Goal: Transaction & Acquisition: Purchase product/service

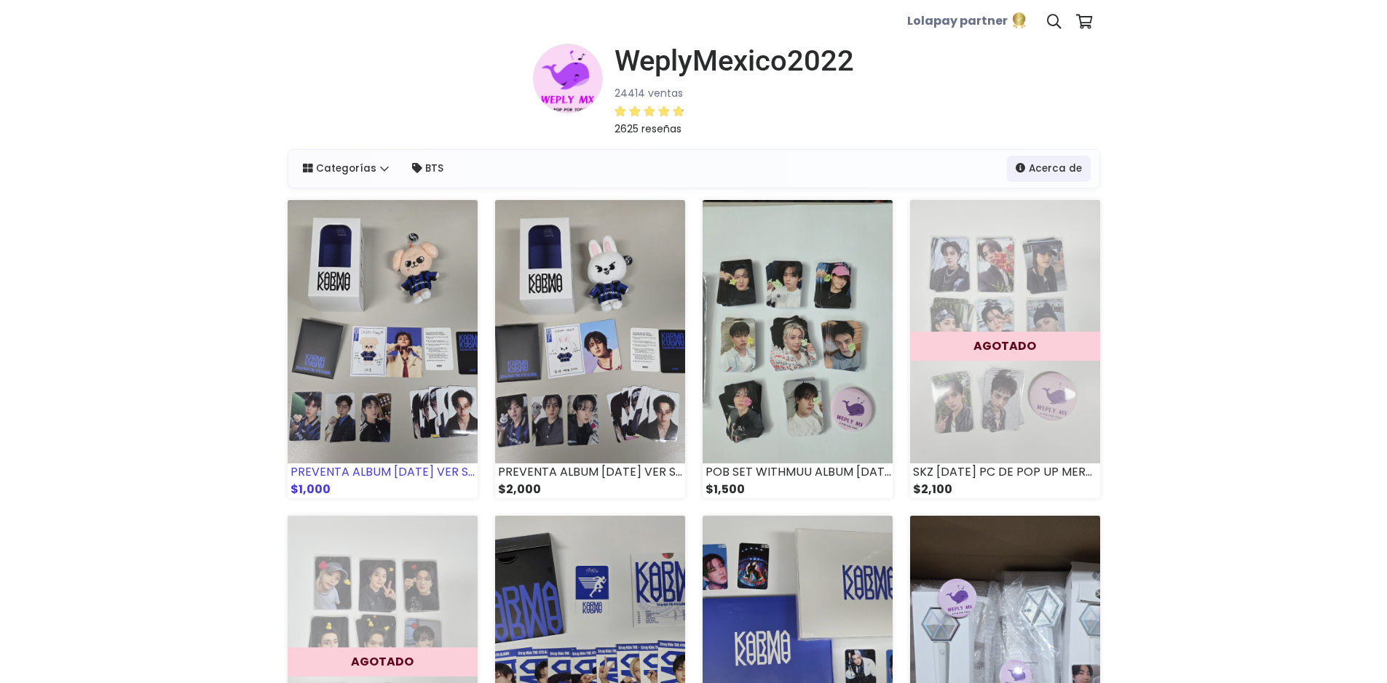
click at [419, 285] on img at bounding box center [383, 331] width 190 height 263
click at [528, 259] on img at bounding box center [590, 331] width 190 height 263
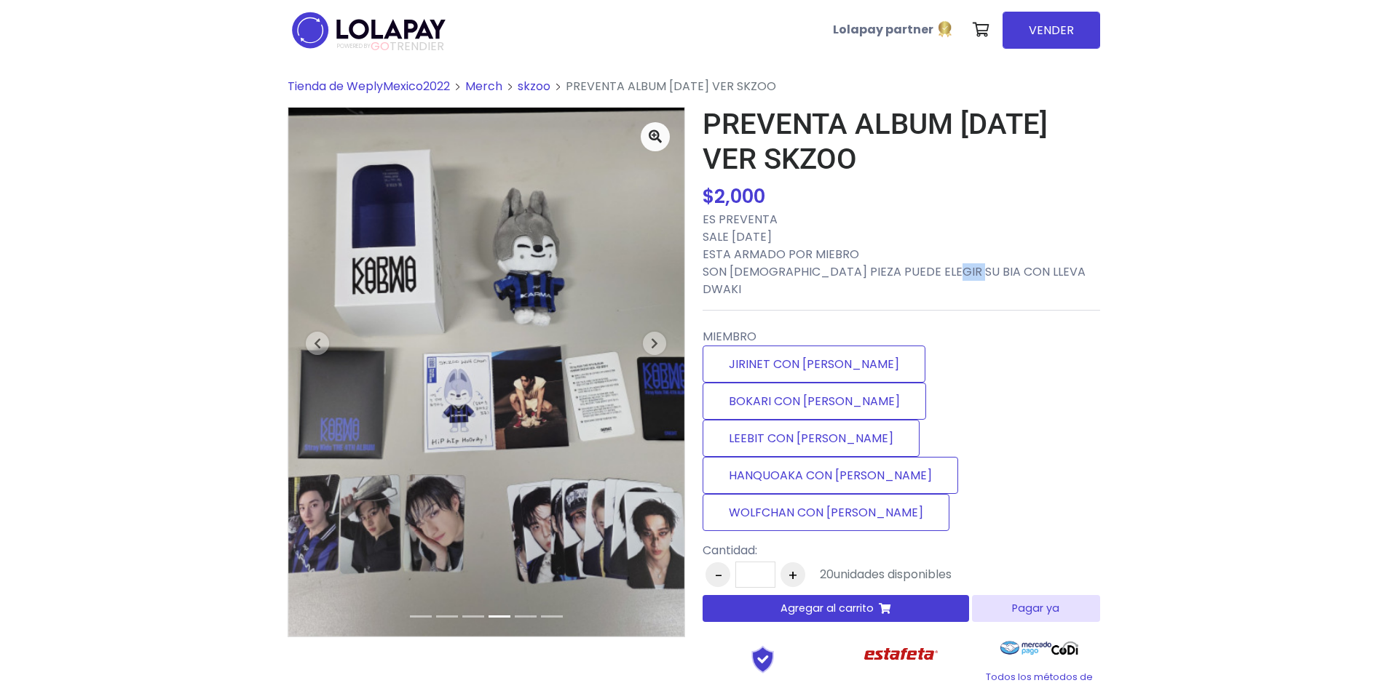
drag, startPoint x: 929, startPoint y: 271, endPoint x: 953, endPoint y: 271, distance: 24.0
click at [953, 271] on p "ES PREVENTA SALE 15 DE SEPTIEMBRE ESTA ARMADO POR MIEBRO SON 2 PIEZA PUEDE ELEG…" at bounding box center [900, 254] width 397 height 87
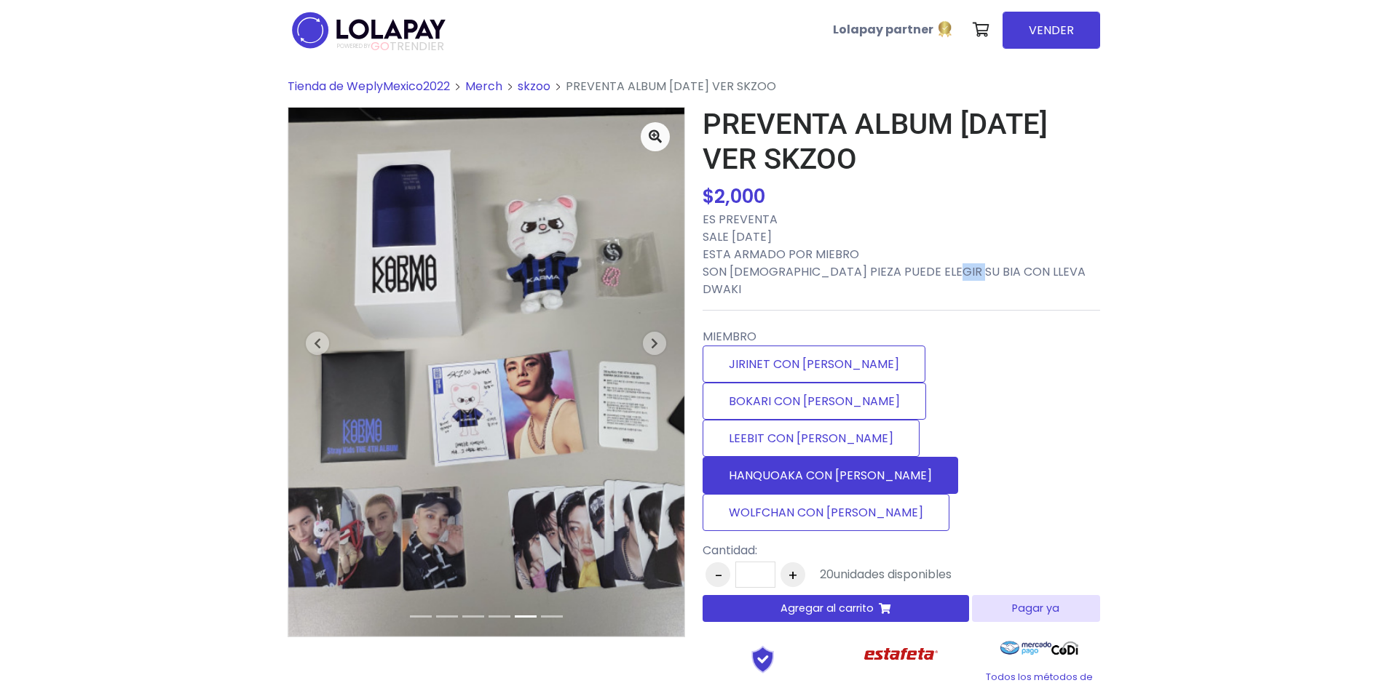
click at [928, 457] on label "HANQUOAKA CON DWAKI" at bounding box center [829, 475] width 255 height 37
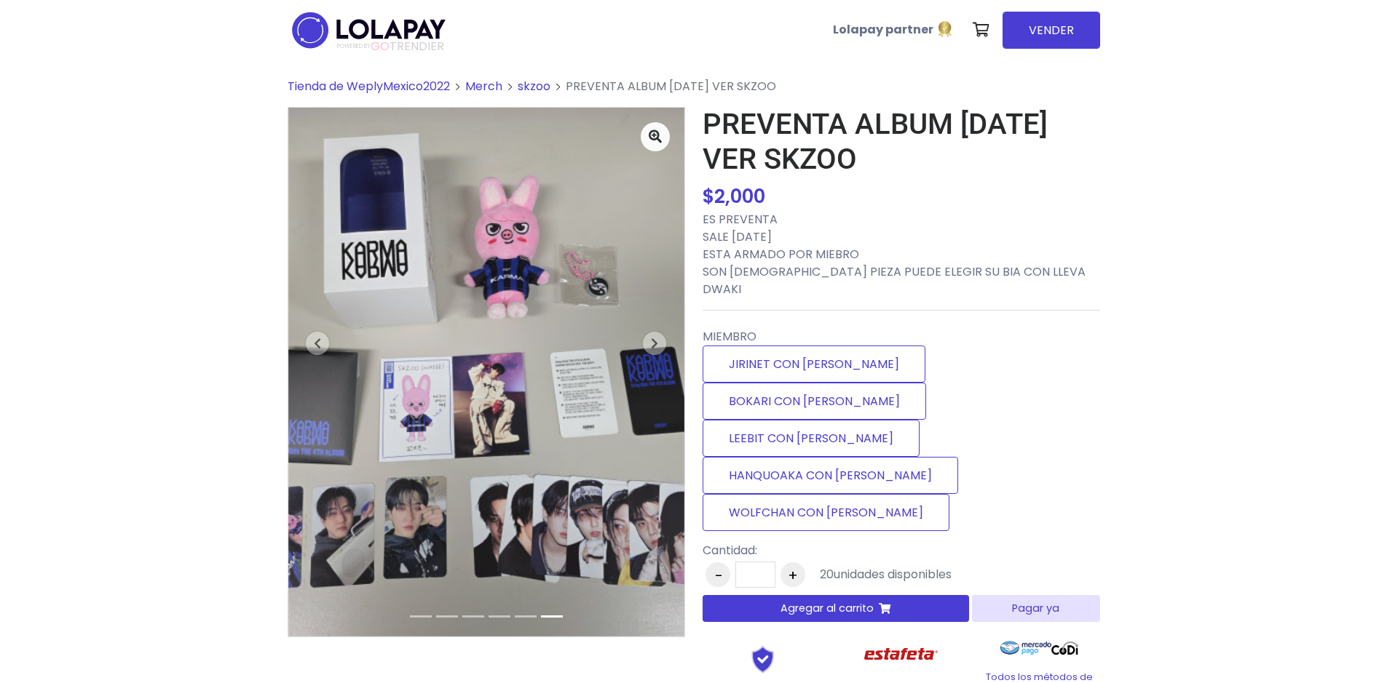
click at [937, 263] on p "ES PREVENTA SALE 15 DE SEPTIEMBRE ESTA ARMADO POR MIEBRO SON 2 PIEZA PUEDE ELEG…" at bounding box center [900, 254] width 397 height 87
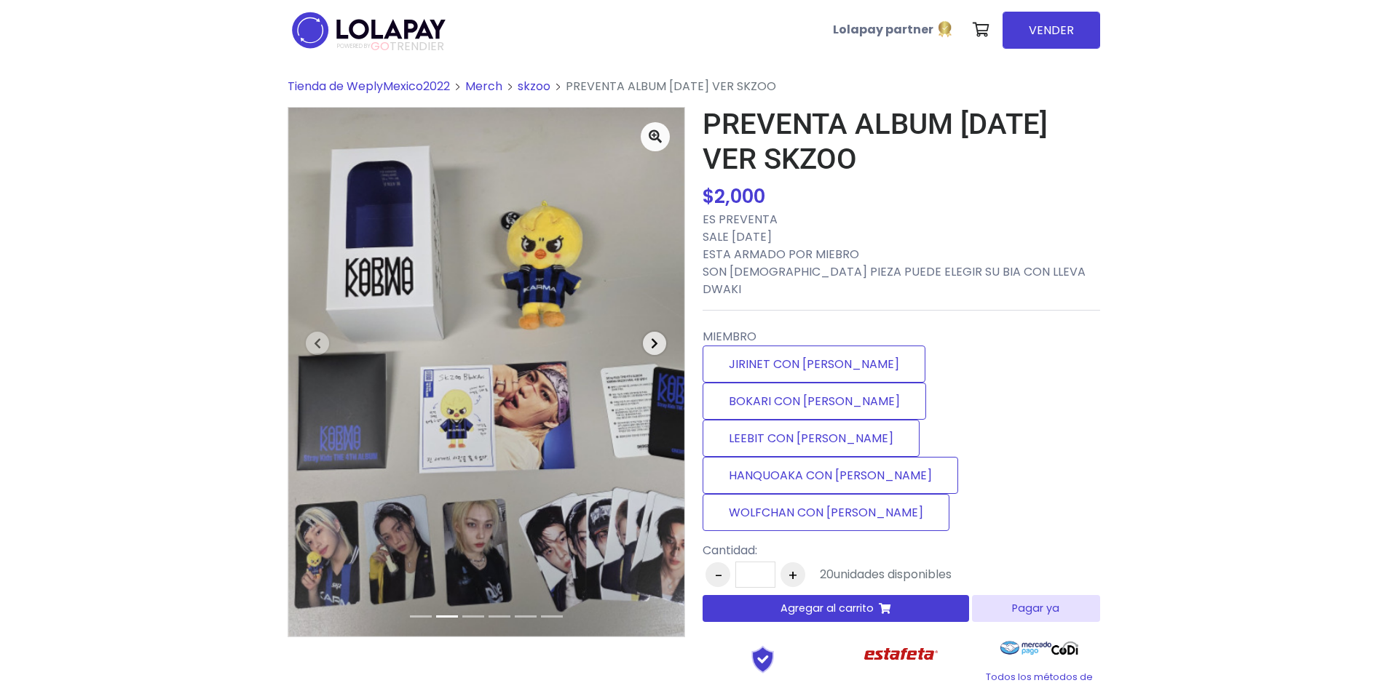
click at [648, 344] on span "button" at bounding box center [654, 343] width 23 height 23
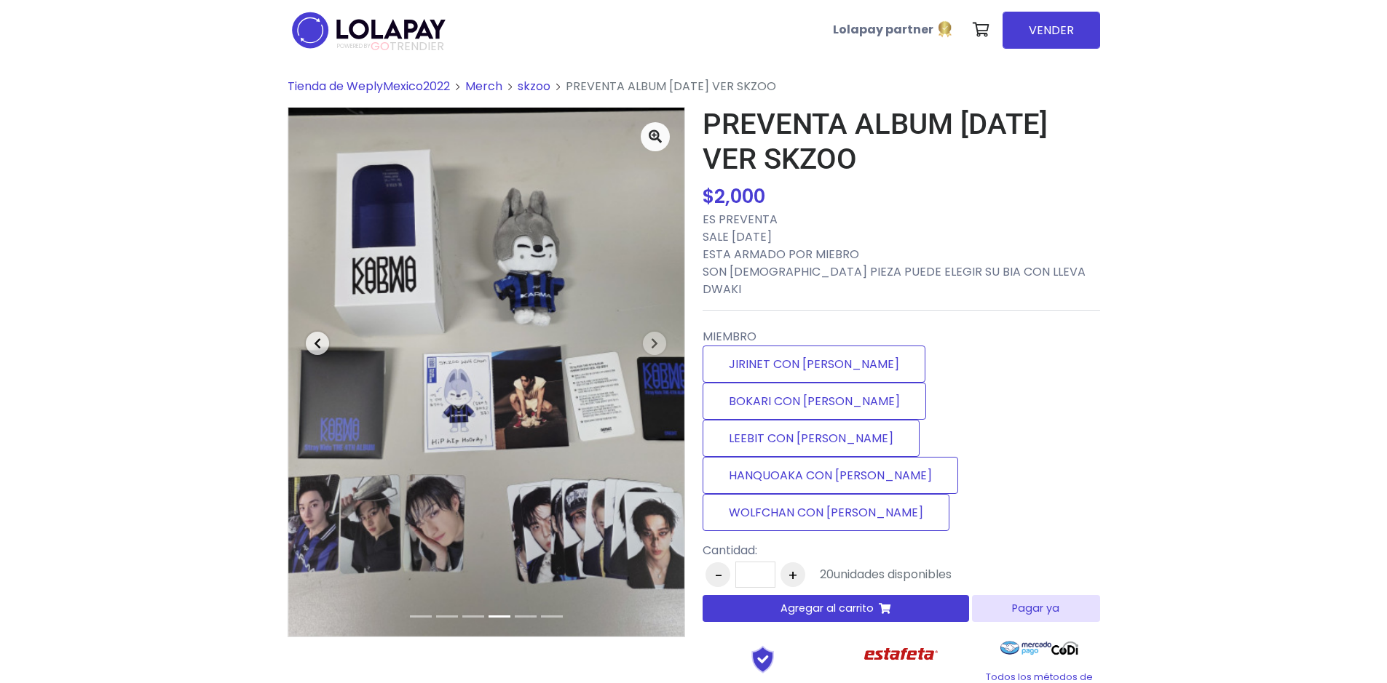
click at [317, 352] on span "button" at bounding box center [317, 343] width 23 height 23
drag, startPoint x: 919, startPoint y: 269, endPoint x: 959, endPoint y: 266, distance: 40.1
click at [959, 266] on p "ES PREVENTA SALE 15 DE SEPTIEMBRE ESTA ARMADO POR MIEBRO SON 2 PIEZA PUEDE ELEG…" at bounding box center [900, 254] width 397 height 87
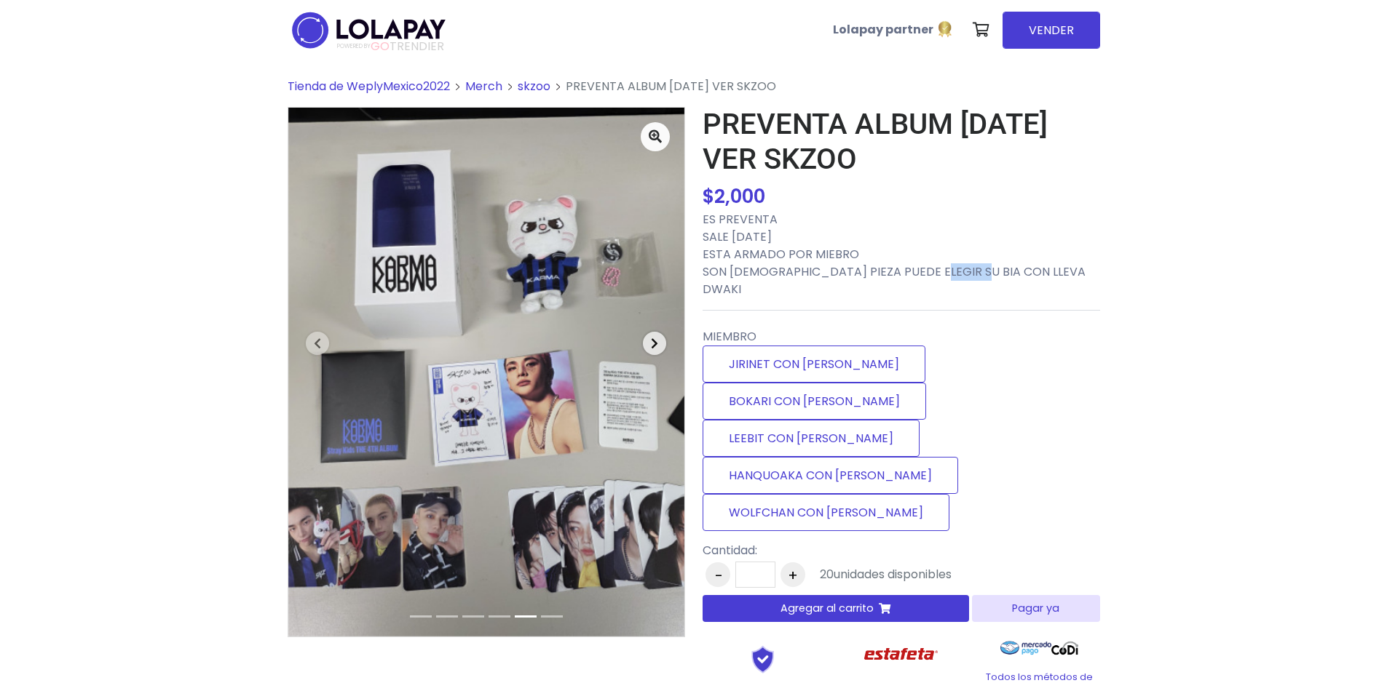
click at [643, 352] on button "Next" at bounding box center [655, 343] width 60 height 471
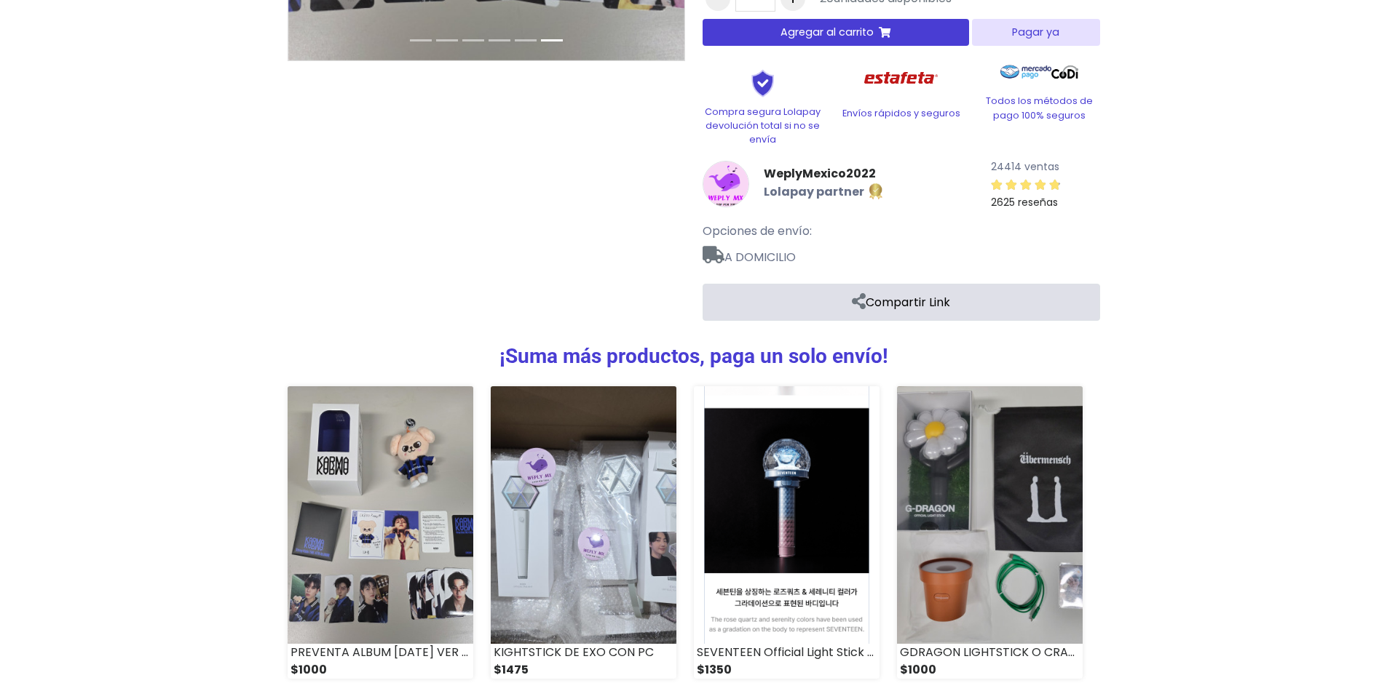
scroll to position [578, 0]
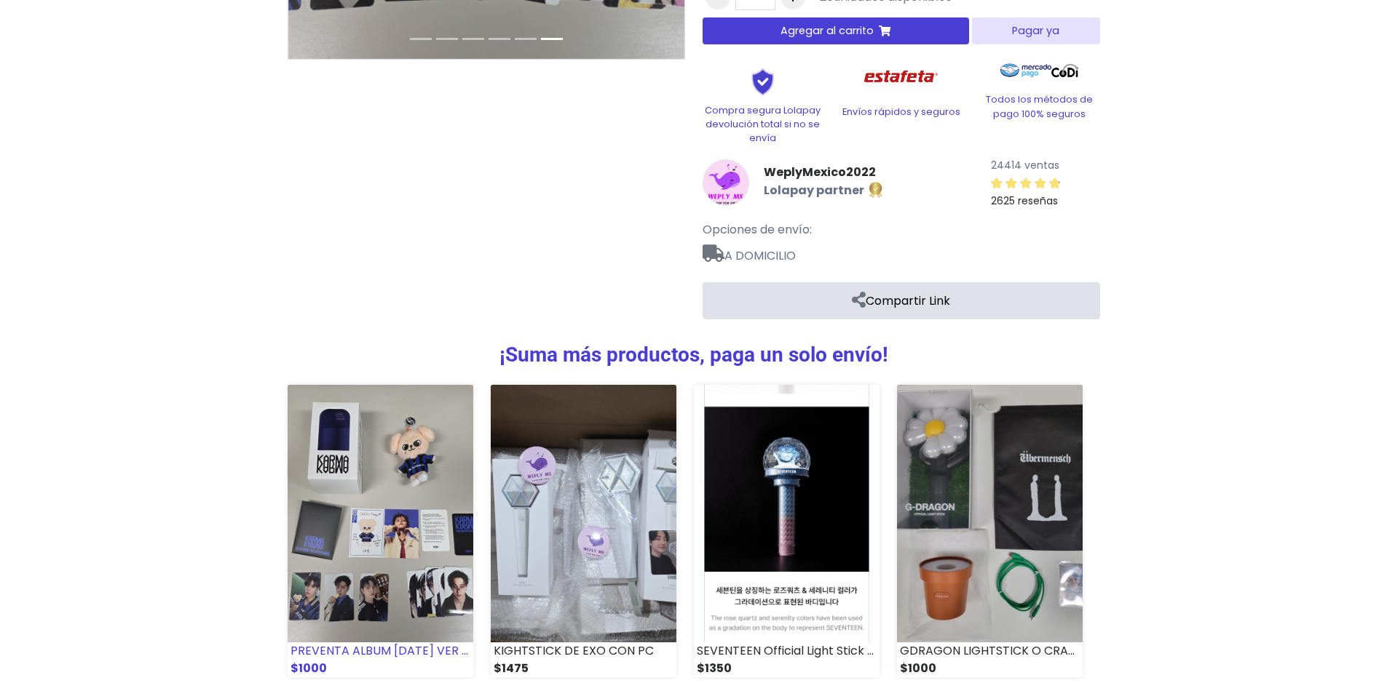
click at [330, 413] on img at bounding box center [381, 514] width 186 height 258
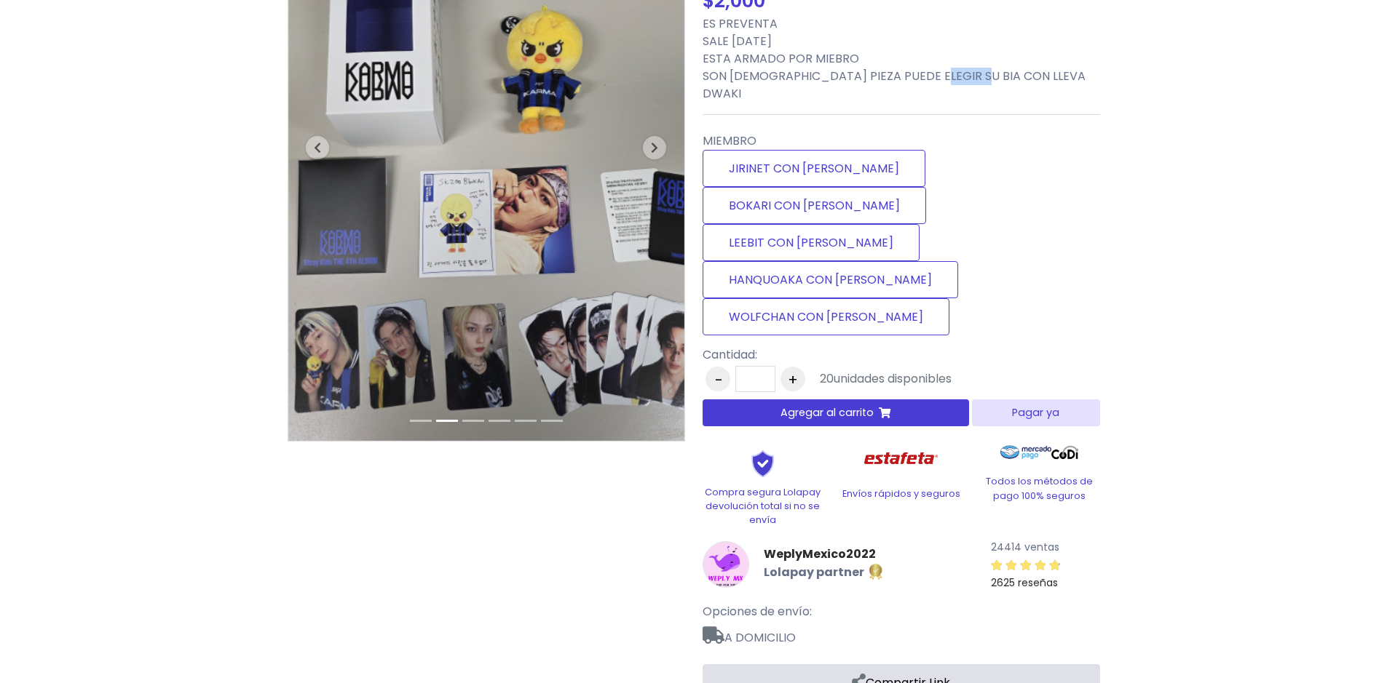
scroll to position [0, 0]
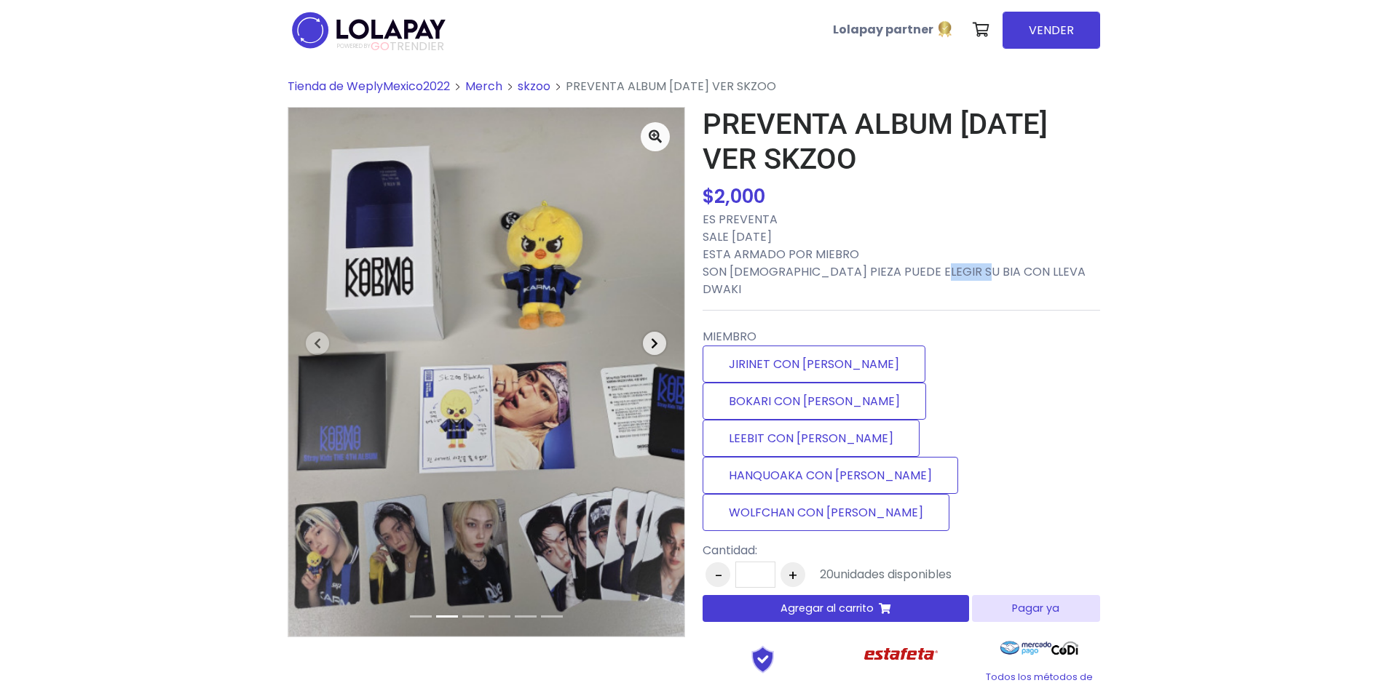
click at [649, 349] on span "button" at bounding box center [654, 343] width 23 height 23
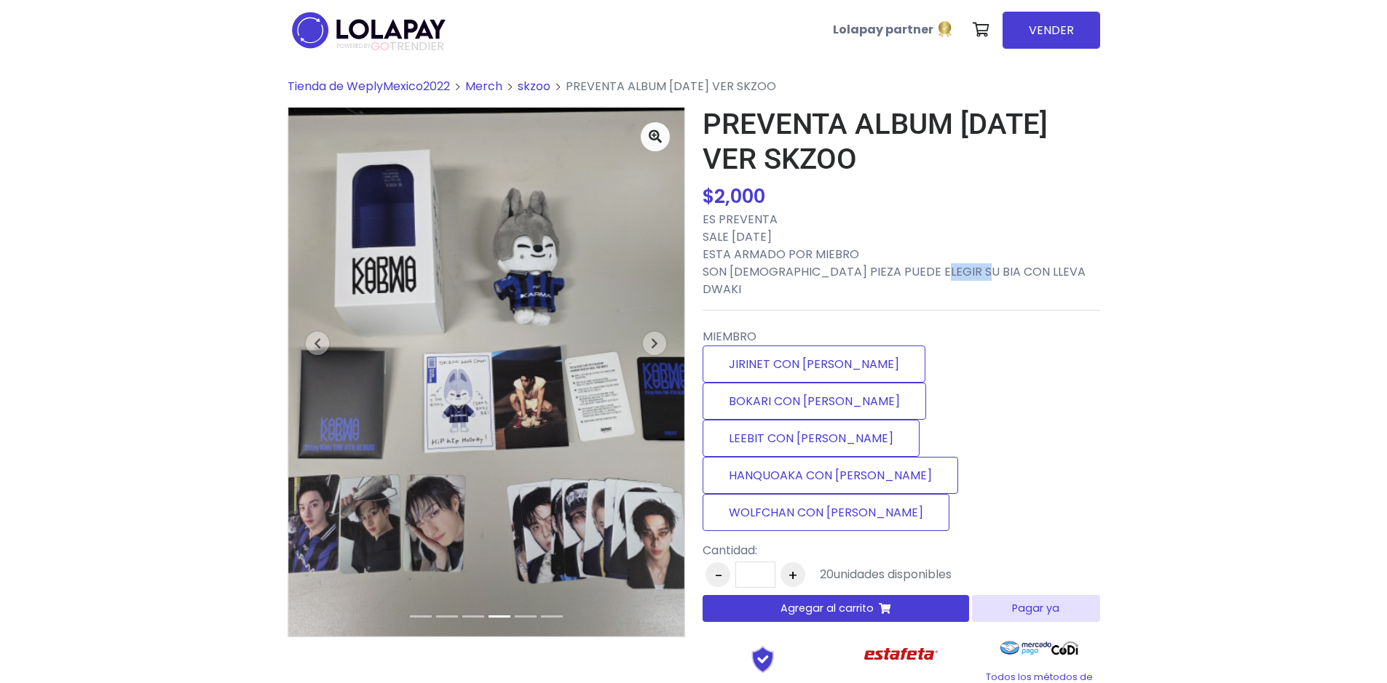
click at [417, 84] on span "Tienda de WeplyMexico2022" at bounding box center [369, 86] width 162 height 17
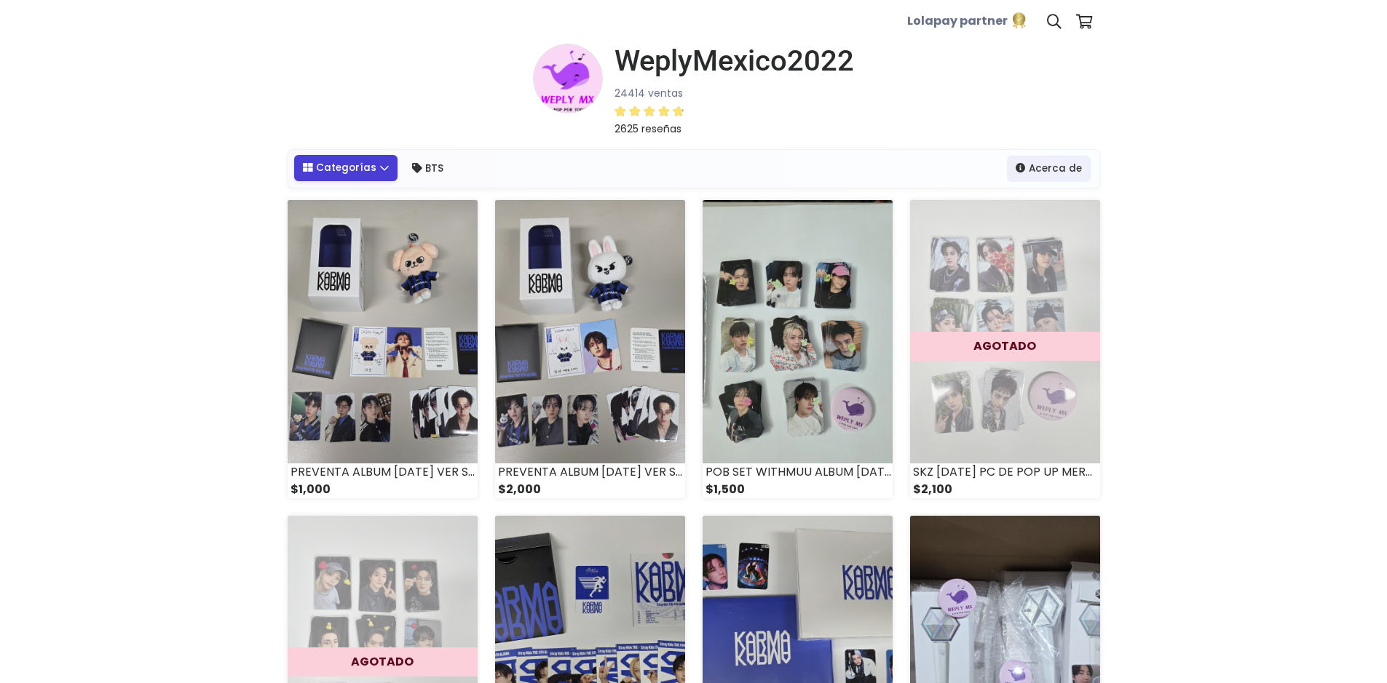
click at [373, 173] on link "Categorías" at bounding box center [346, 168] width 104 height 26
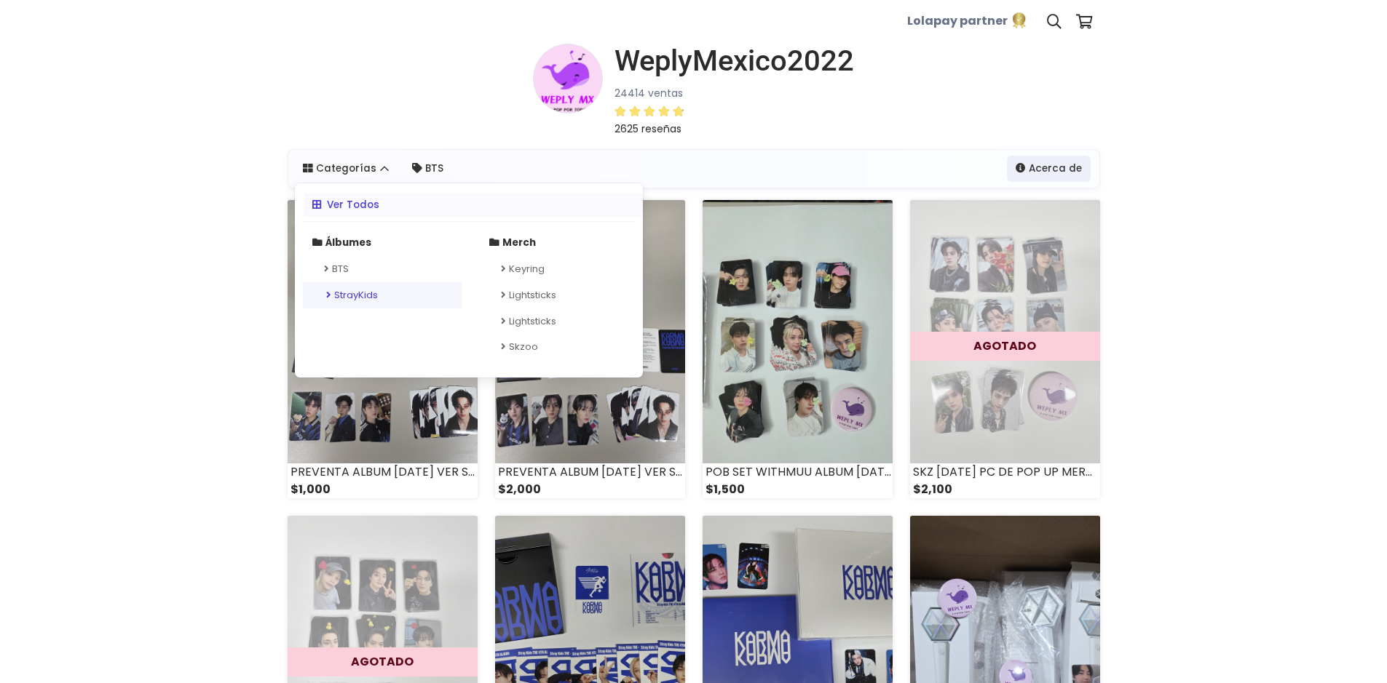
click at [329, 289] on link "StrayKids" at bounding box center [382, 295] width 159 height 26
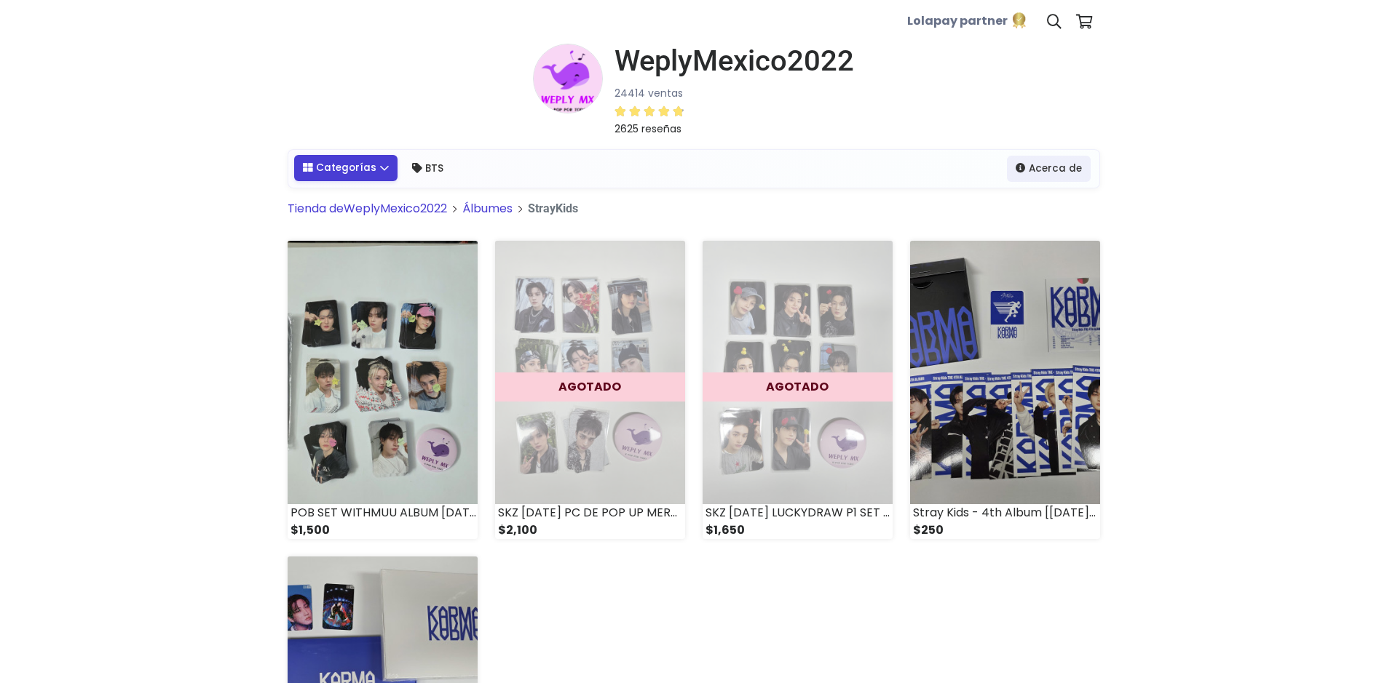
click at [388, 166] on link "Categorías" at bounding box center [346, 168] width 104 height 26
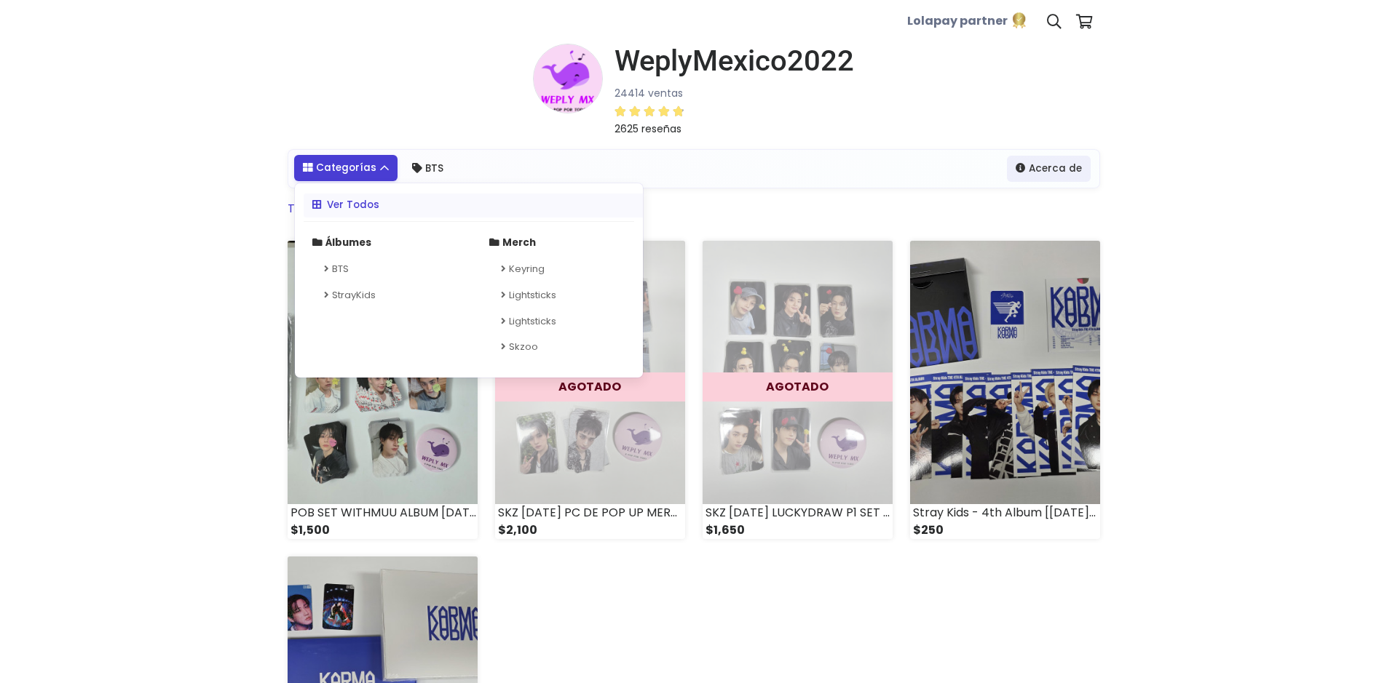
click at [388, 194] on link "Ver Todos" at bounding box center [478, 206] width 348 height 24
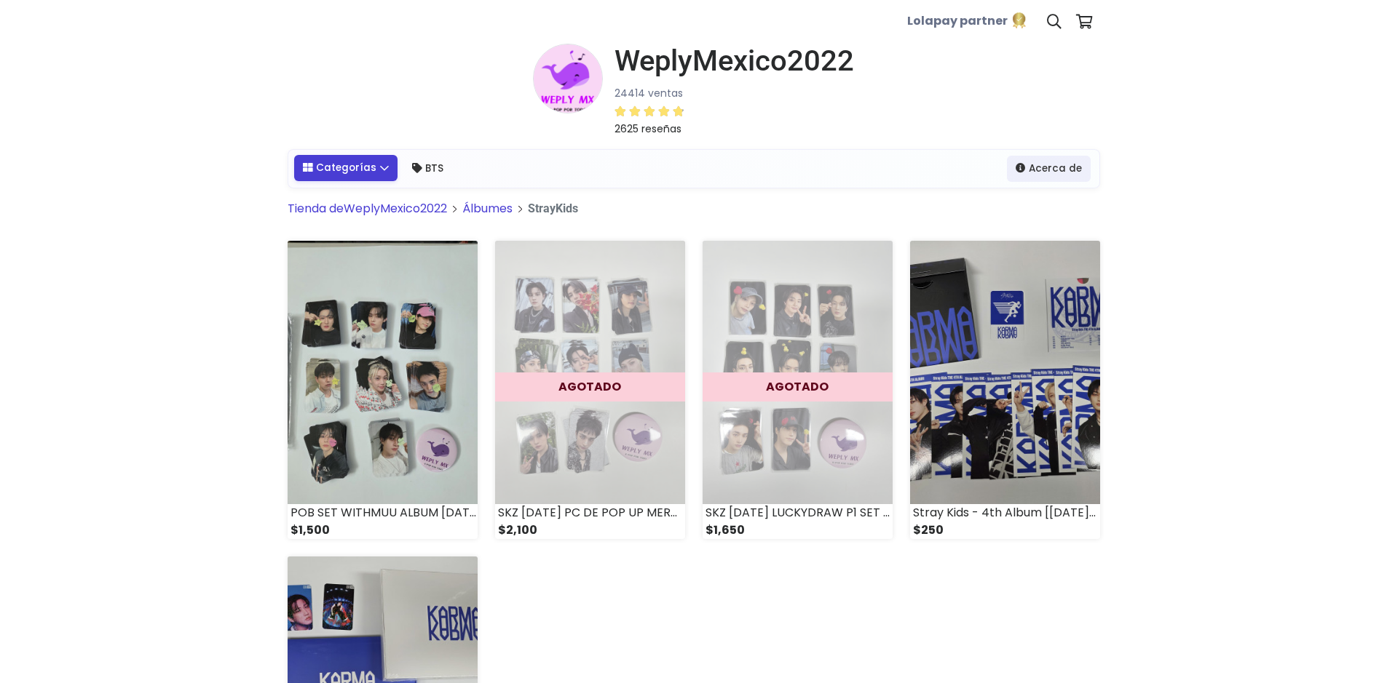
click at [388, 166] on link "Categorías" at bounding box center [346, 168] width 104 height 26
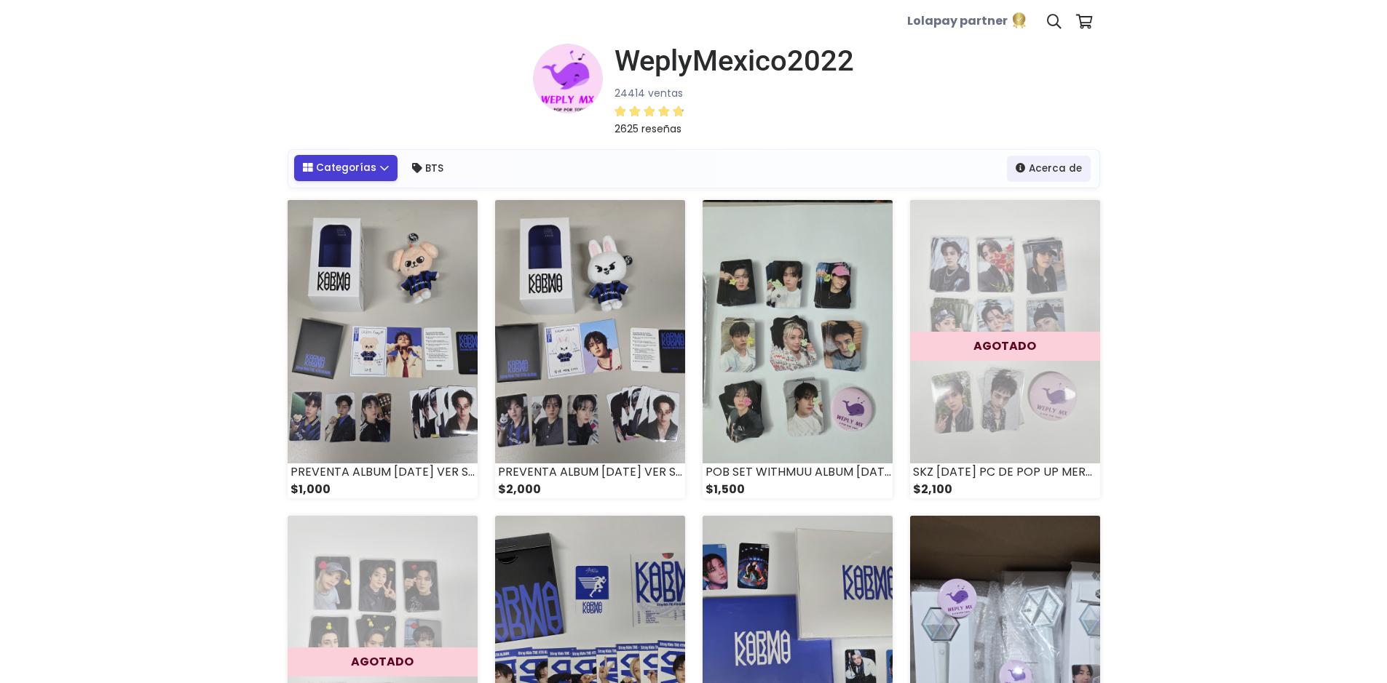
click at [354, 172] on link "Categorías" at bounding box center [346, 168] width 104 height 26
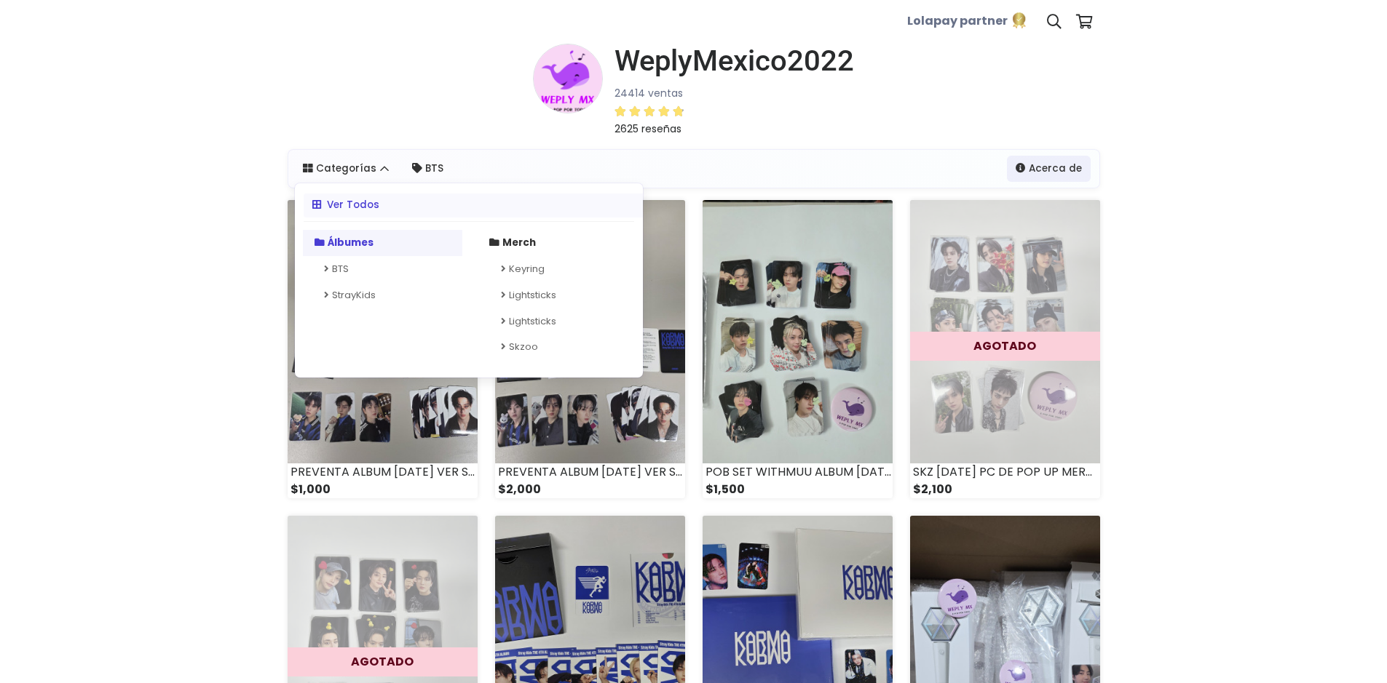
click at [331, 247] on strong "Álbumes" at bounding box center [351, 243] width 46 height 14
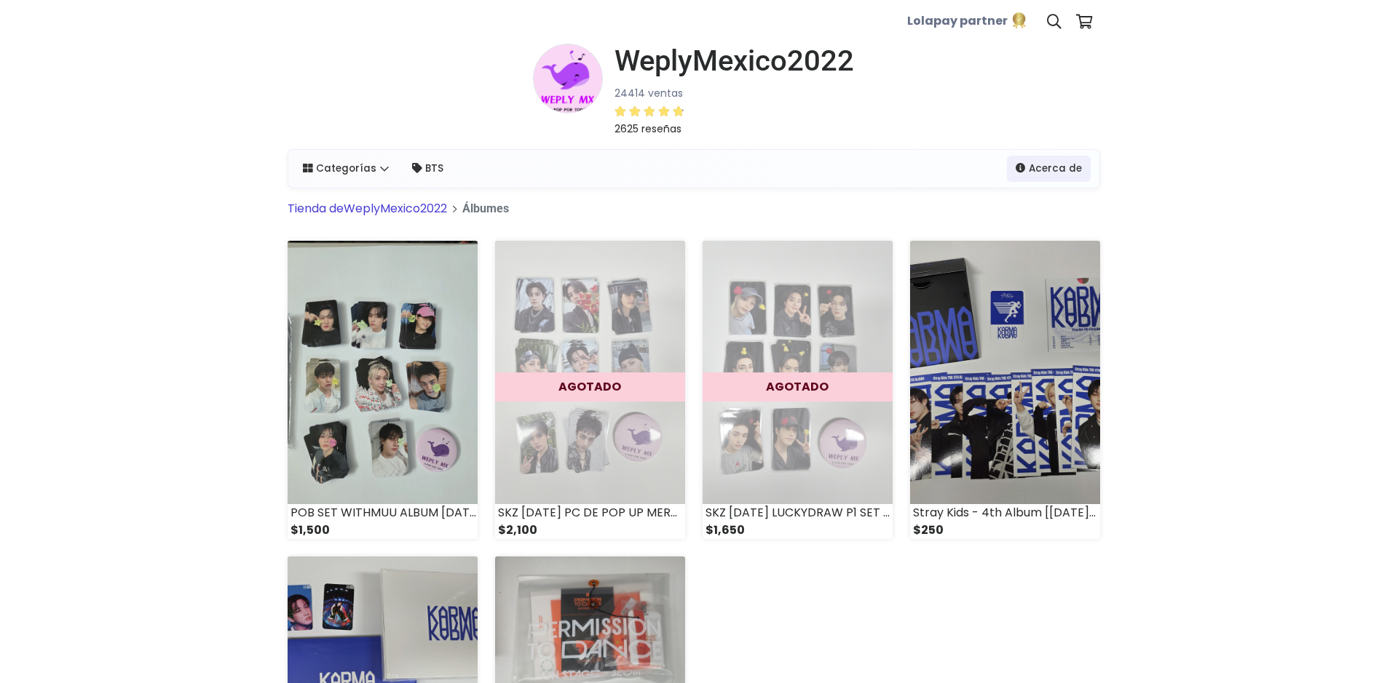
click at [392, 207] on link "Tienda de WeplyMexico2022" at bounding box center [367, 208] width 159 height 17
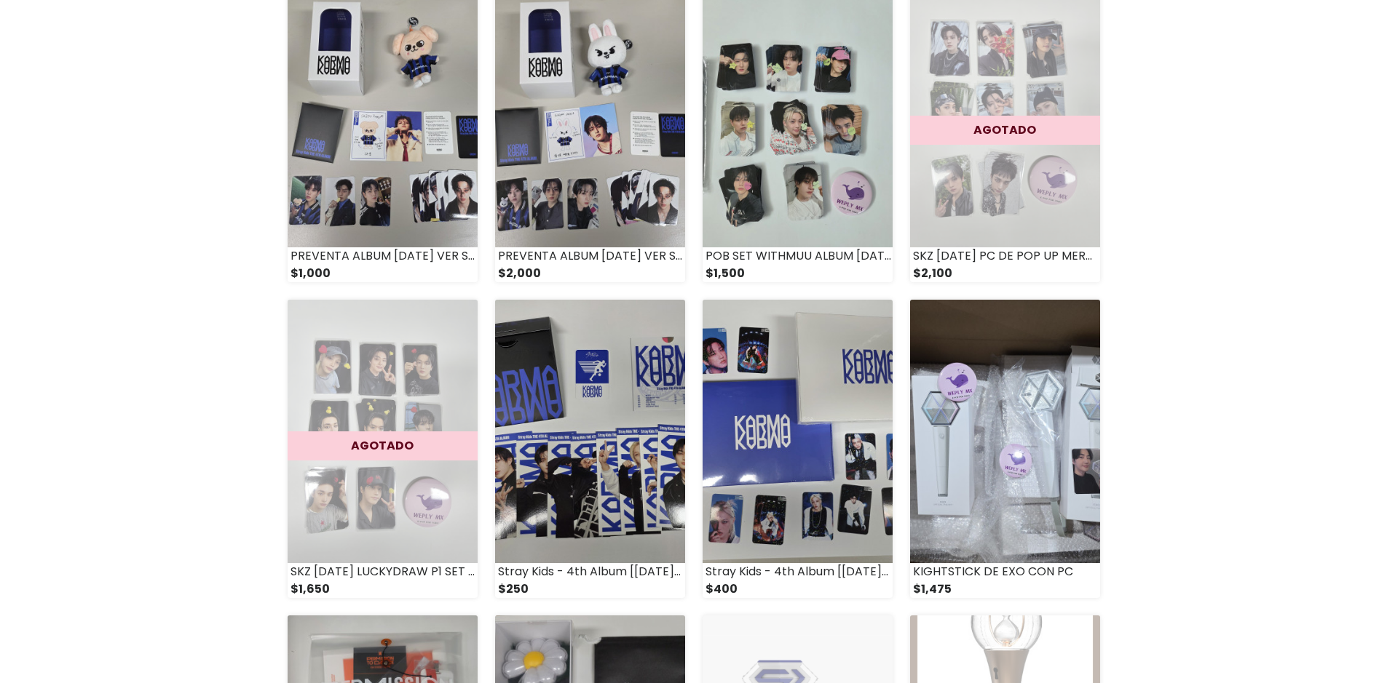
scroll to position [214, 0]
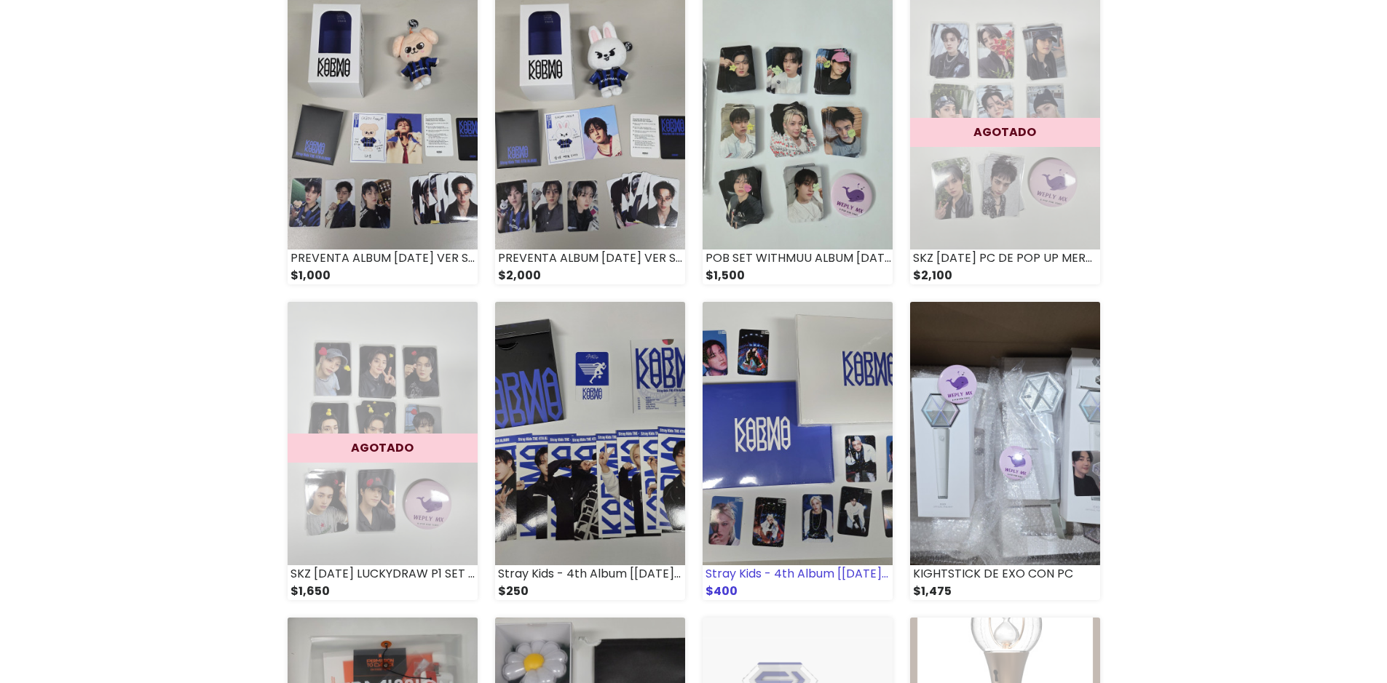
click at [790, 421] on img at bounding box center [797, 433] width 190 height 263
click at [586, 384] on img at bounding box center [590, 433] width 190 height 263
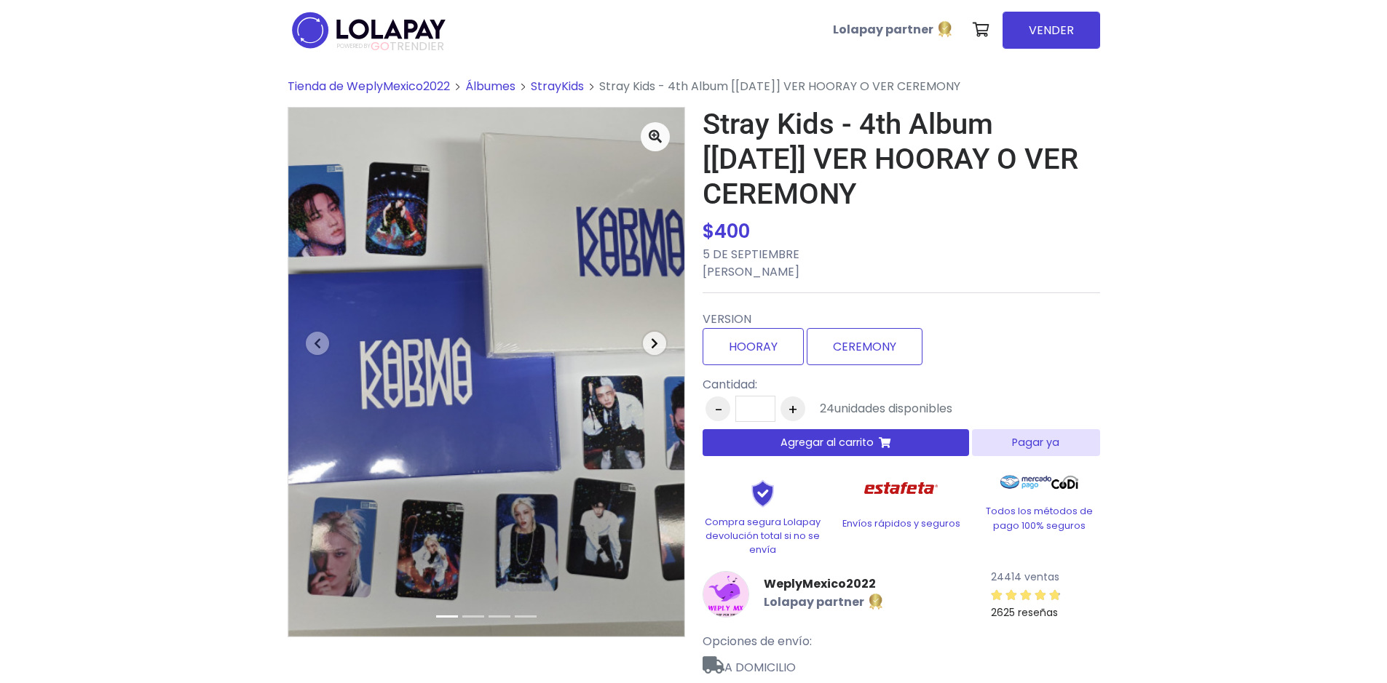
click at [653, 342] on icon "button" at bounding box center [654, 344] width 7 height 12
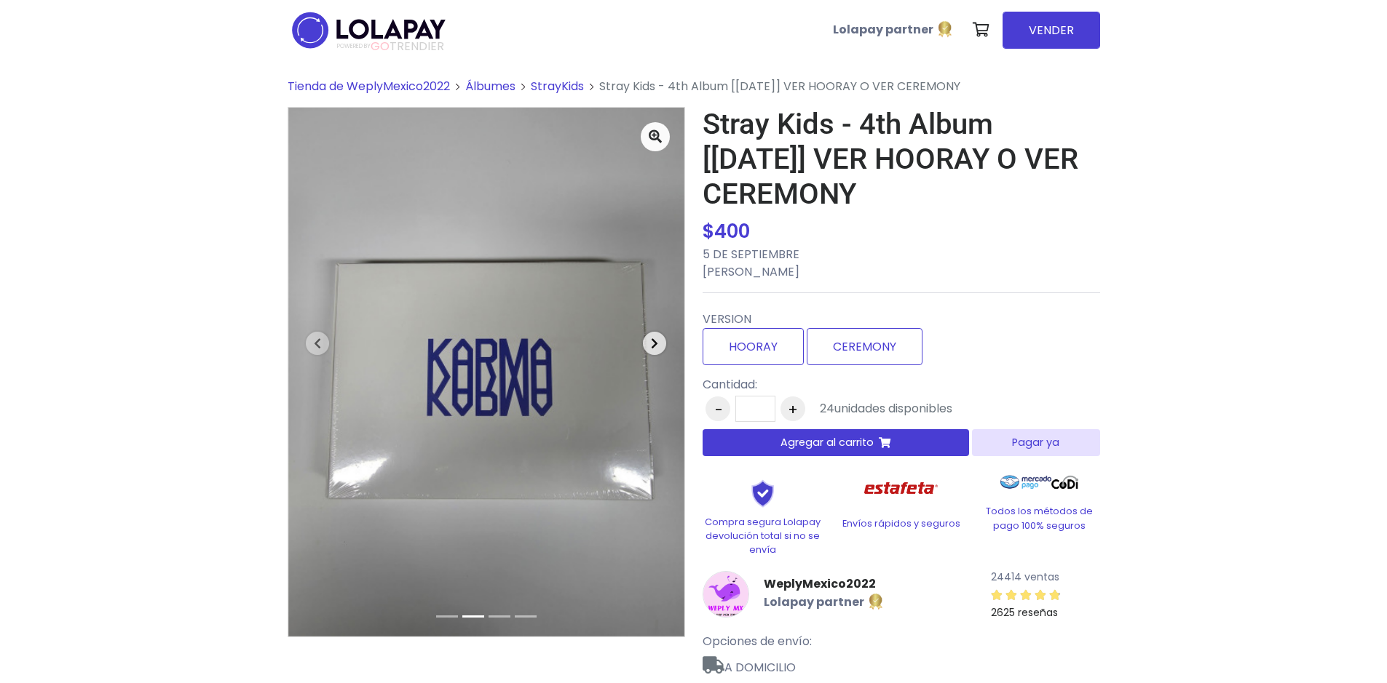
click at [653, 342] on icon "button" at bounding box center [654, 344] width 7 height 12
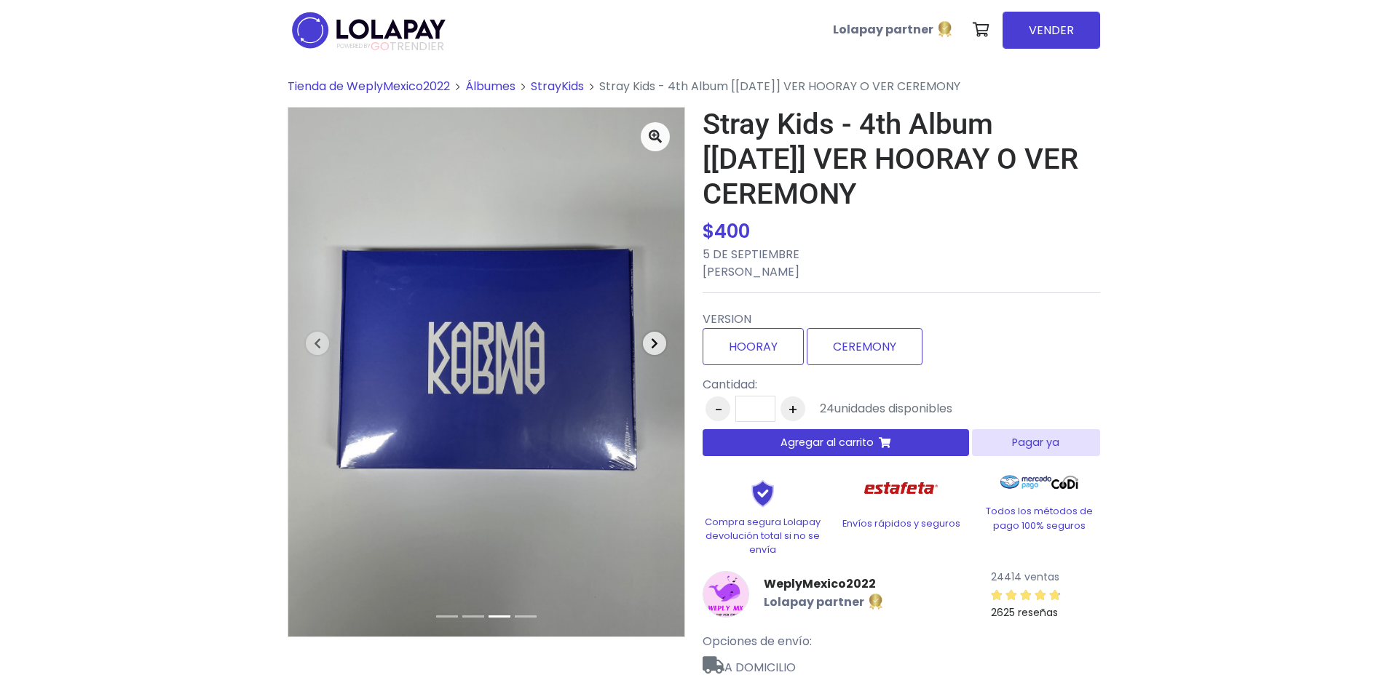
click at [653, 342] on icon "button" at bounding box center [654, 344] width 7 height 12
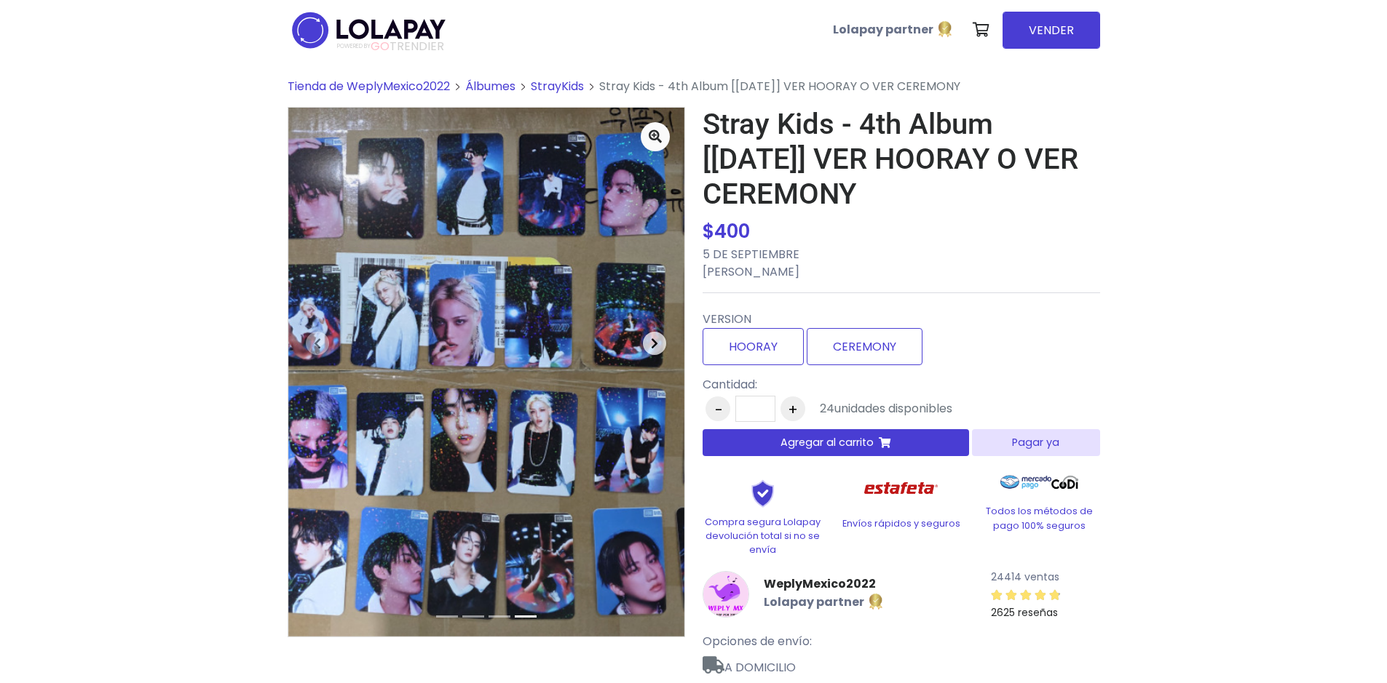
click at [653, 342] on icon "button" at bounding box center [654, 344] width 7 height 12
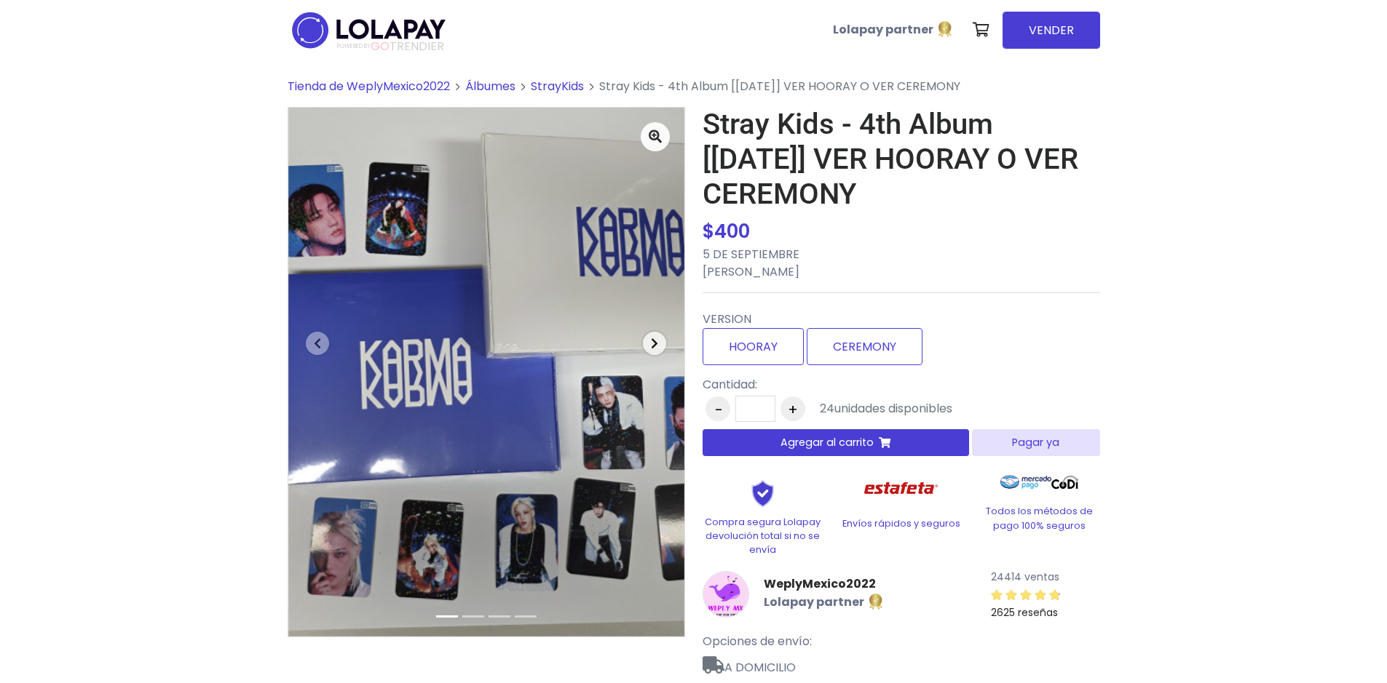
click at [653, 342] on icon "button" at bounding box center [654, 344] width 7 height 12
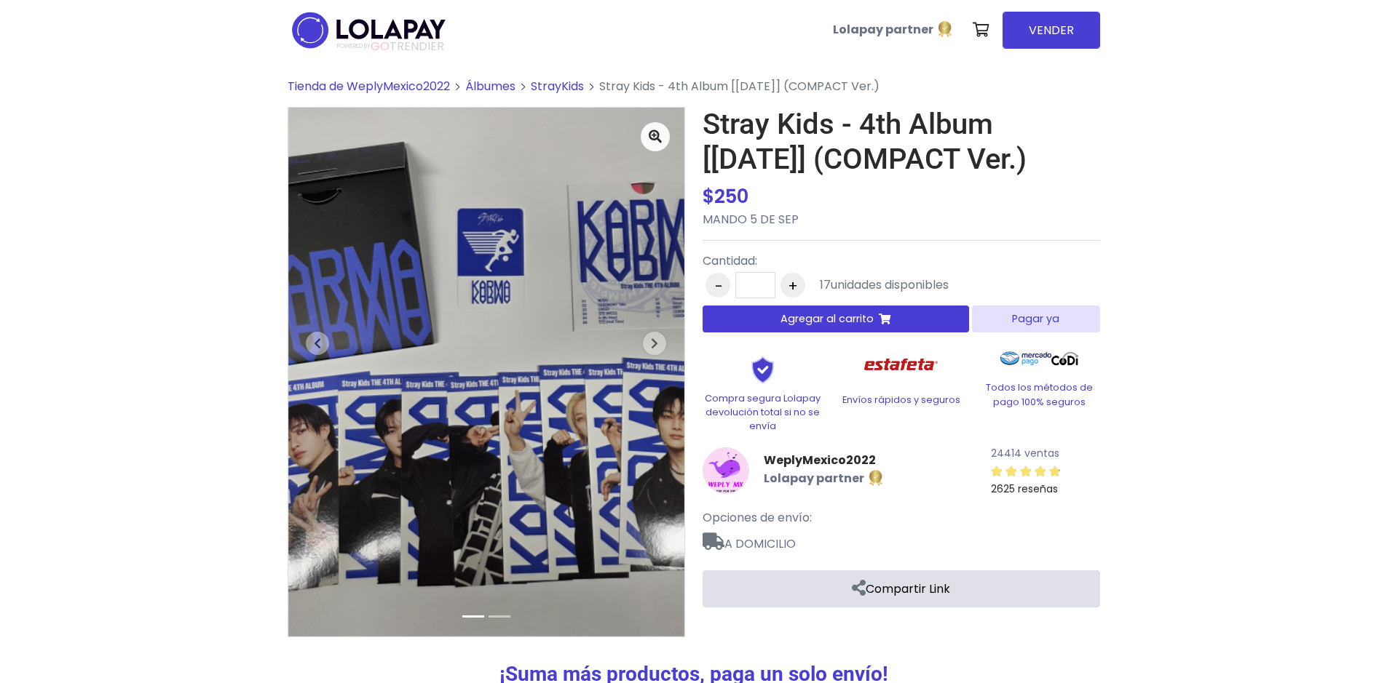
click at [405, 76] on div "Tienda de WeplyMexico2022 Álbumes Previous $" at bounding box center [693, 459] width 1387 height 799
click at [405, 84] on span "Tienda de WeplyMexico2022" at bounding box center [369, 86] width 162 height 17
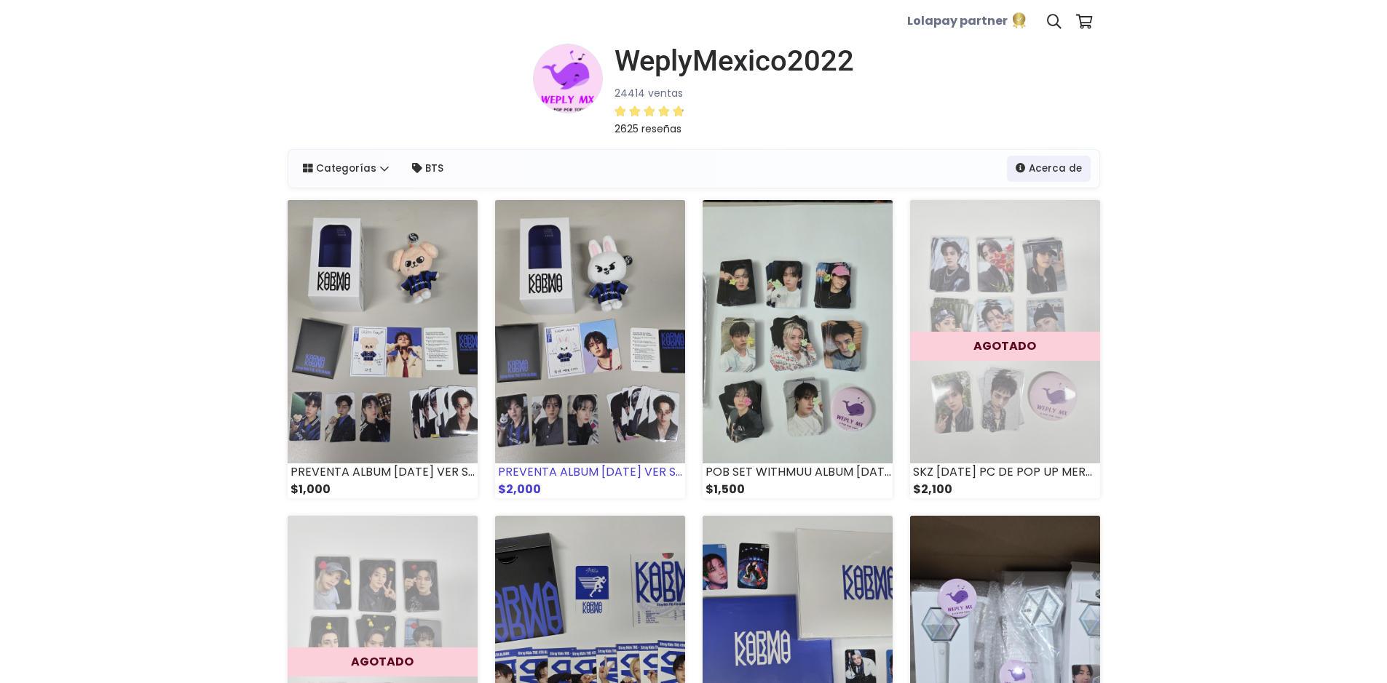
click at [601, 299] on img at bounding box center [590, 331] width 190 height 263
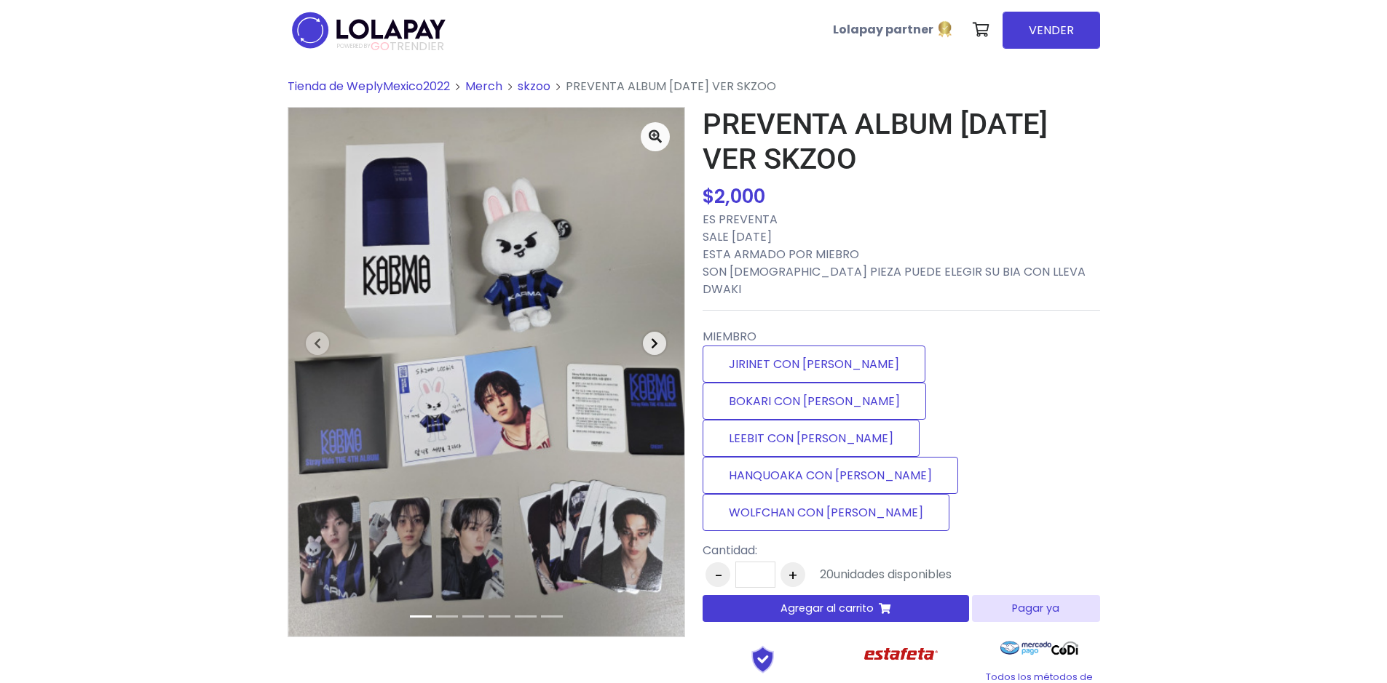
click at [643, 337] on button "Next" at bounding box center [655, 343] width 60 height 471
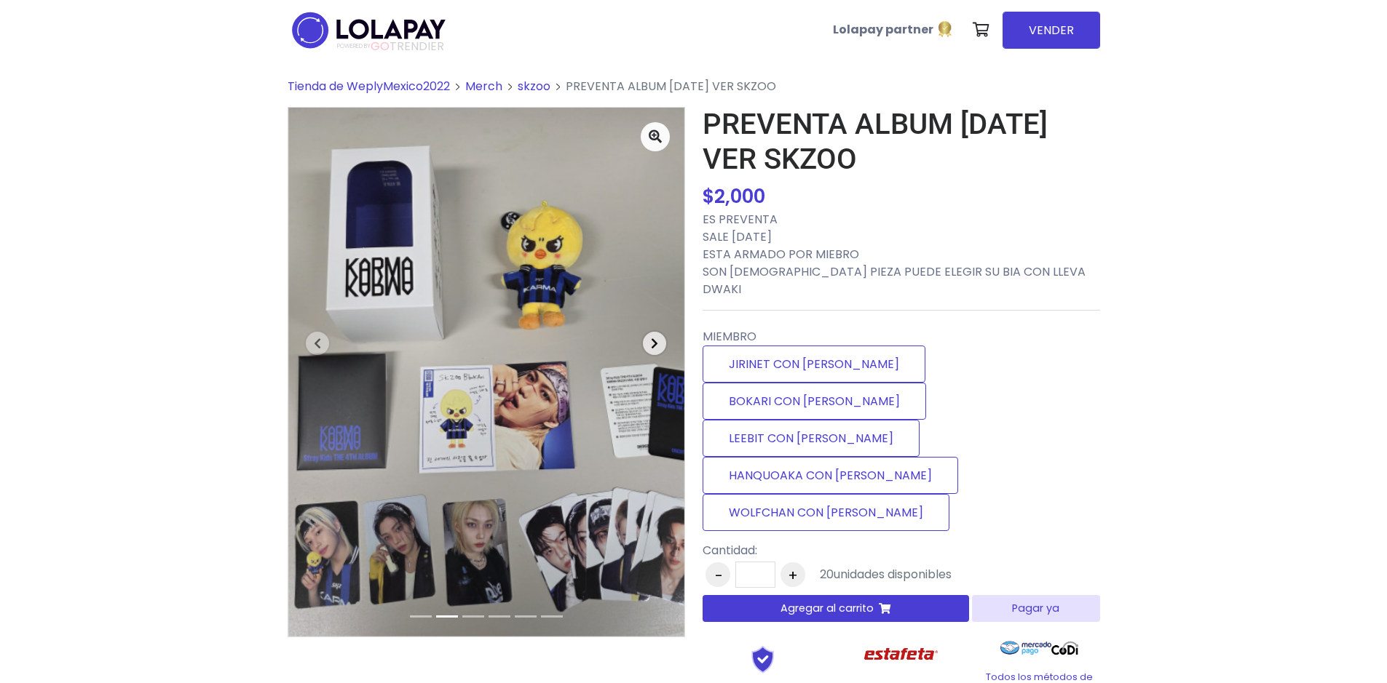
click at [643, 337] on button "Next" at bounding box center [655, 343] width 60 height 471
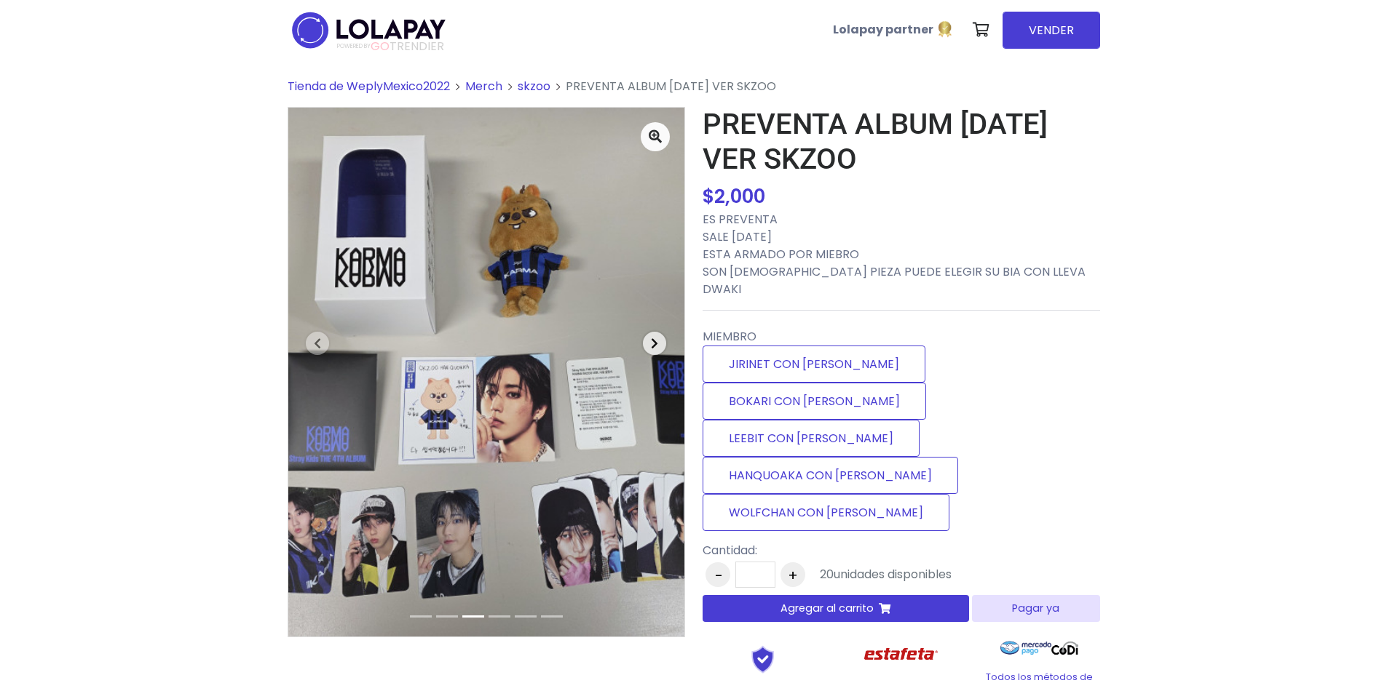
click at [643, 337] on button "Next" at bounding box center [655, 343] width 60 height 471
click at [645, 337] on span "button" at bounding box center [654, 343] width 23 height 23
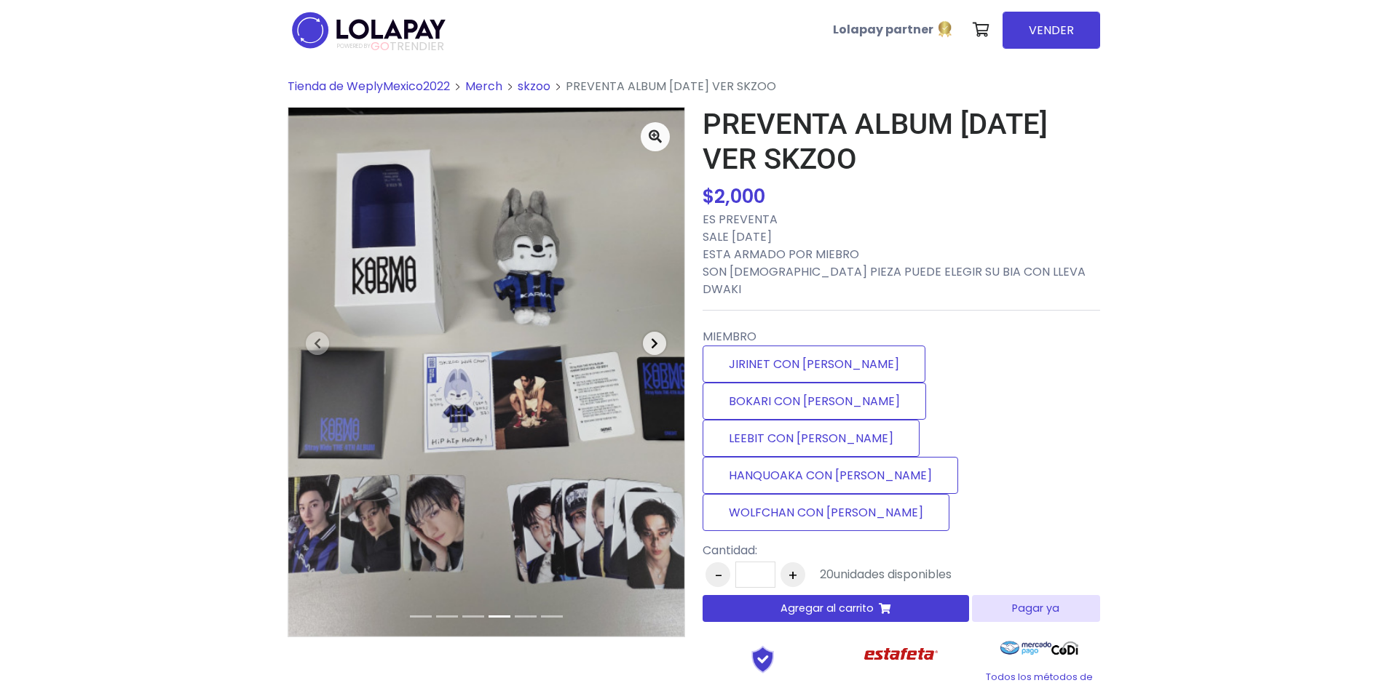
click at [645, 337] on span "button" at bounding box center [654, 343] width 23 height 23
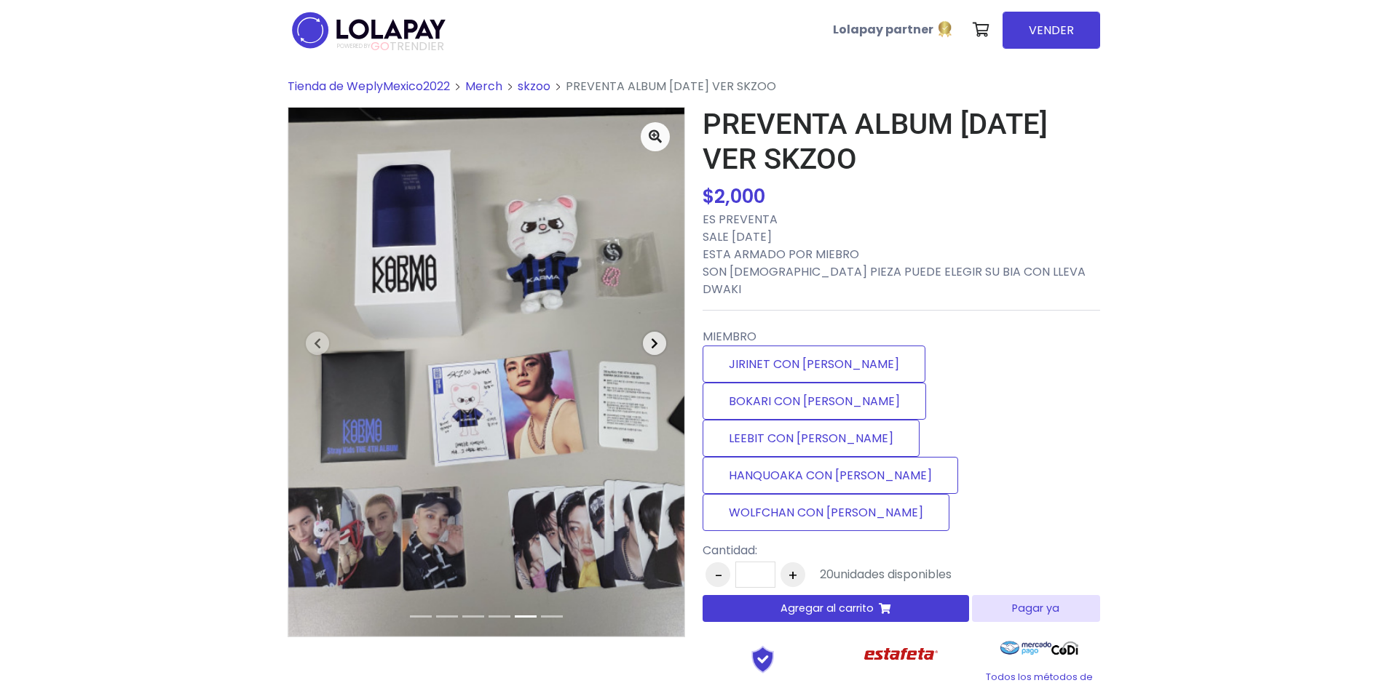
click at [654, 350] on span "button" at bounding box center [654, 343] width 23 height 23
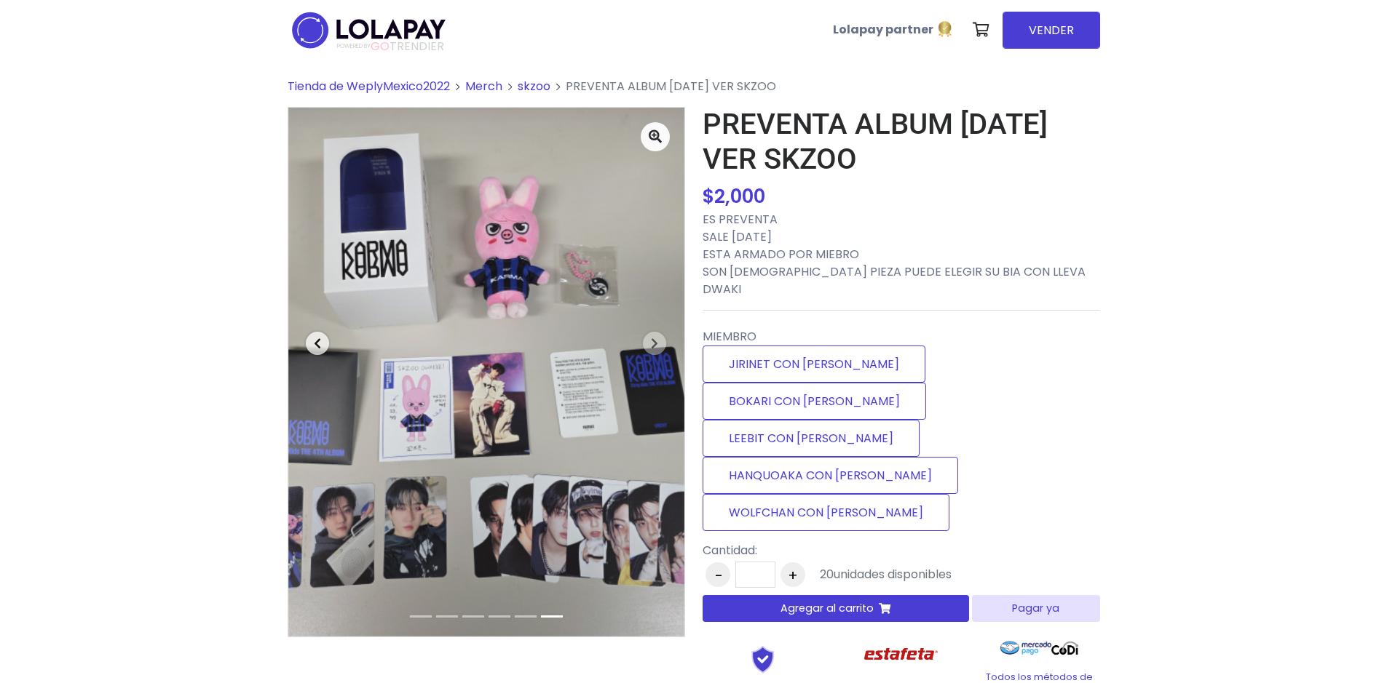
click at [313, 350] on span "button" at bounding box center [317, 343] width 23 height 23
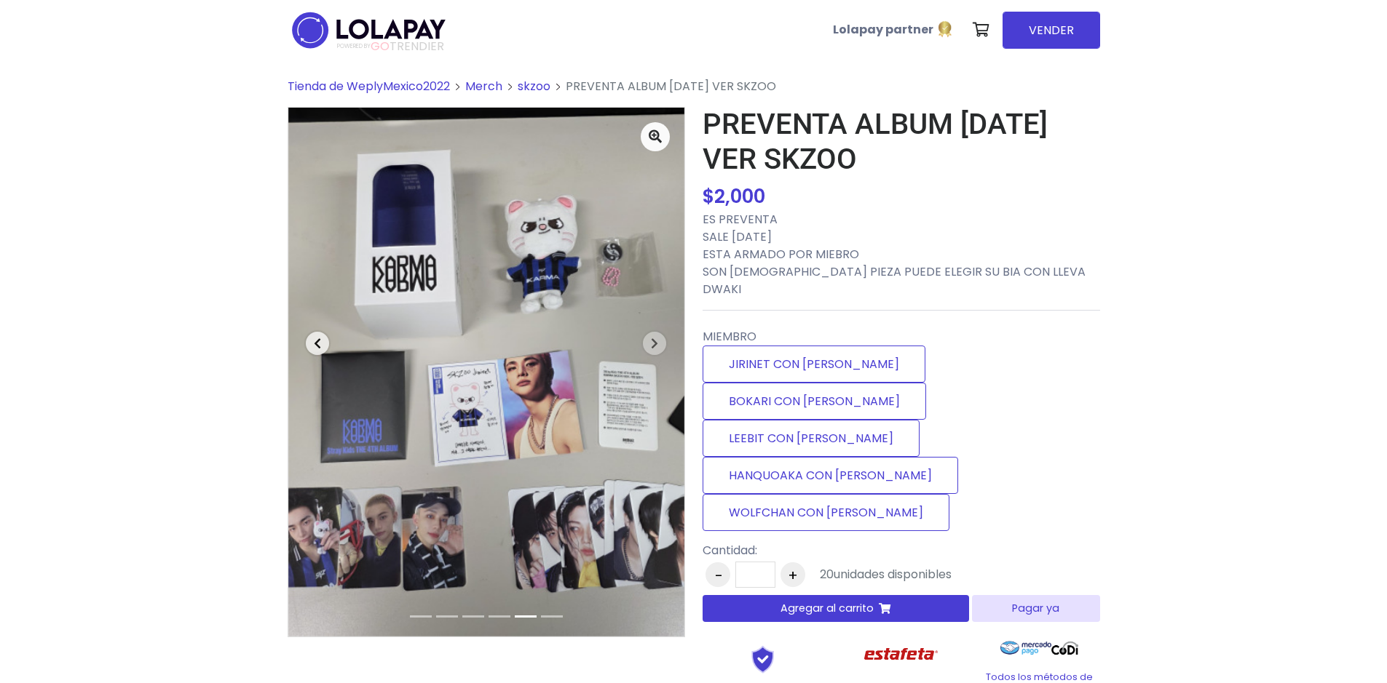
click at [313, 350] on span "button" at bounding box center [317, 343] width 23 height 23
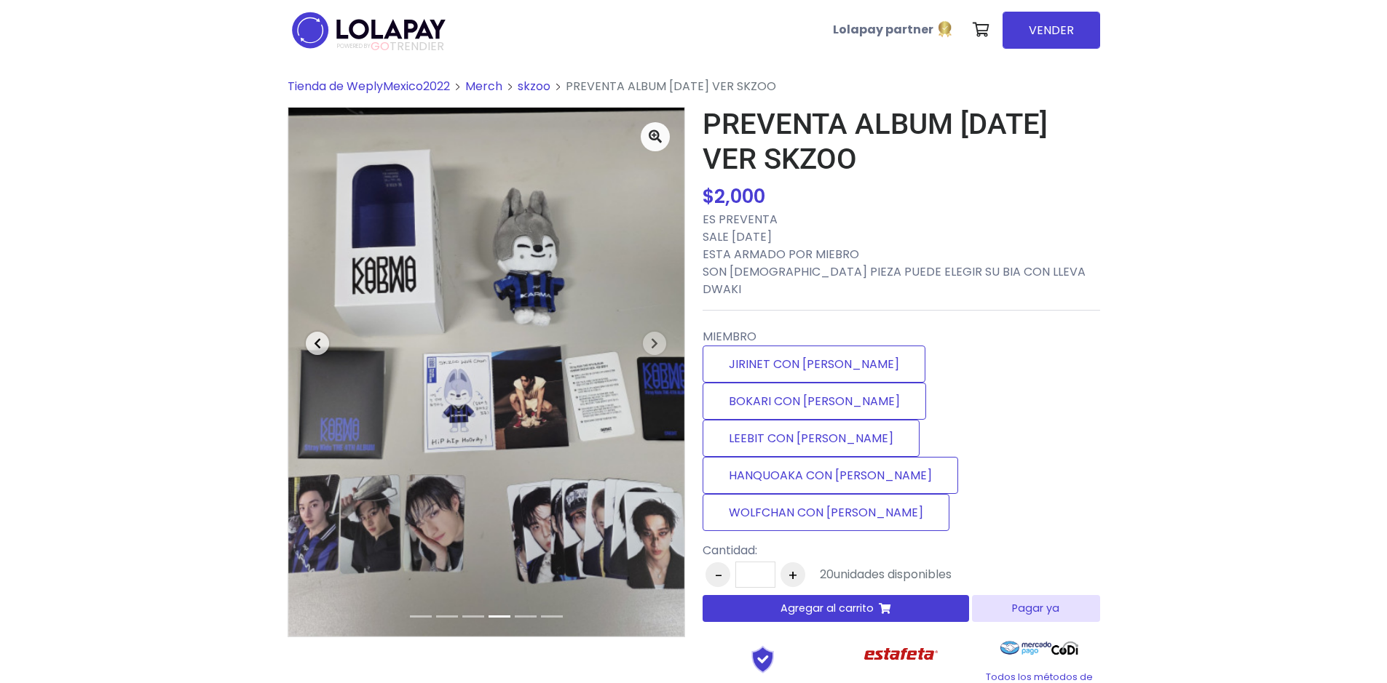
click at [313, 350] on span "button" at bounding box center [317, 343] width 23 height 23
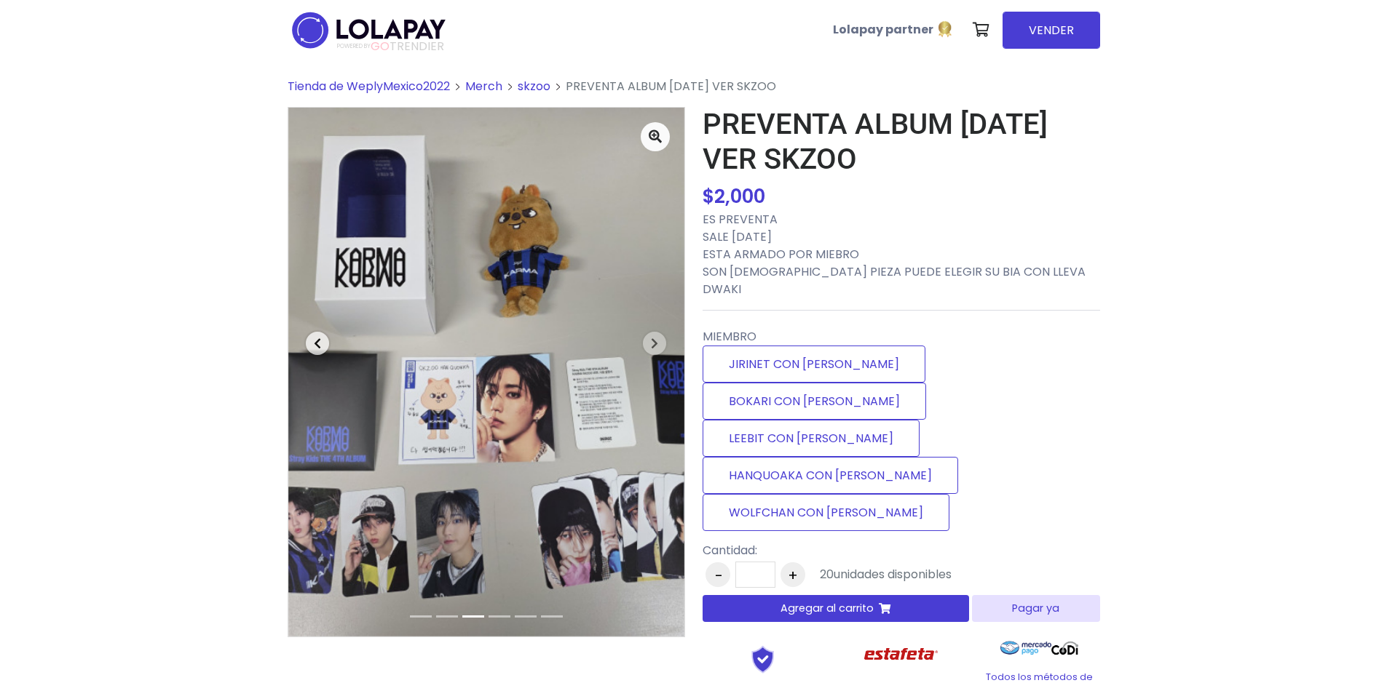
click at [313, 350] on span "button" at bounding box center [317, 343] width 23 height 23
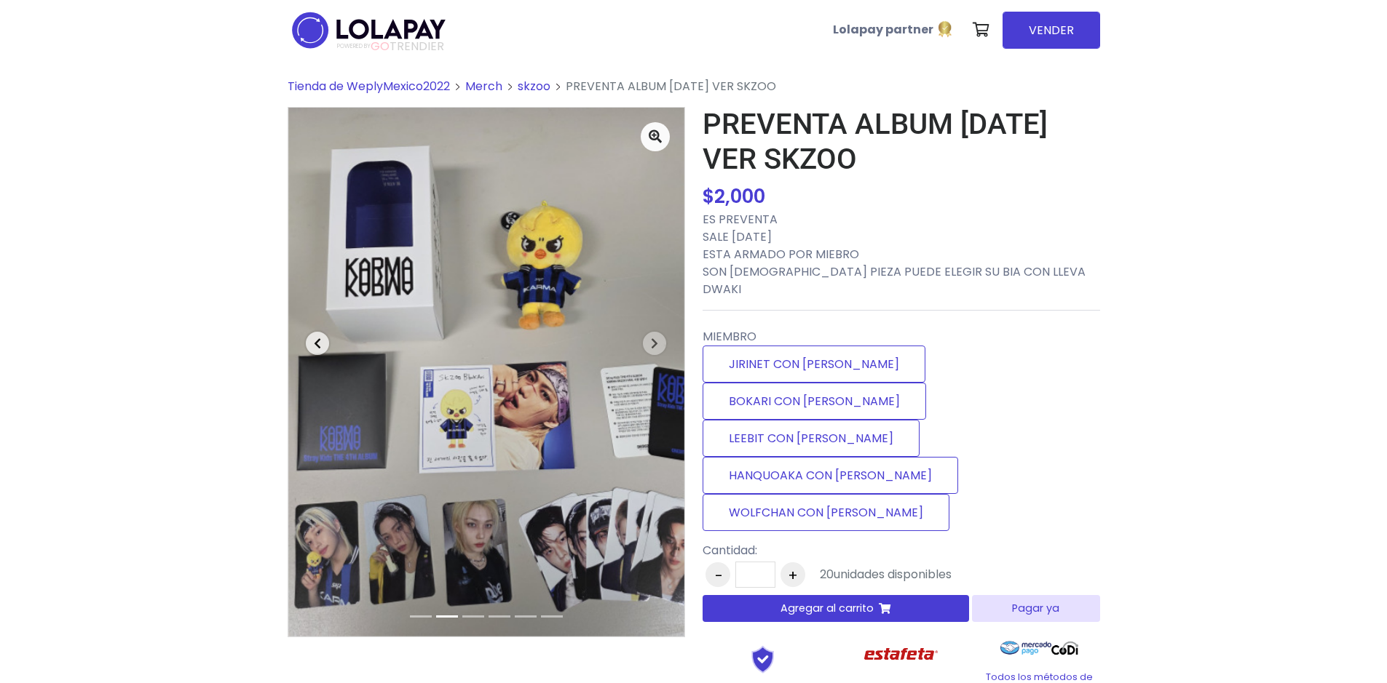
click at [313, 350] on span "button" at bounding box center [317, 343] width 23 height 23
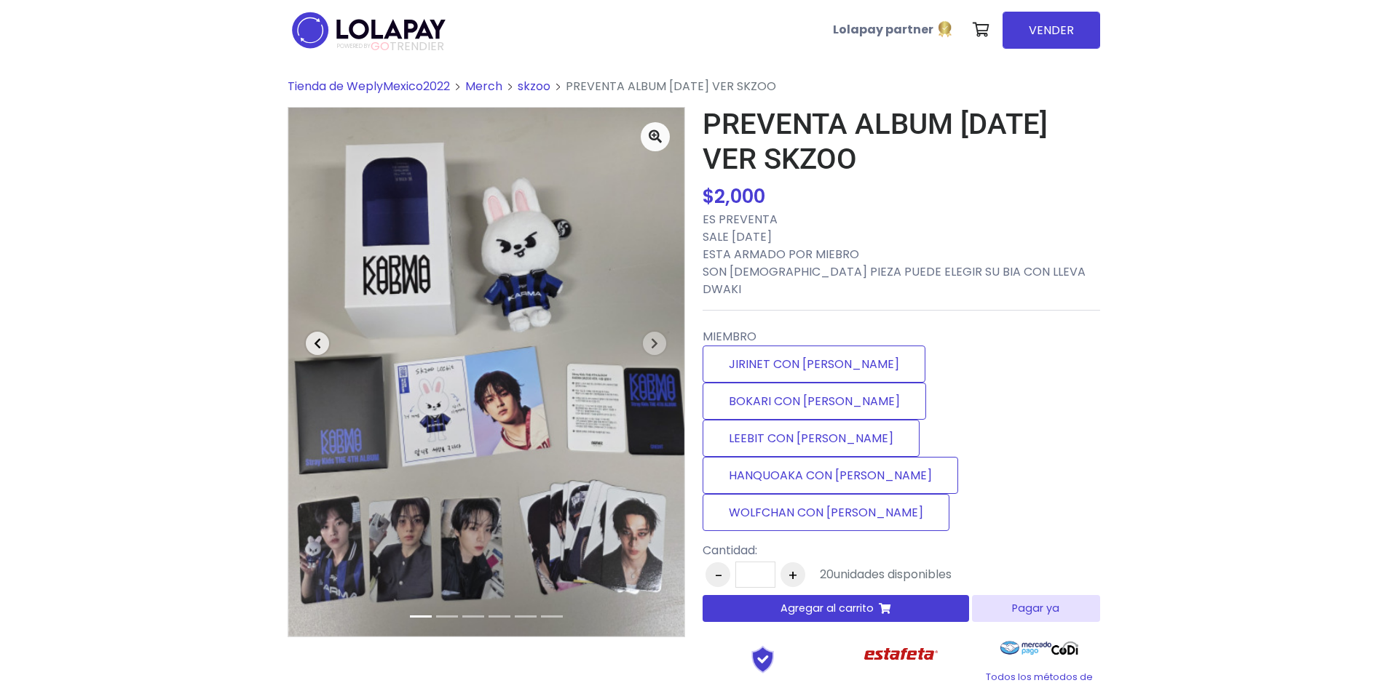
click at [313, 350] on span "button" at bounding box center [317, 343] width 23 height 23
click at [376, 92] on span "Tienda de WeplyMexico2022" at bounding box center [369, 86] width 162 height 17
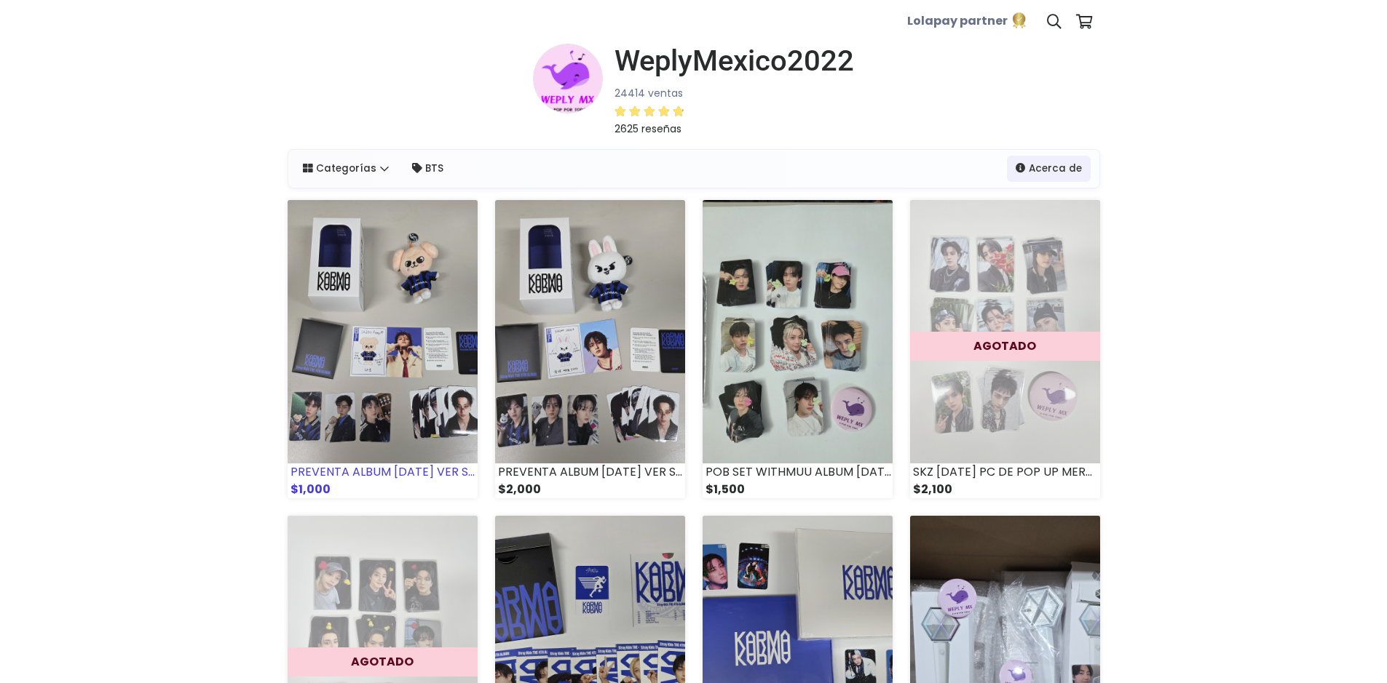
click at [408, 303] on img at bounding box center [383, 331] width 190 height 263
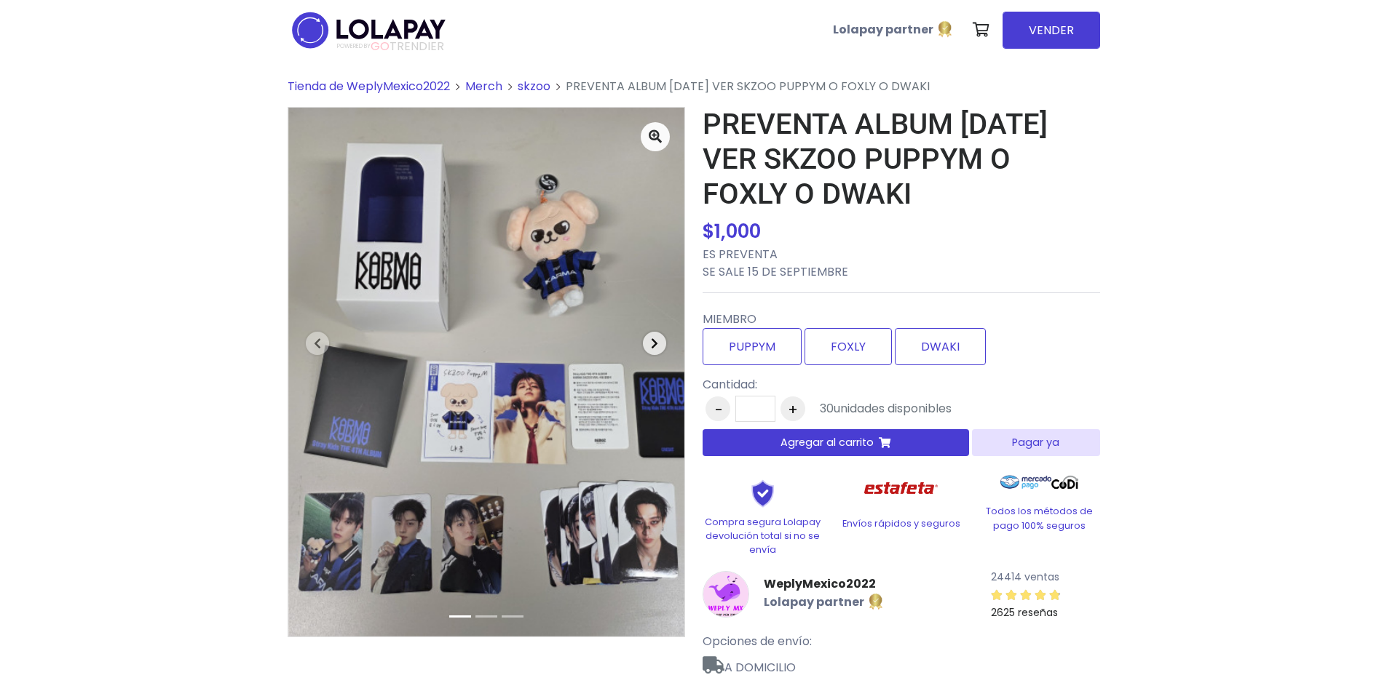
click at [652, 344] on icon "button" at bounding box center [654, 344] width 7 height 12
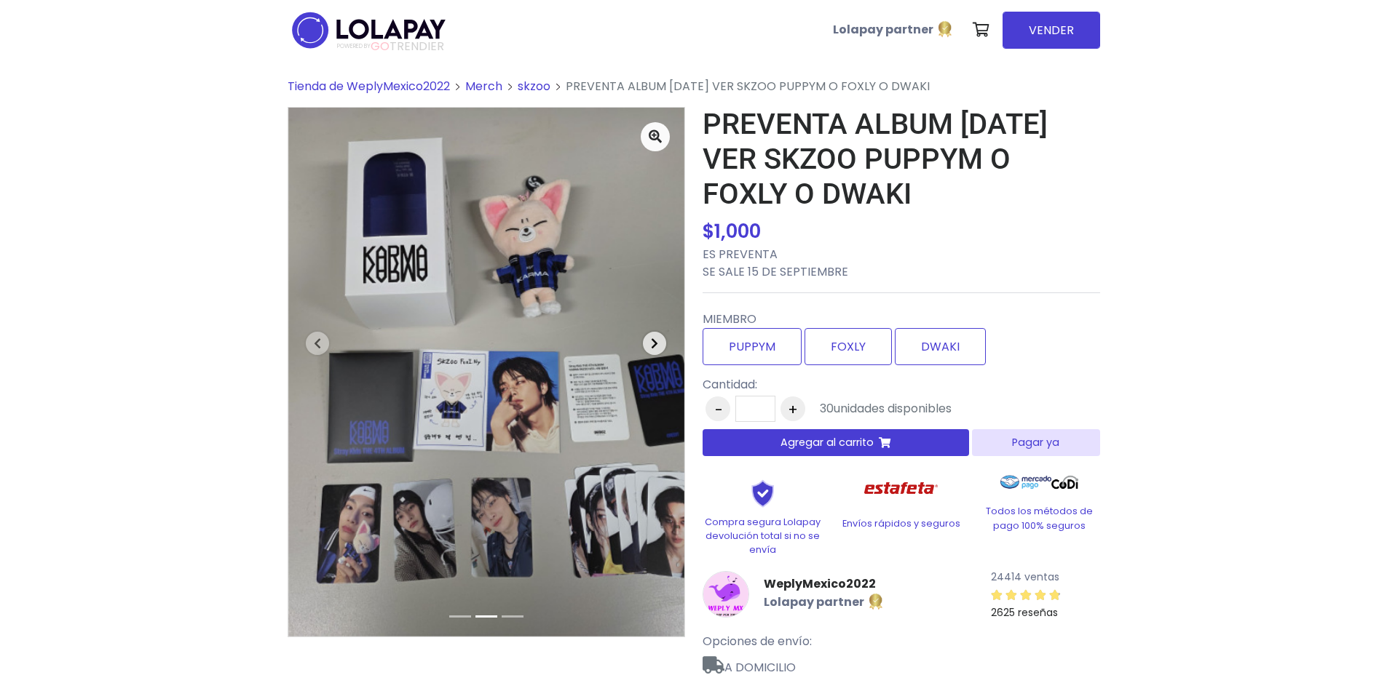
click at [652, 344] on icon "button" at bounding box center [654, 344] width 7 height 12
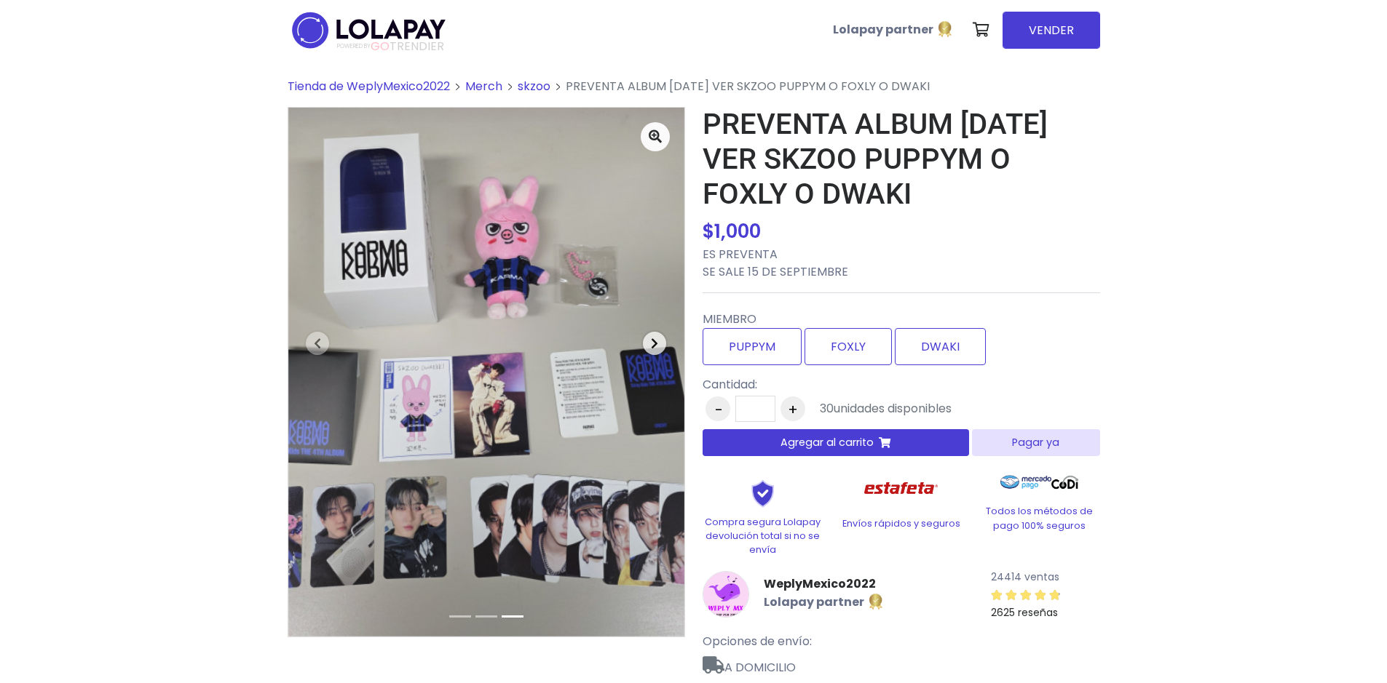
click at [652, 344] on icon "button" at bounding box center [654, 344] width 7 height 12
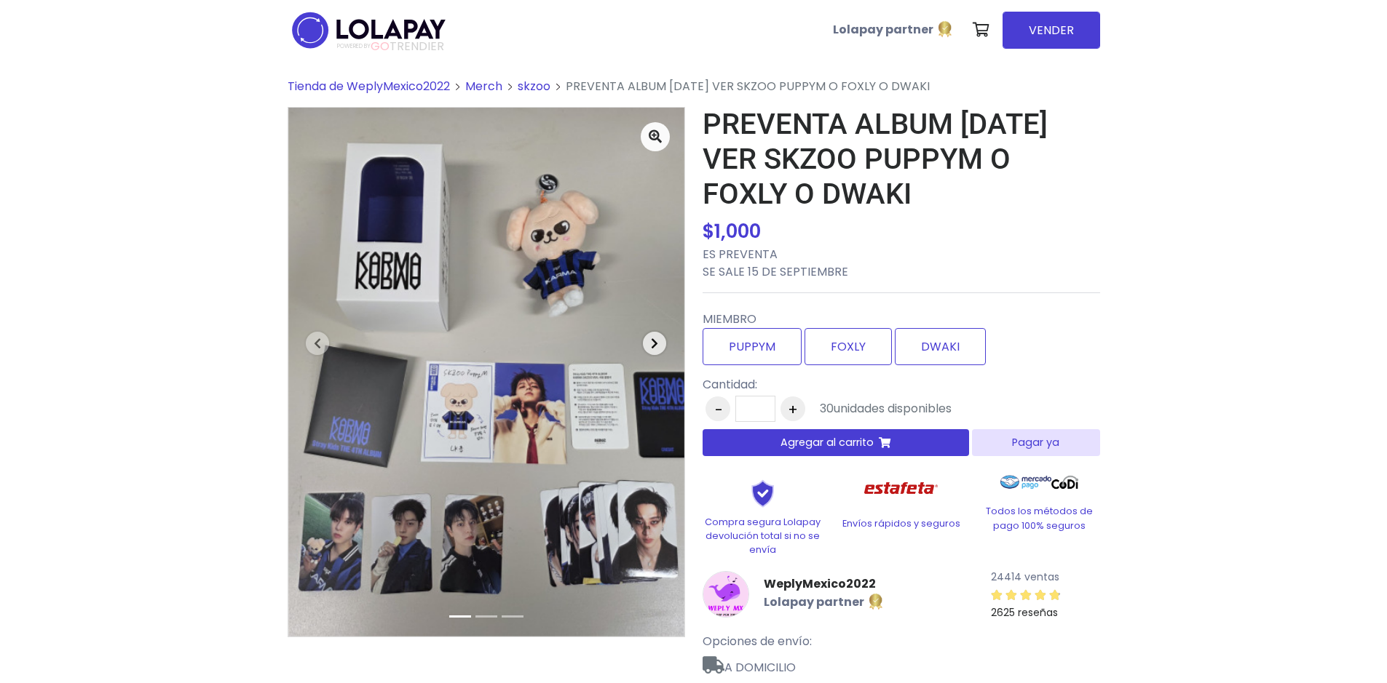
click at [652, 344] on icon "button" at bounding box center [654, 344] width 7 height 12
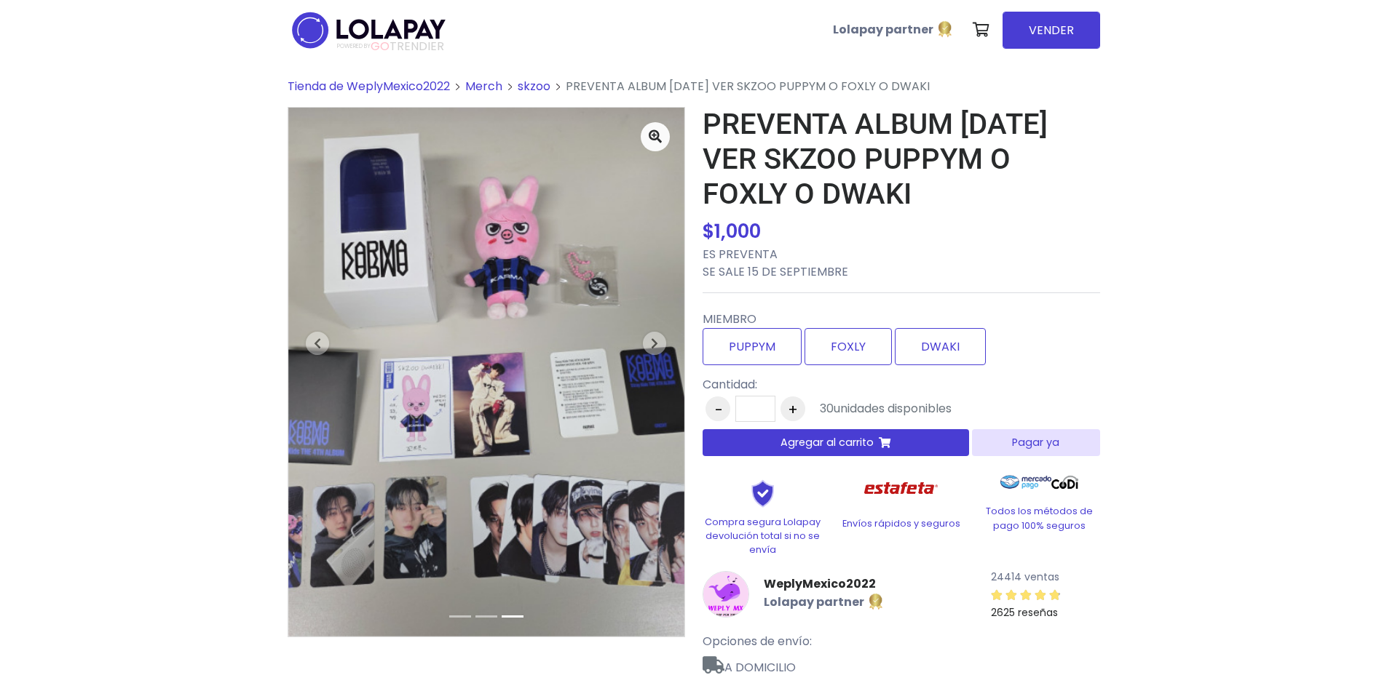
click at [491, 87] on link "Merch" at bounding box center [483, 86] width 37 height 17
click at [399, 83] on span "Tienda de WeplyMexico2022" at bounding box center [369, 86] width 162 height 17
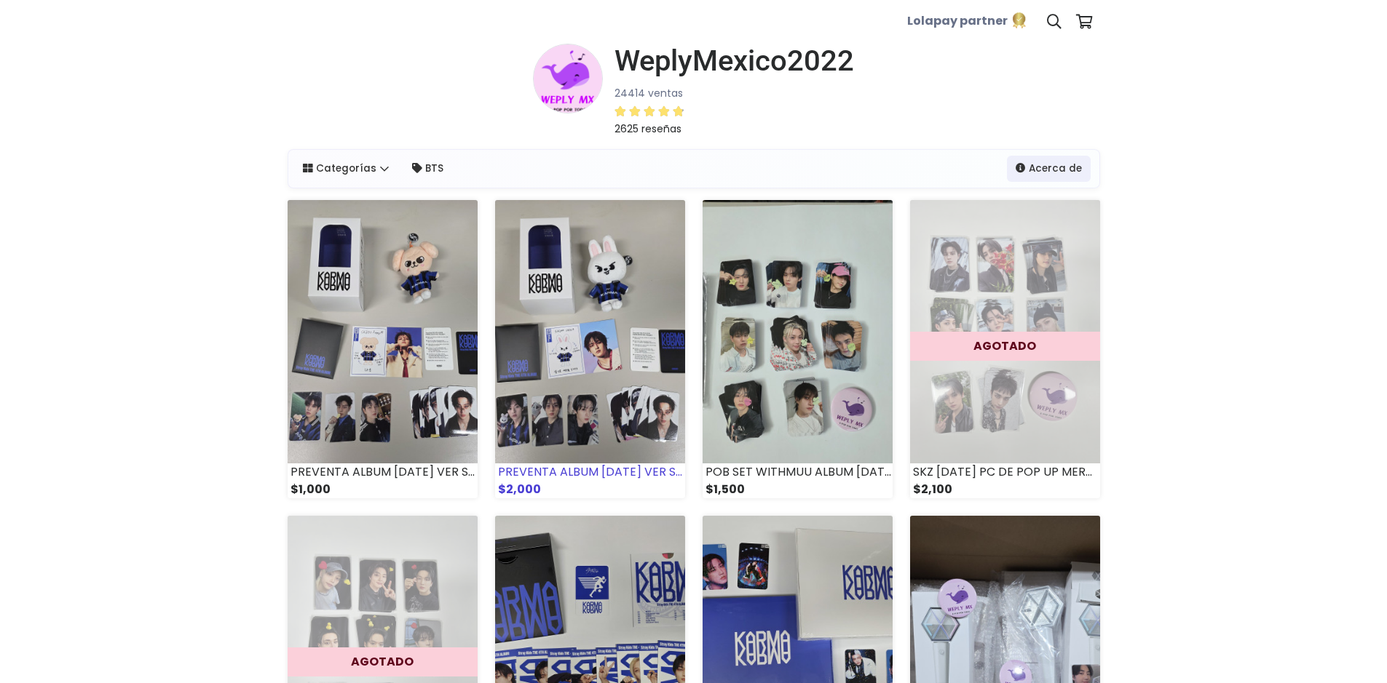
click at [549, 275] on img at bounding box center [590, 331] width 190 height 263
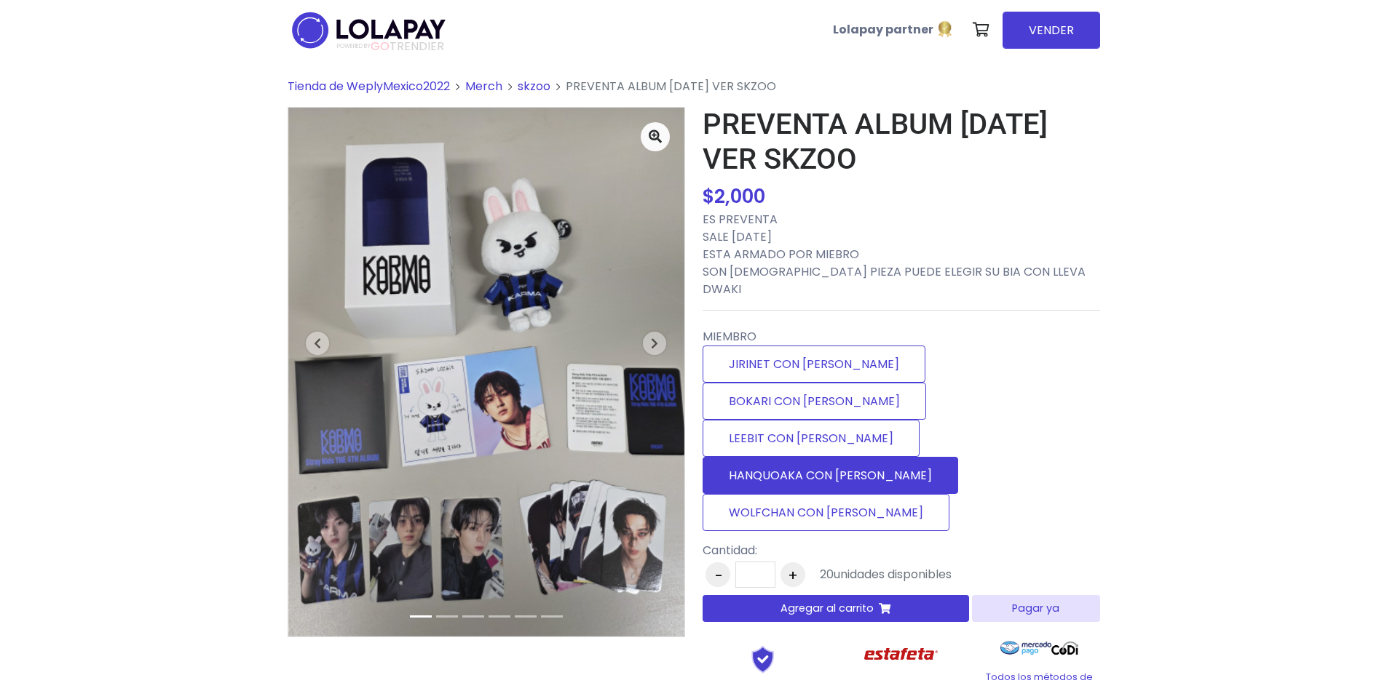
click at [892, 457] on label "HANQUOAKA CON [PERSON_NAME]" at bounding box center [829, 475] width 255 height 37
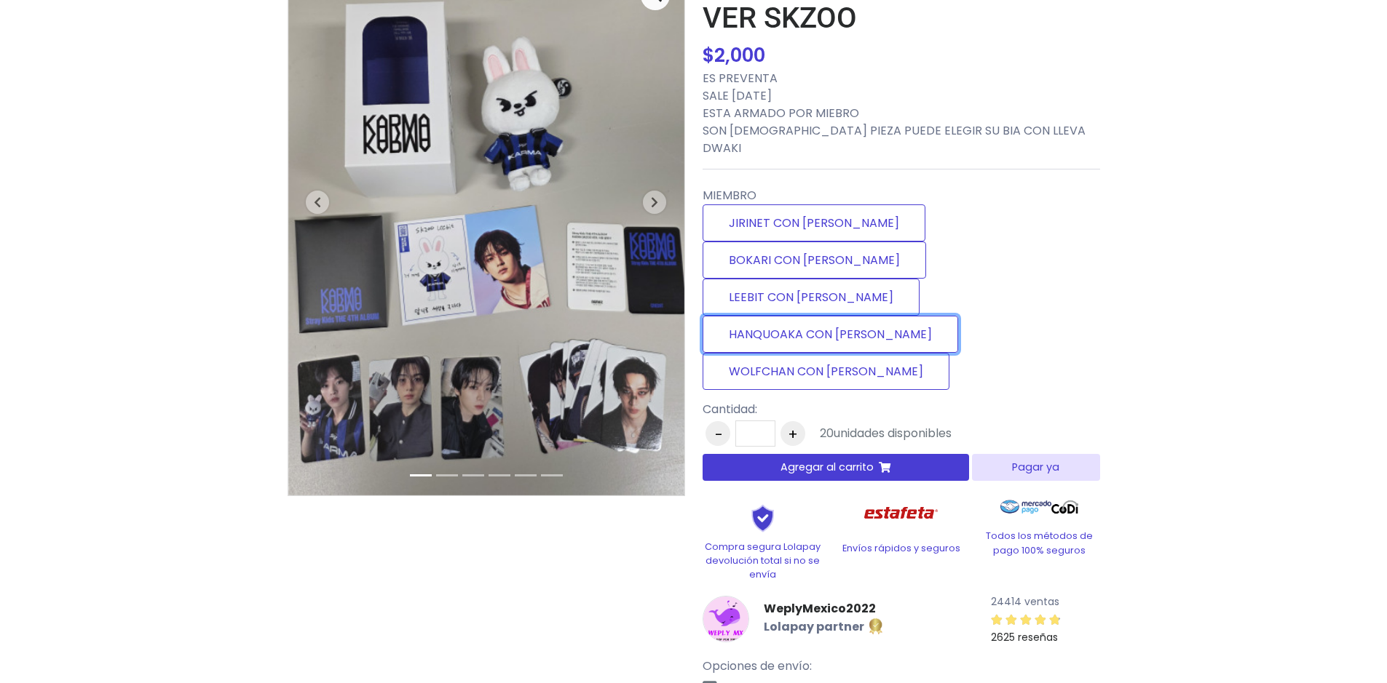
scroll to position [154, 0]
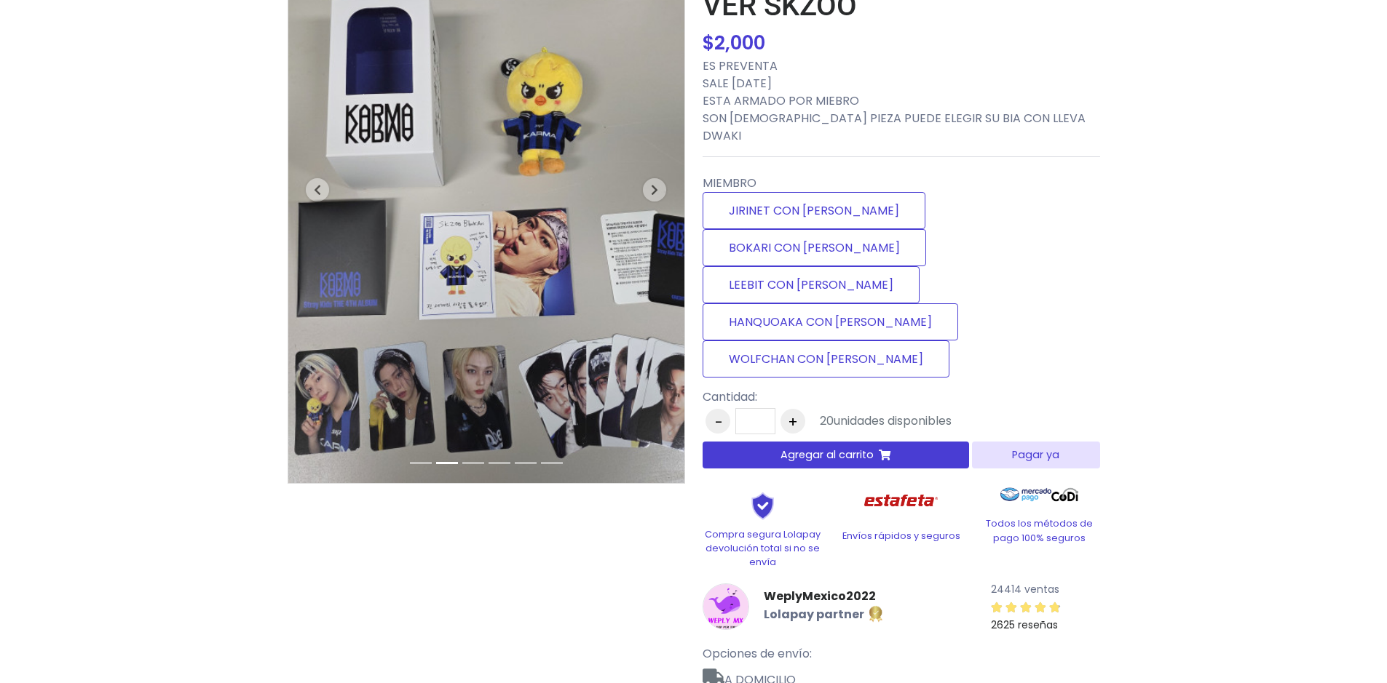
click at [920, 442] on button "Agregar al carrito" at bounding box center [835, 455] width 267 height 27
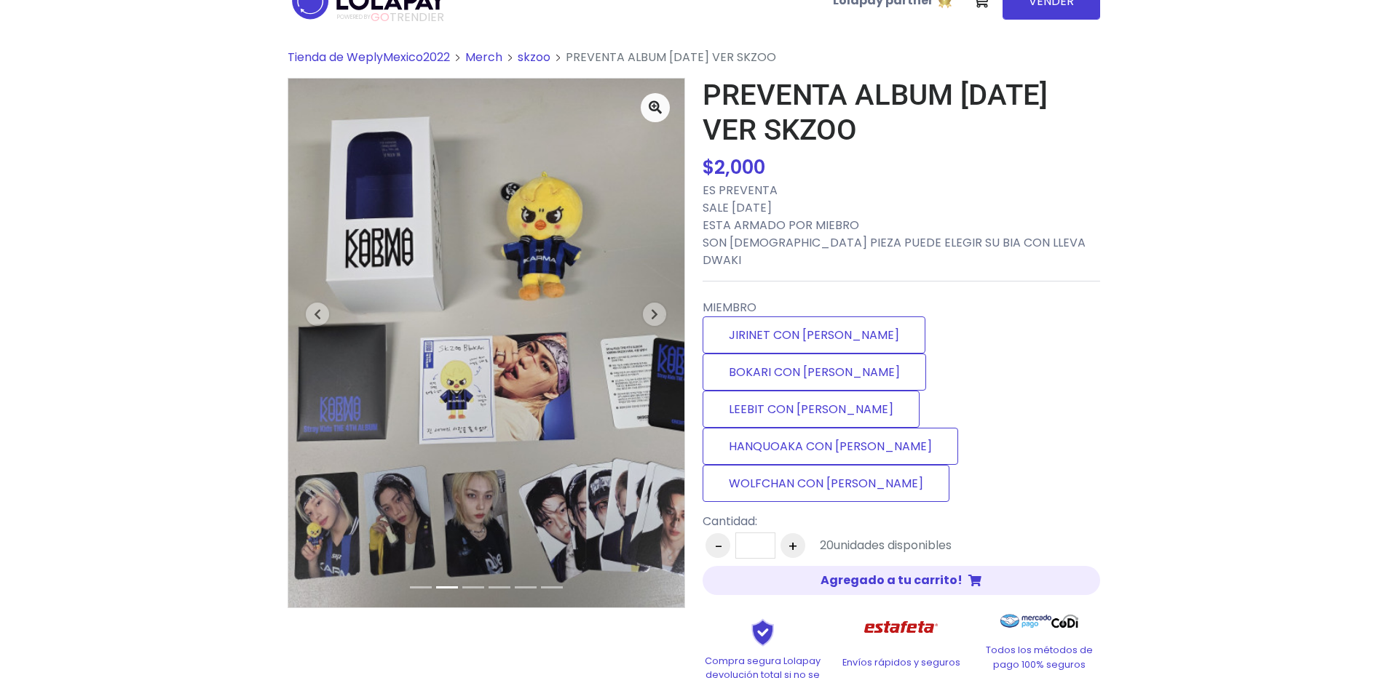
scroll to position [8, 0]
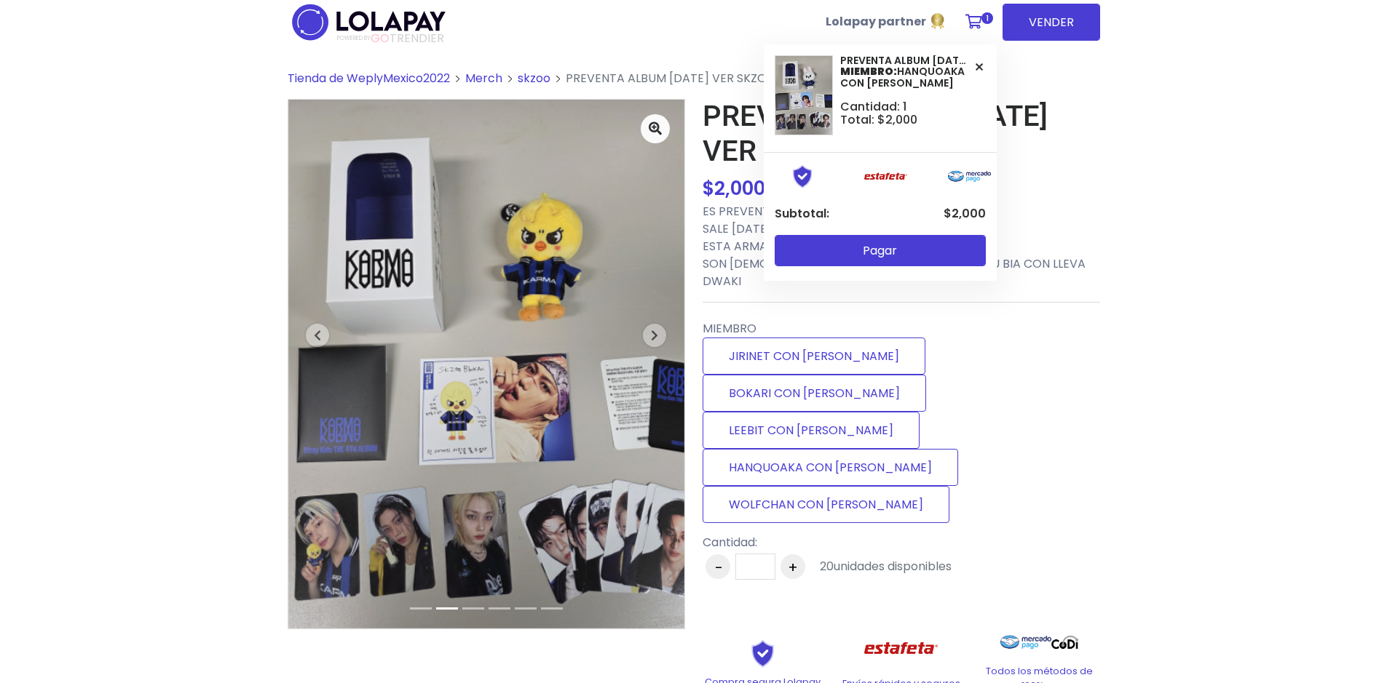
click at [979, 20] on icon at bounding box center [973, 22] width 17 height 15
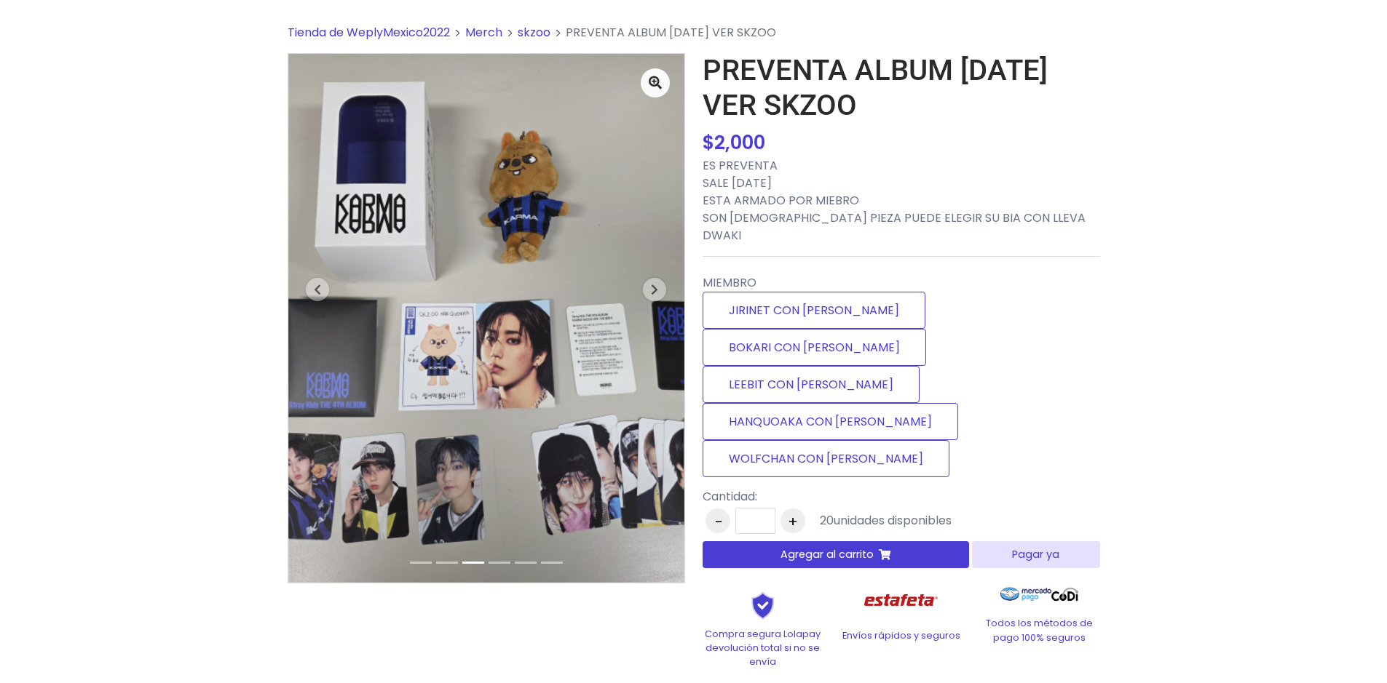
scroll to position [0, 0]
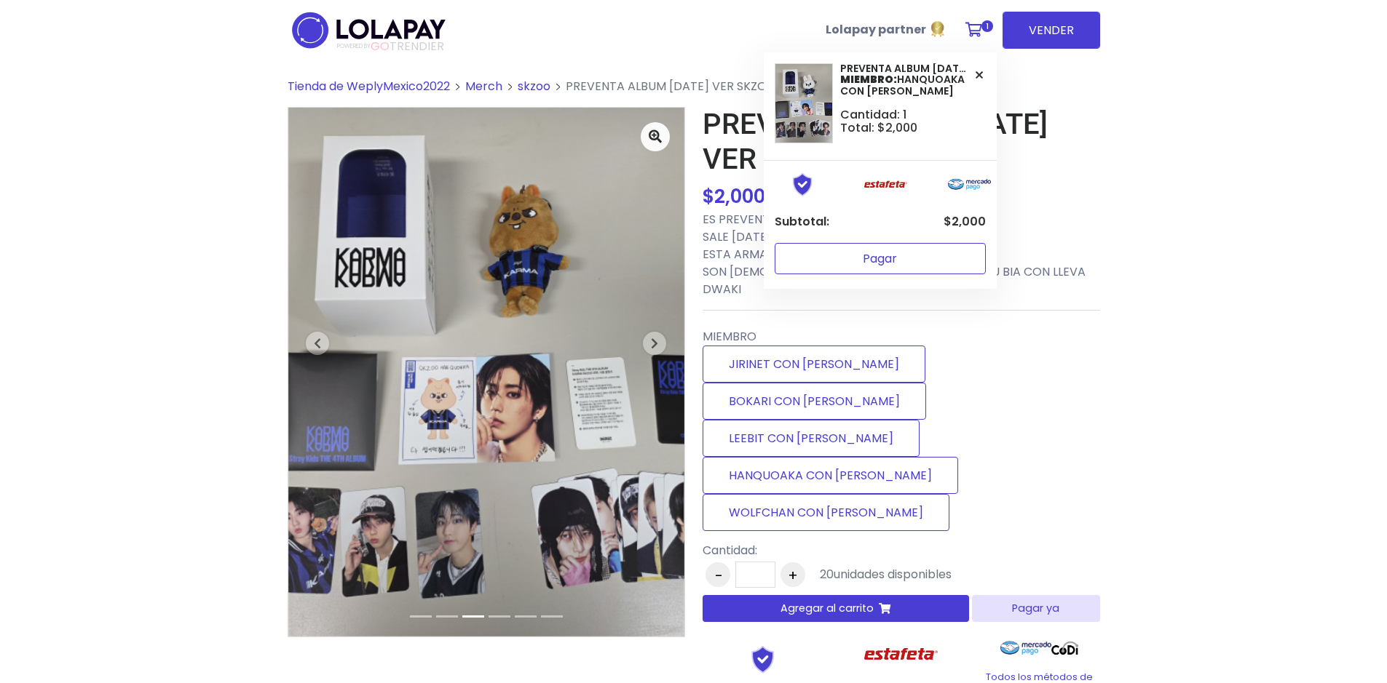
click at [905, 262] on button "Pagar" at bounding box center [879, 258] width 211 height 31
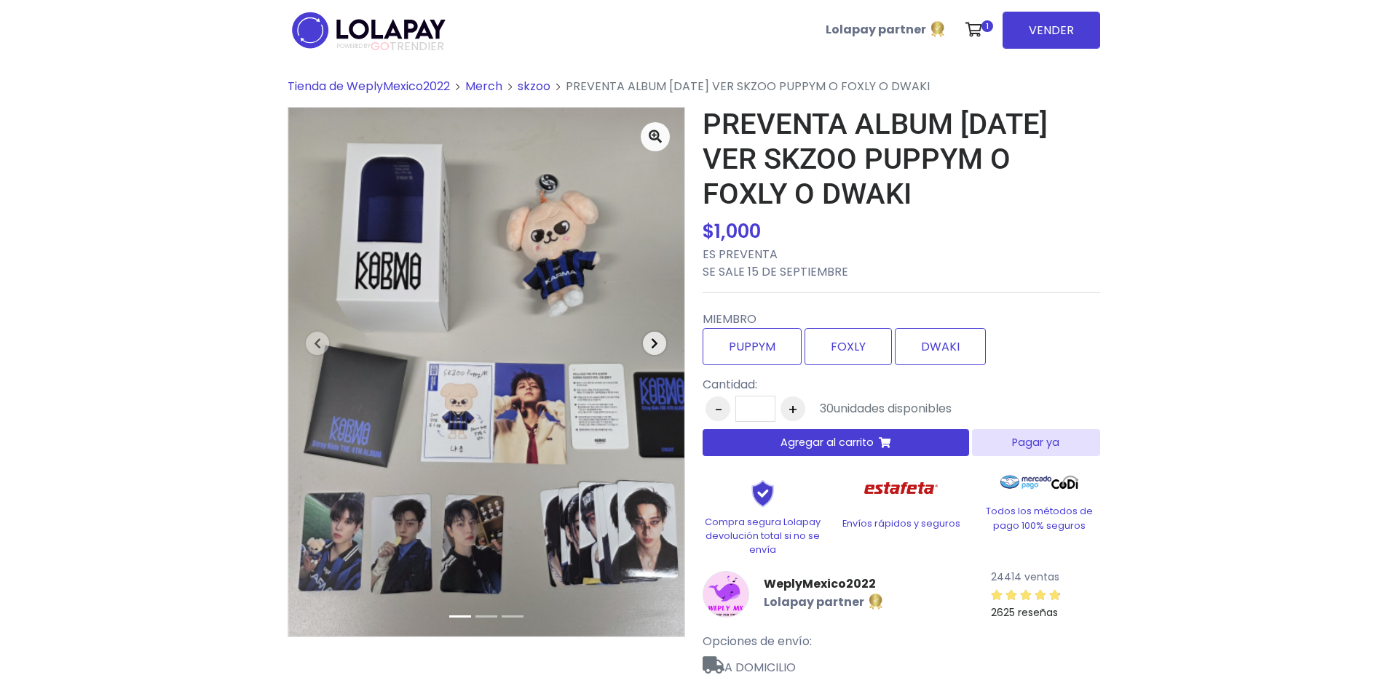
click at [659, 342] on span "button" at bounding box center [654, 343] width 23 height 23
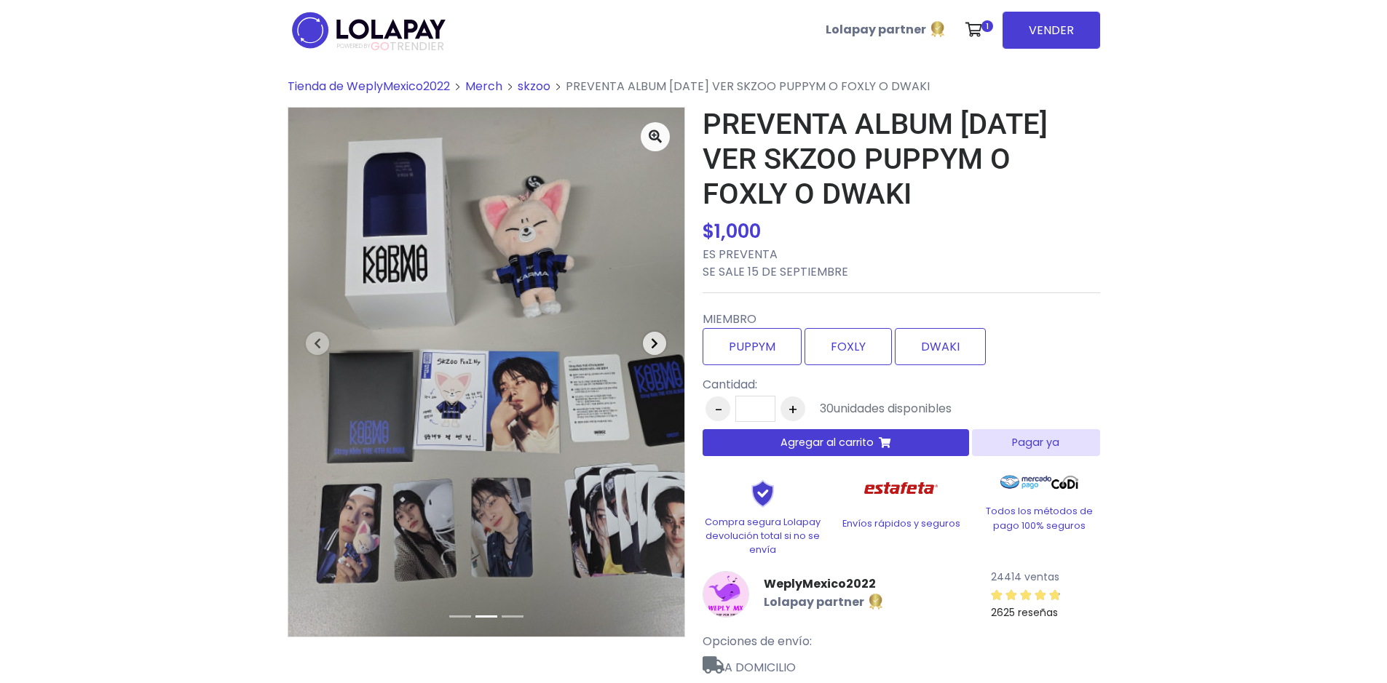
click at [659, 342] on span "button" at bounding box center [654, 343] width 23 height 23
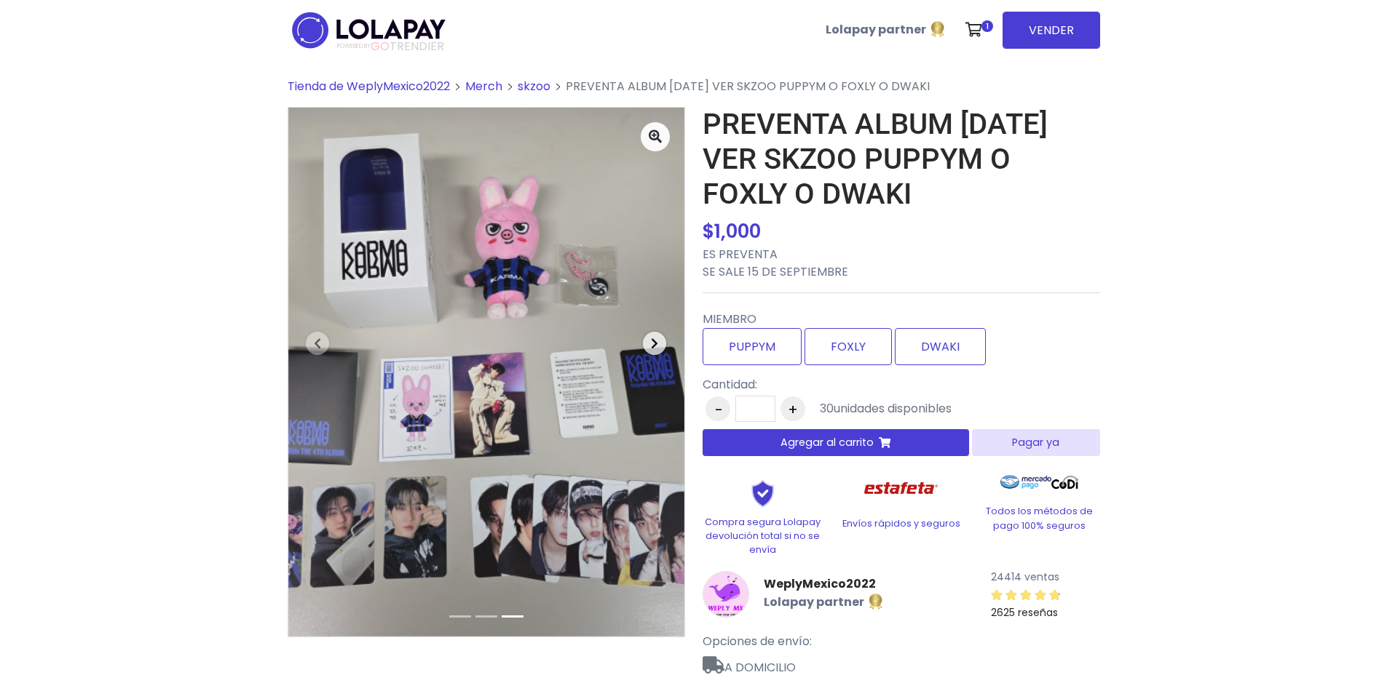
click at [659, 342] on span "button" at bounding box center [654, 343] width 23 height 23
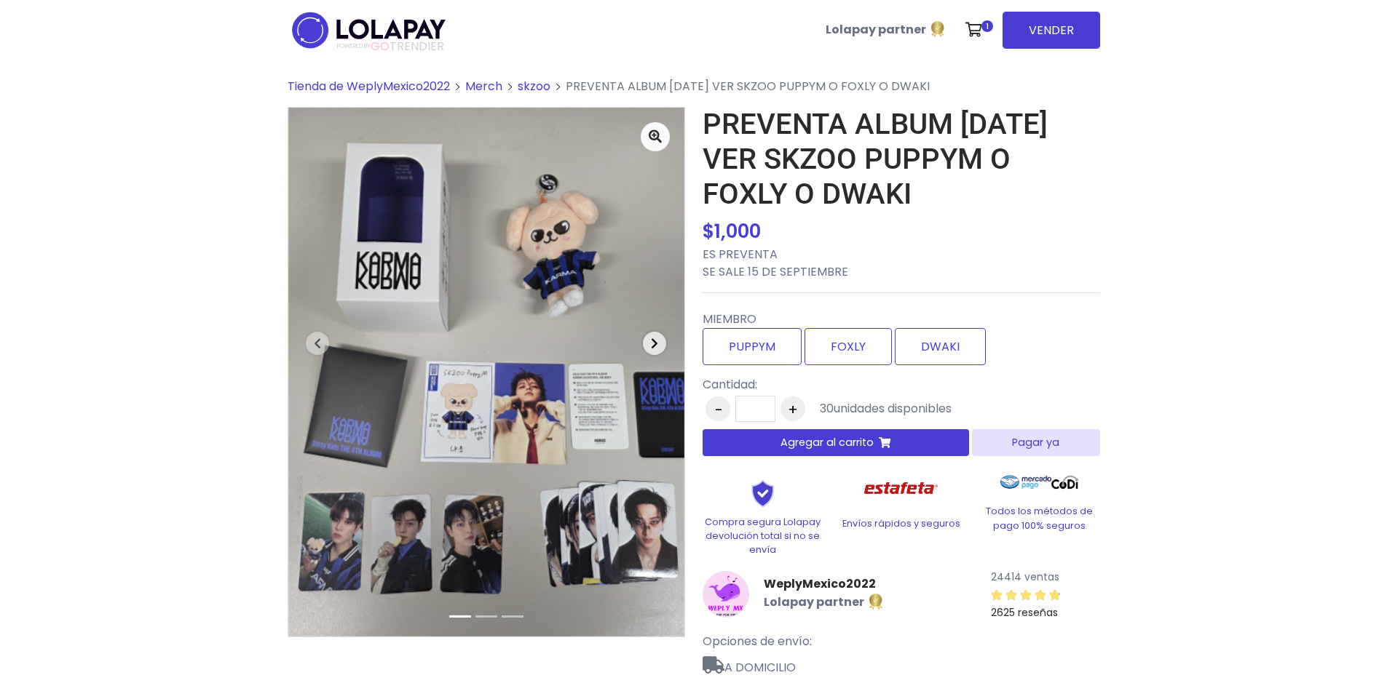
click at [659, 342] on span "button" at bounding box center [654, 343] width 23 height 23
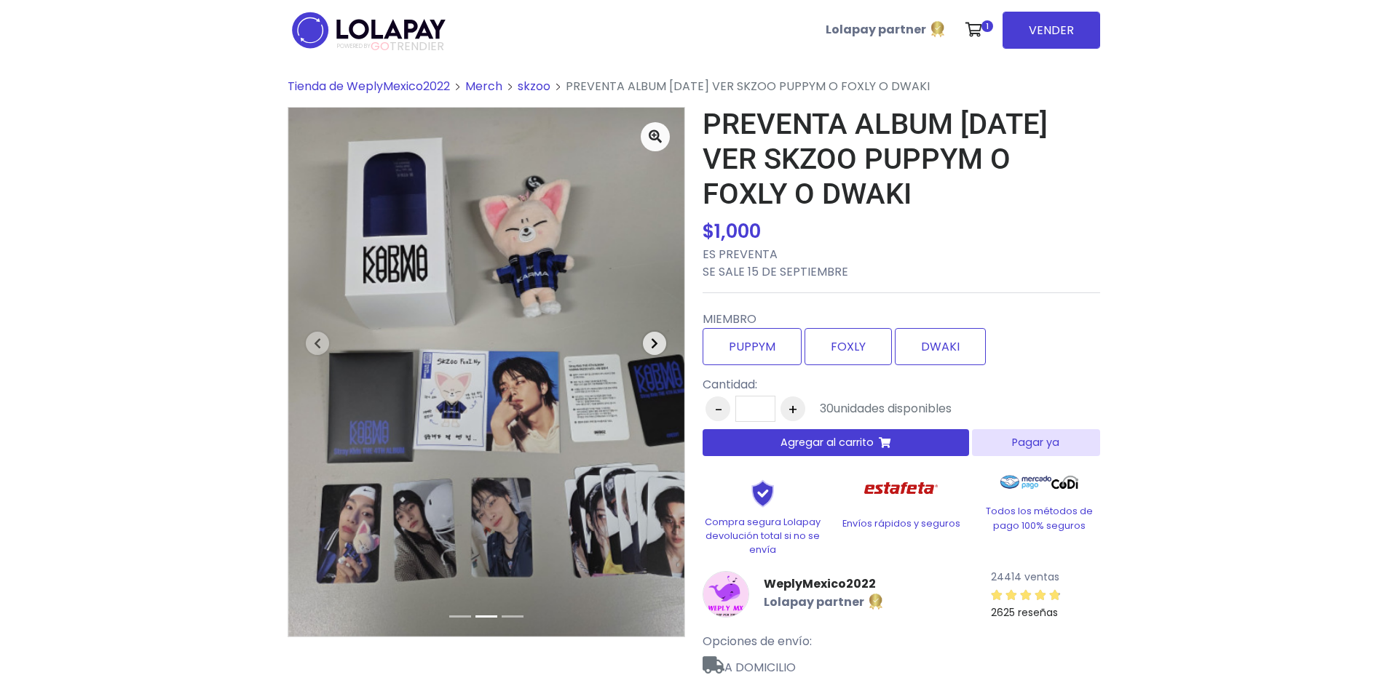
click at [659, 342] on span "button" at bounding box center [654, 343] width 23 height 23
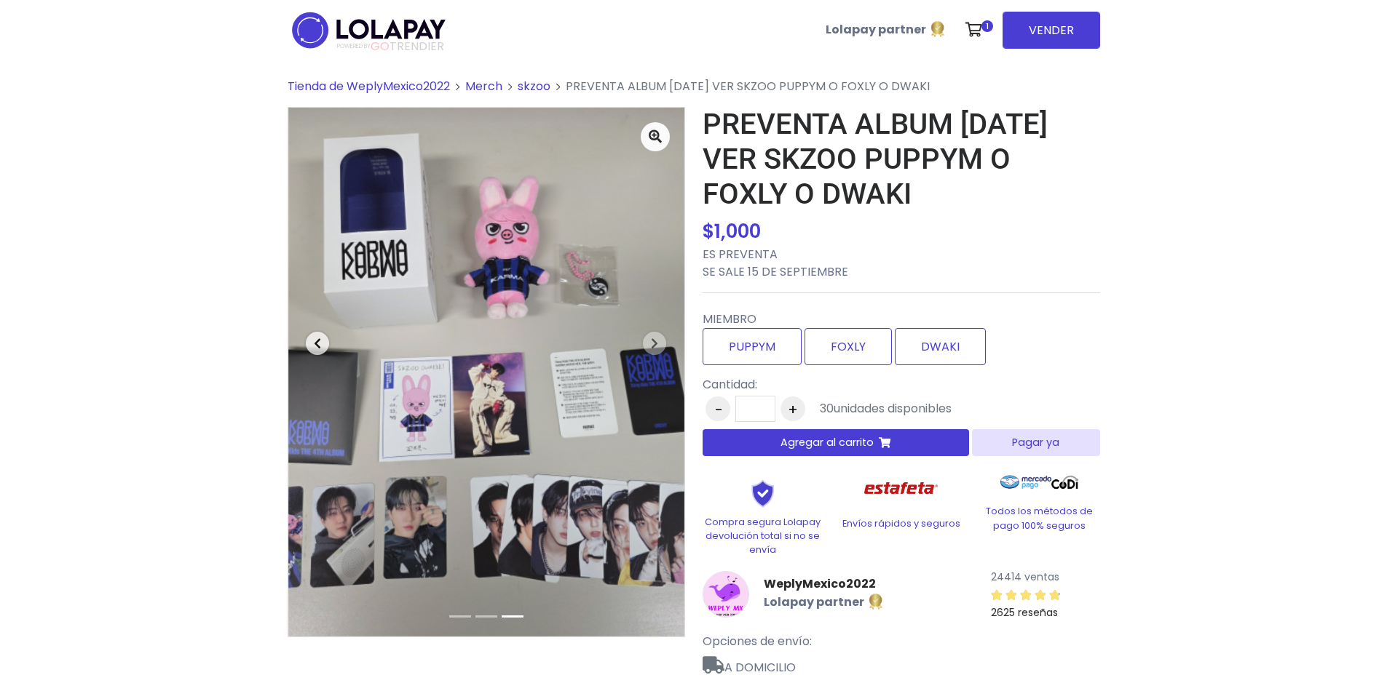
click at [314, 350] on span "button" at bounding box center [317, 343] width 23 height 23
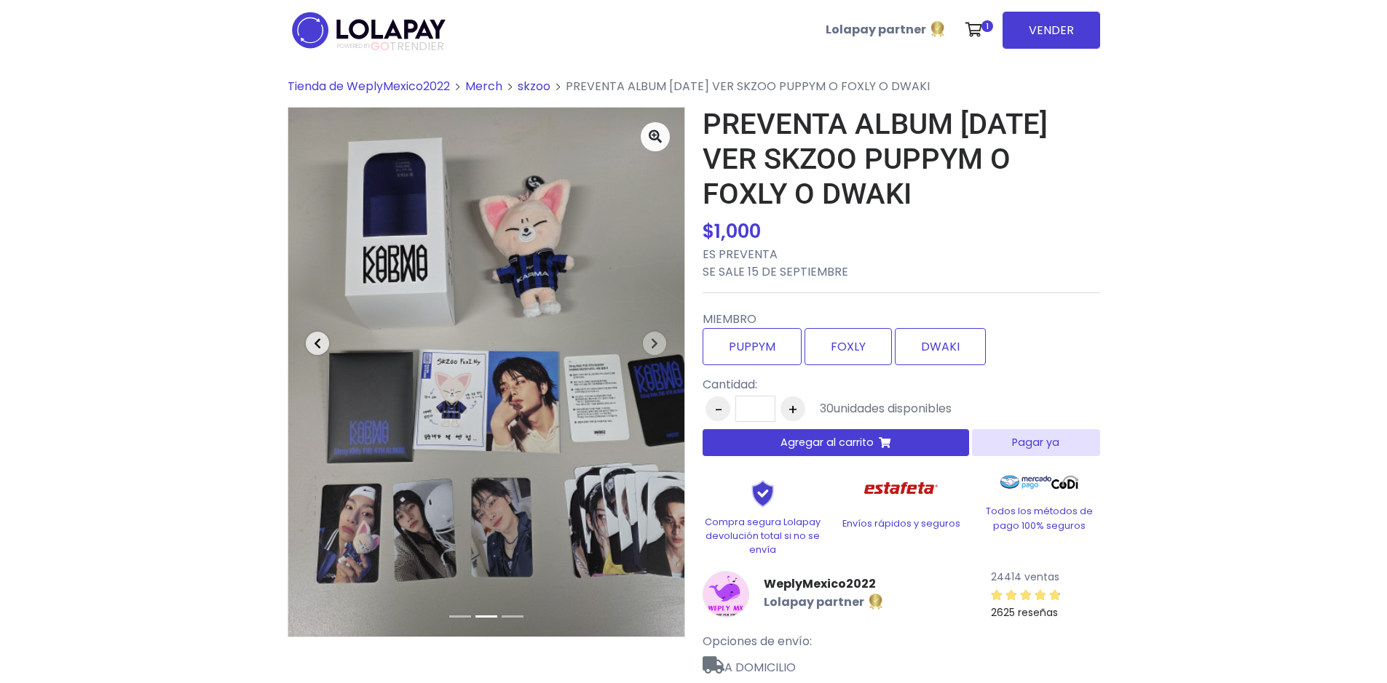
click at [314, 350] on span "button" at bounding box center [317, 343] width 23 height 23
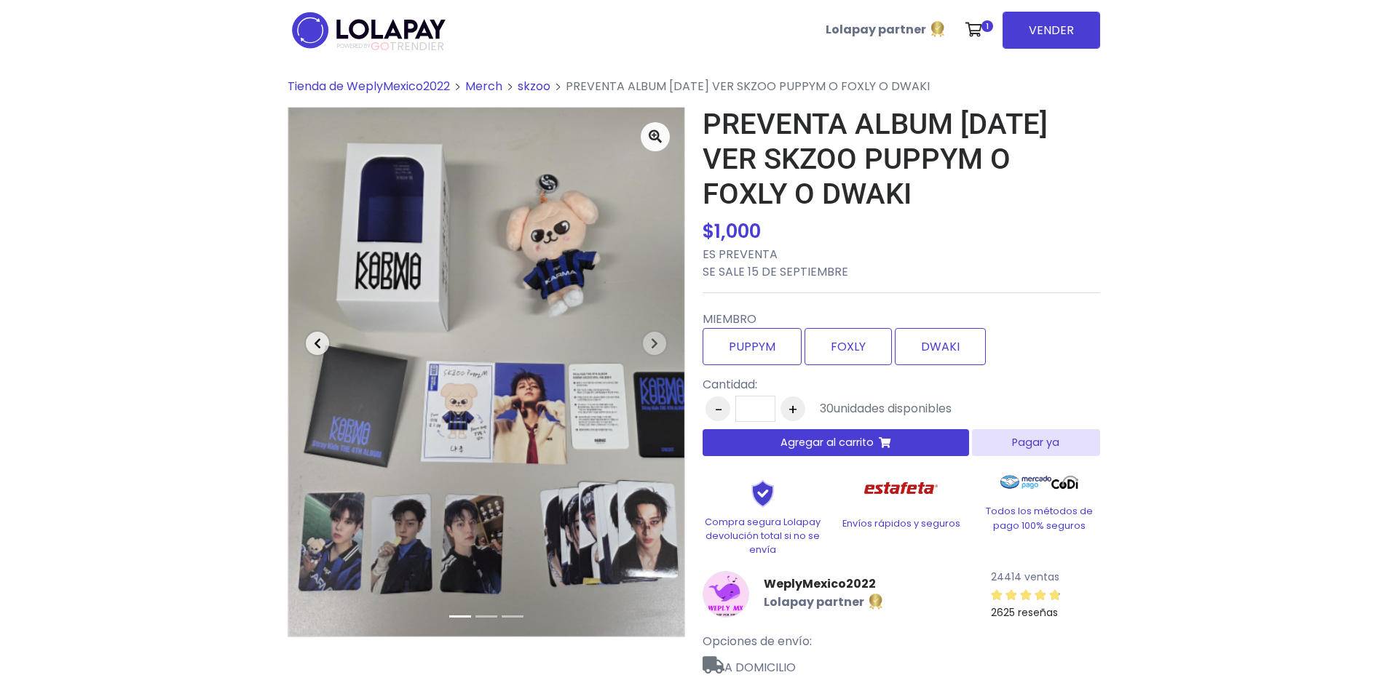
click at [314, 350] on span "button" at bounding box center [317, 343] width 23 height 23
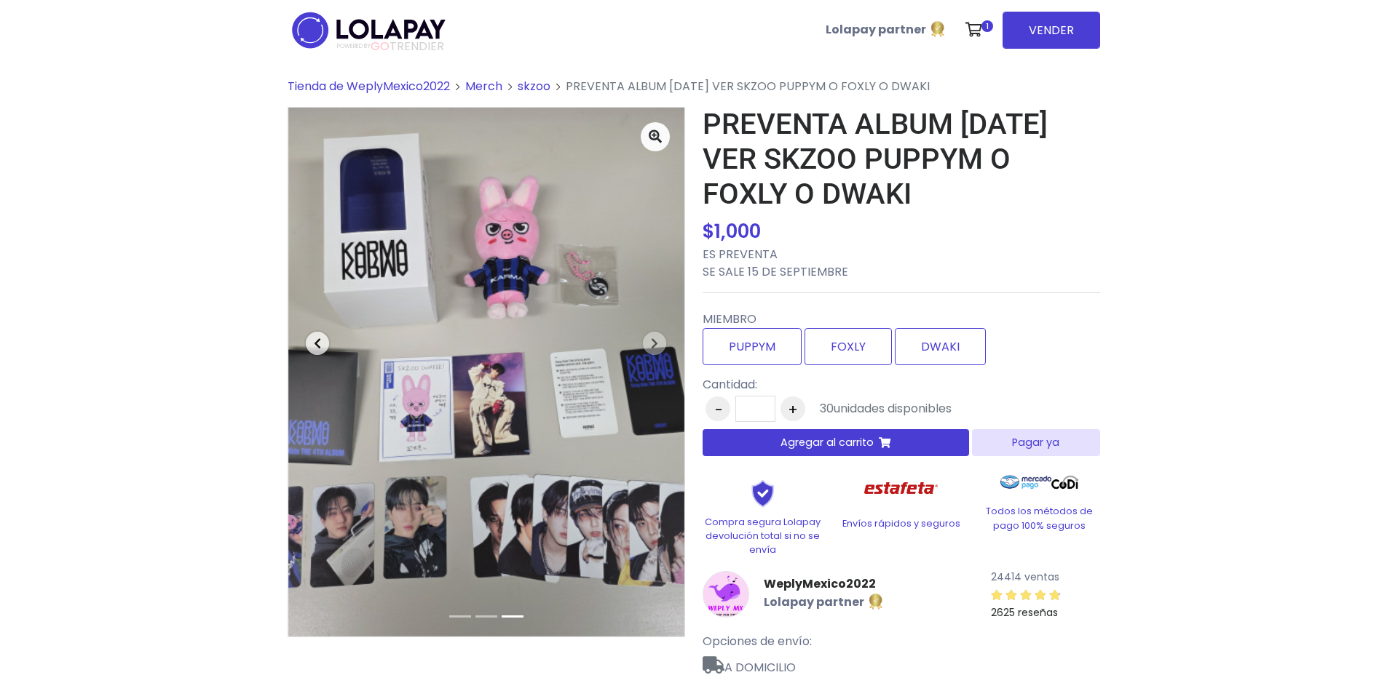
click at [314, 350] on span "button" at bounding box center [317, 343] width 23 height 23
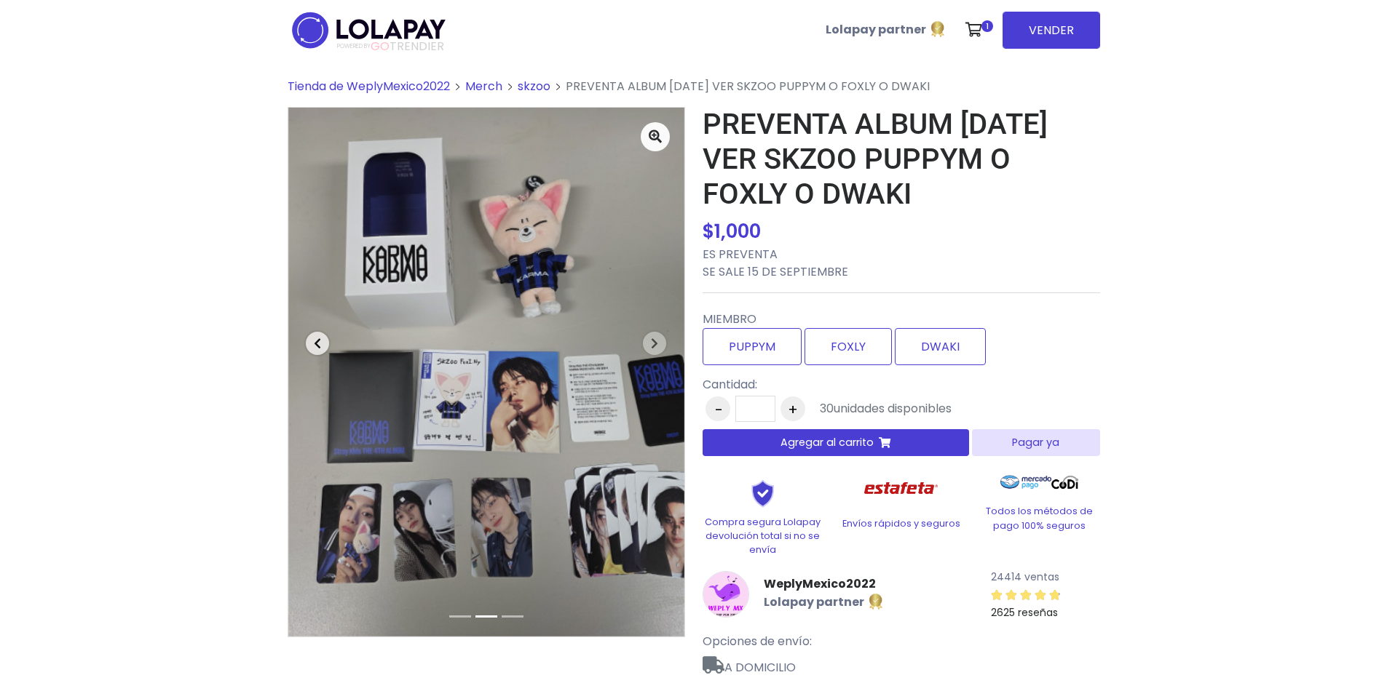
click at [314, 350] on span "button" at bounding box center [317, 343] width 23 height 23
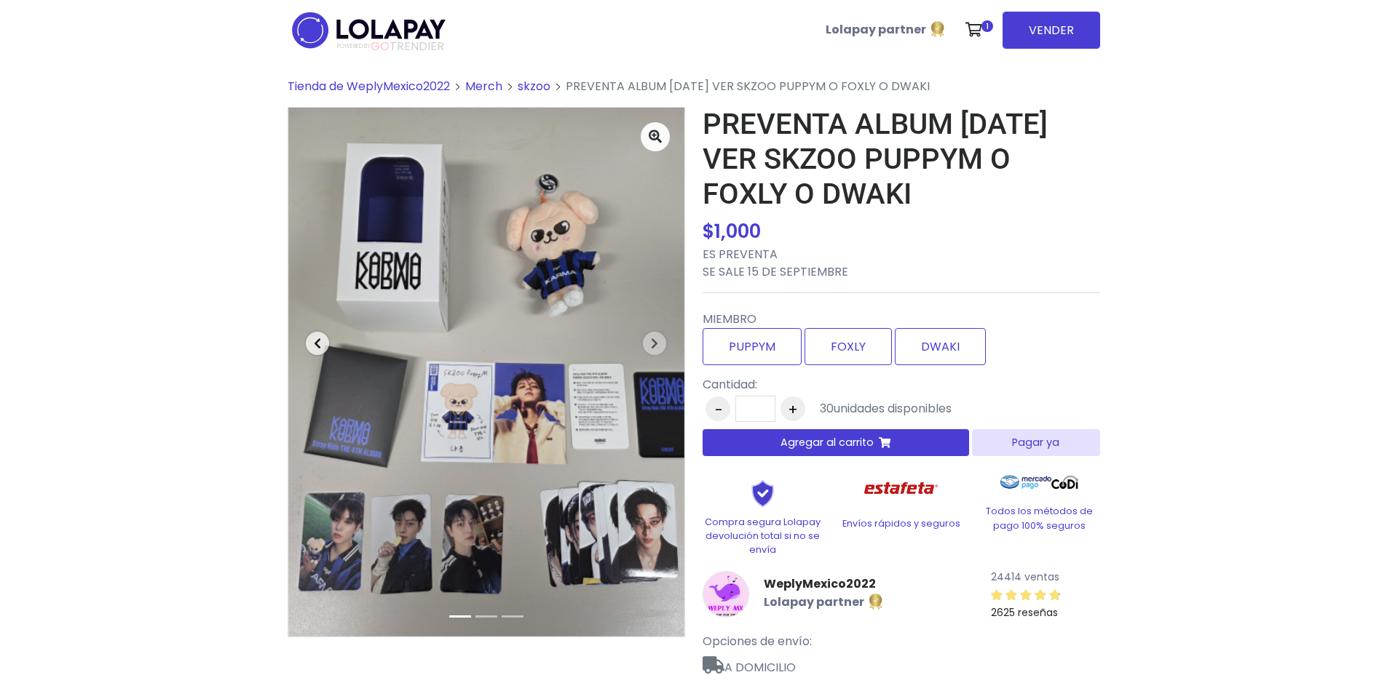
click at [314, 350] on span "button" at bounding box center [317, 343] width 23 height 23
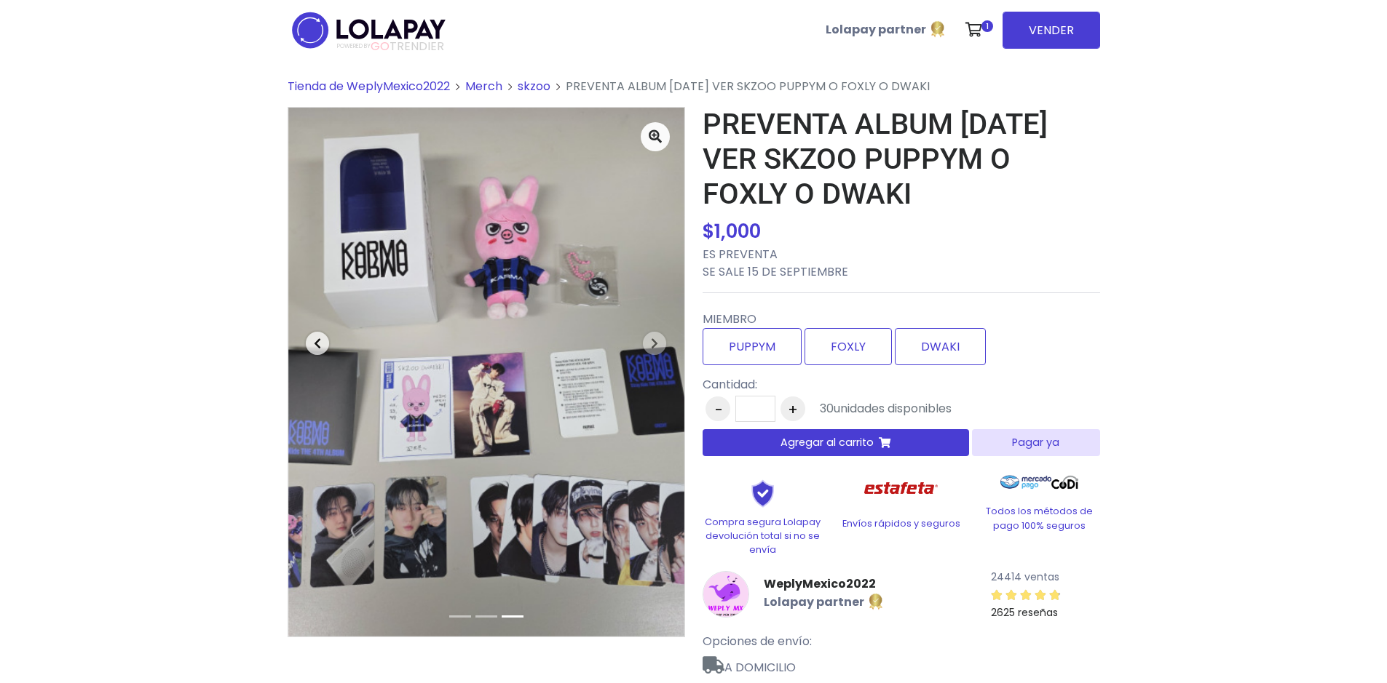
click at [314, 350] on span "button" at bounding box center [317, 343] width 23 height 23
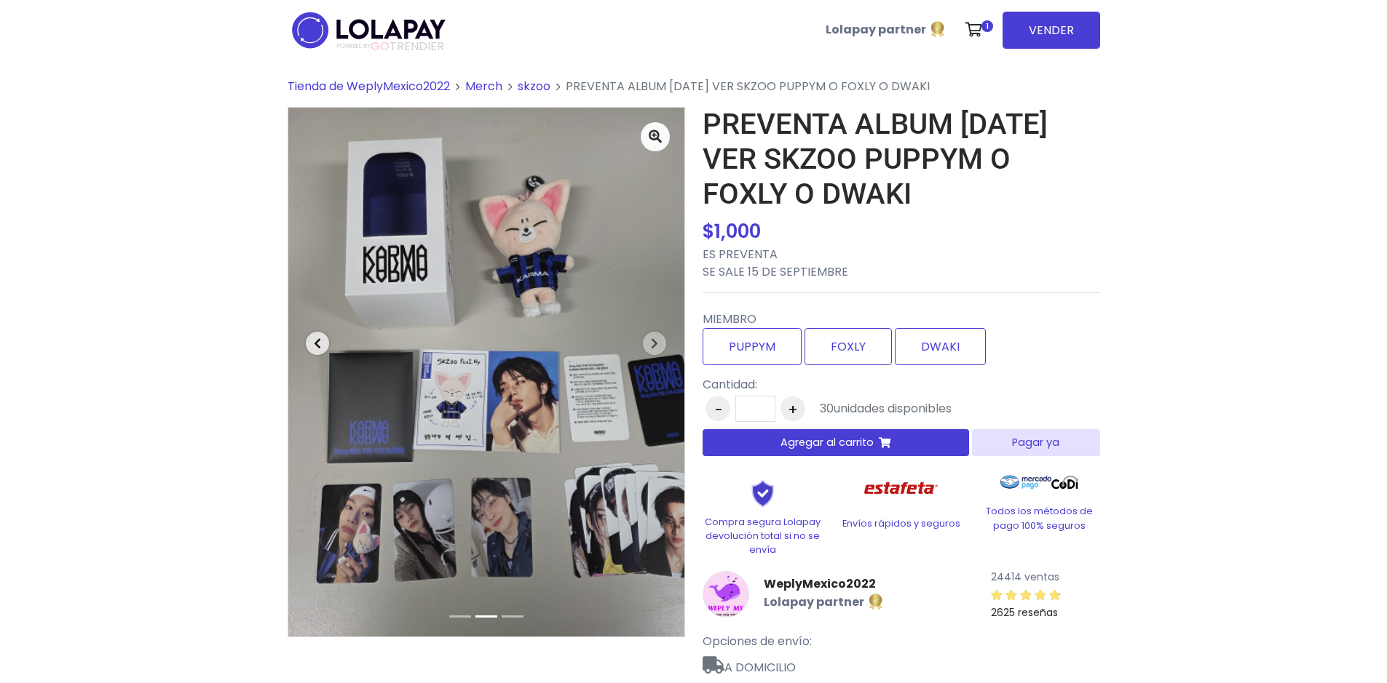
click at [314, 350] on span "button" at bounding box center [317, 343] width 23 height 23
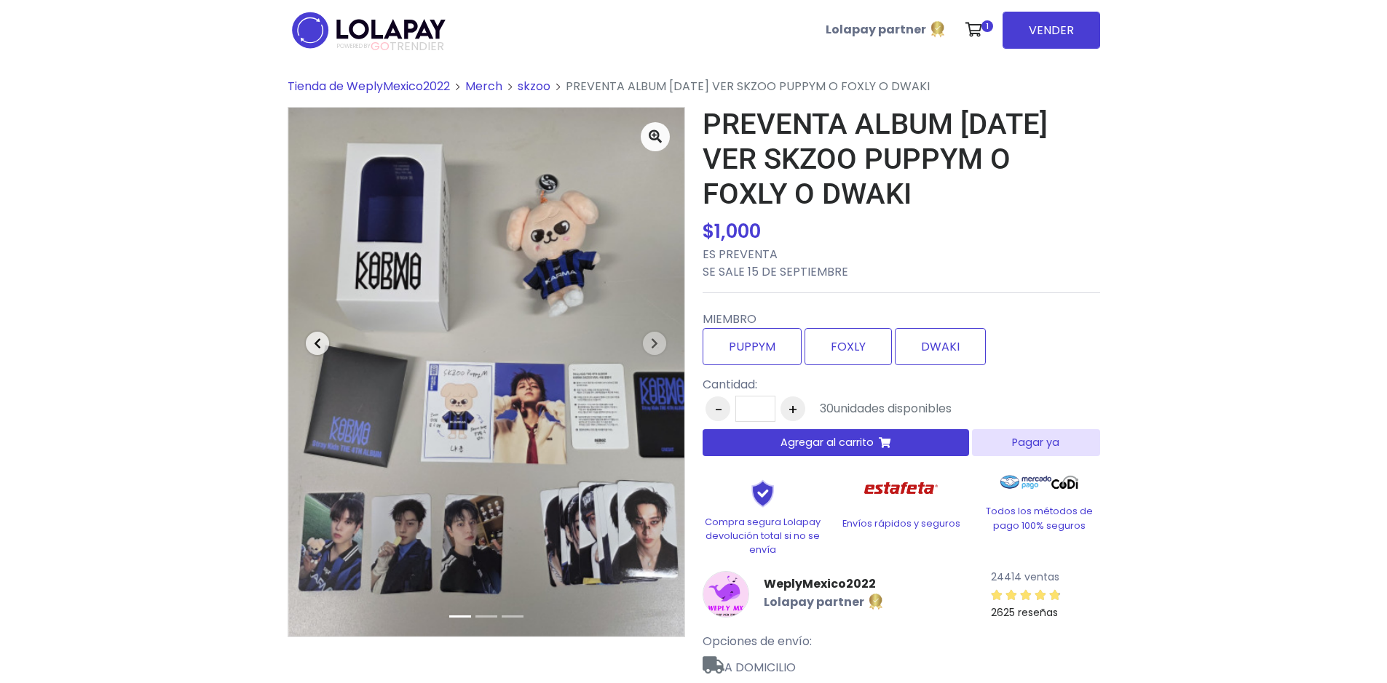
click at [314, 350] on span "button" at bounding box center [317, 343] width 23 height 23
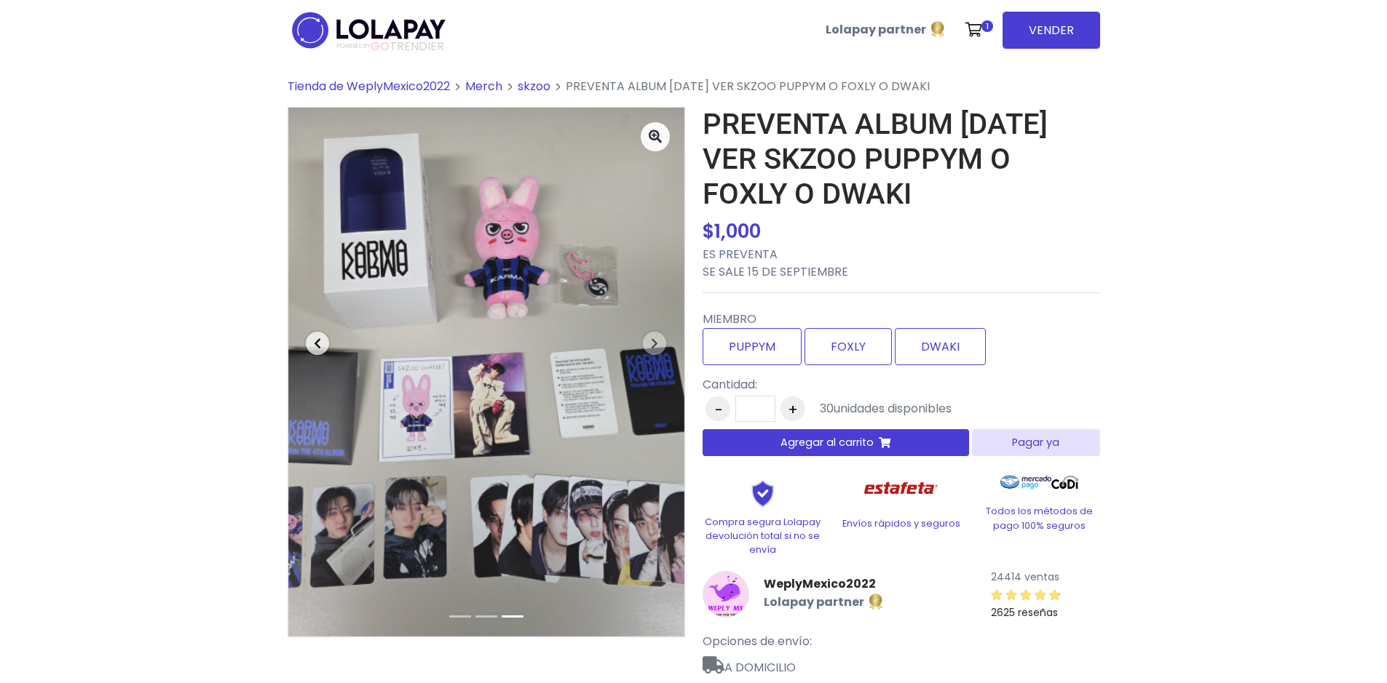
click at [314, 350] on span "button" at bounding box center [317, 343] width 23 height 23
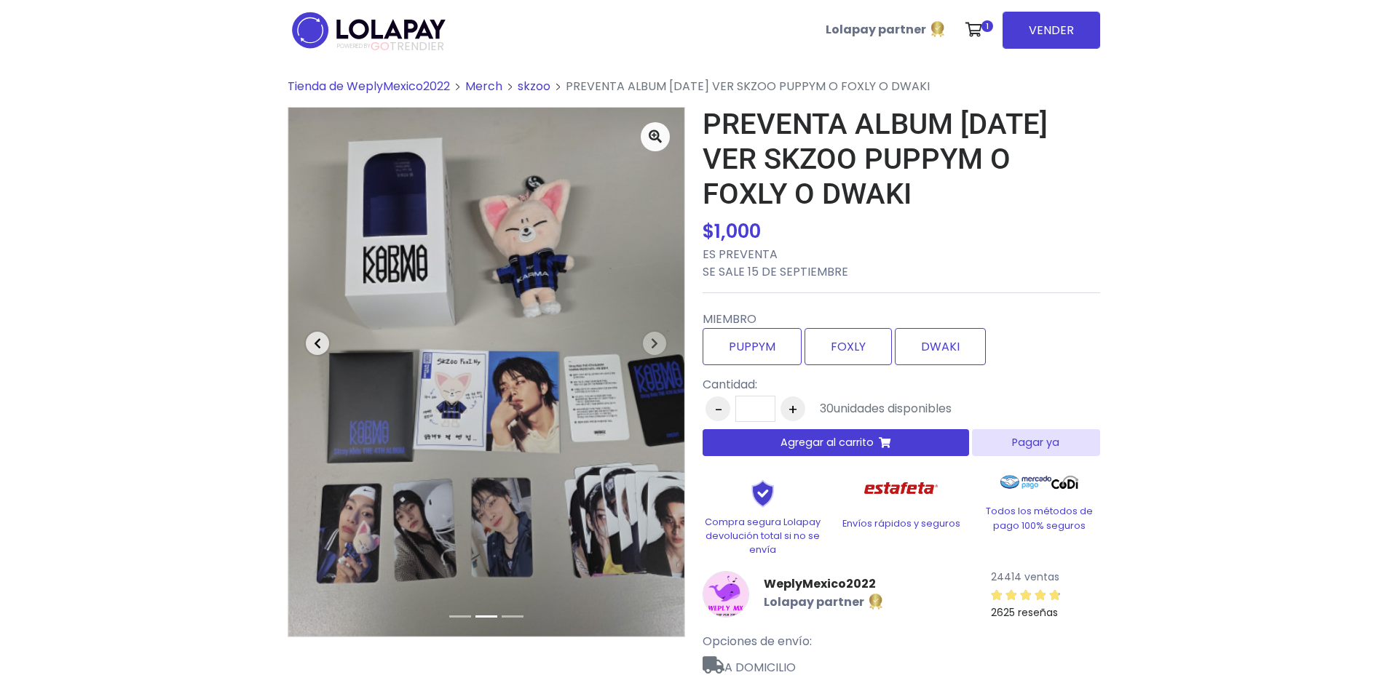
click at [314, 350] on span "button" at bounding box center [317, 343] width 23 height 23
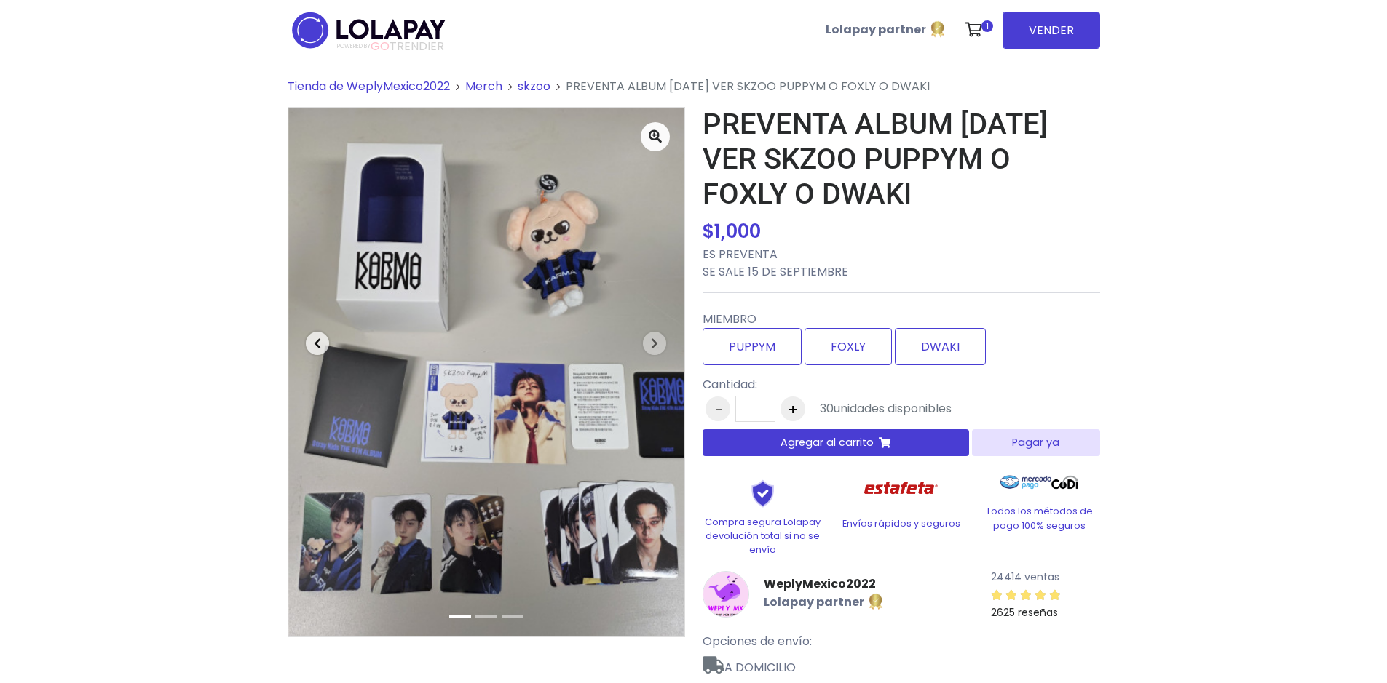
click at [314, 350] on span "button" at bounding box center [317, 343] width 23 height 23
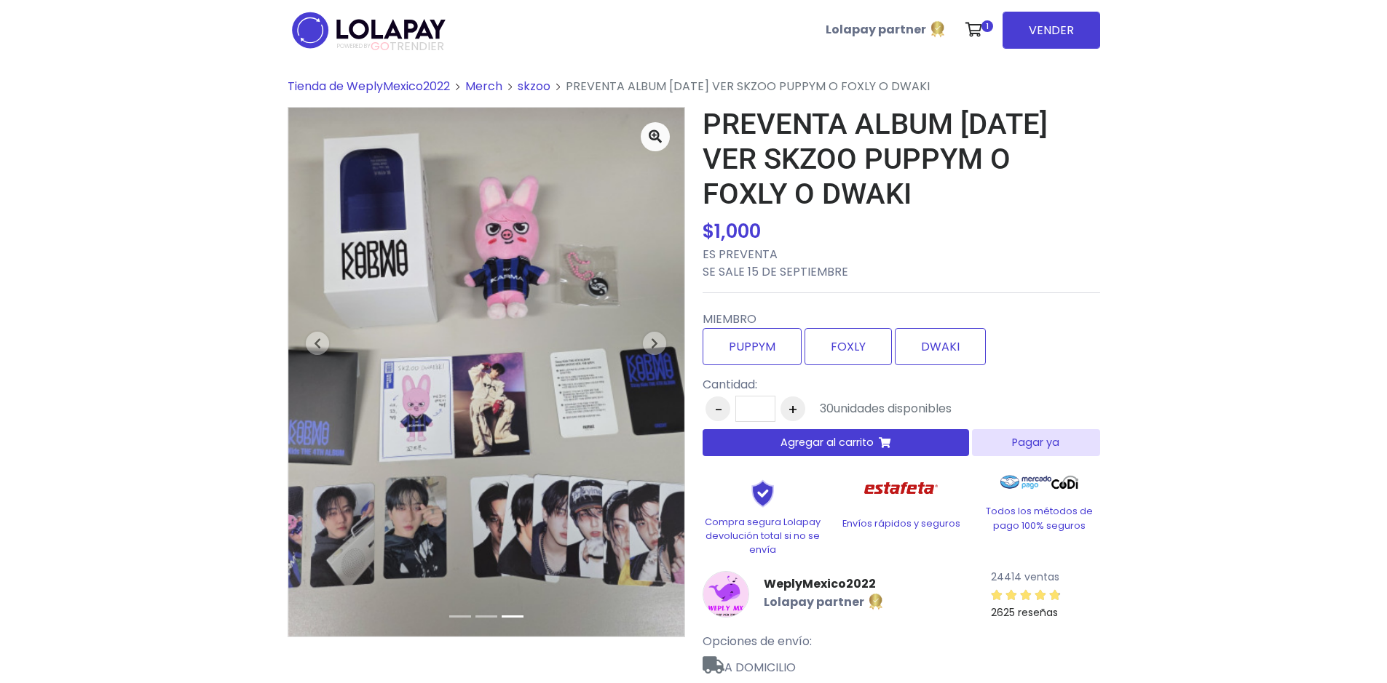
click at [411, 85] on span "Tienda de WeplyMexico2022" at bounding box center [369, 86] width 162 height 17
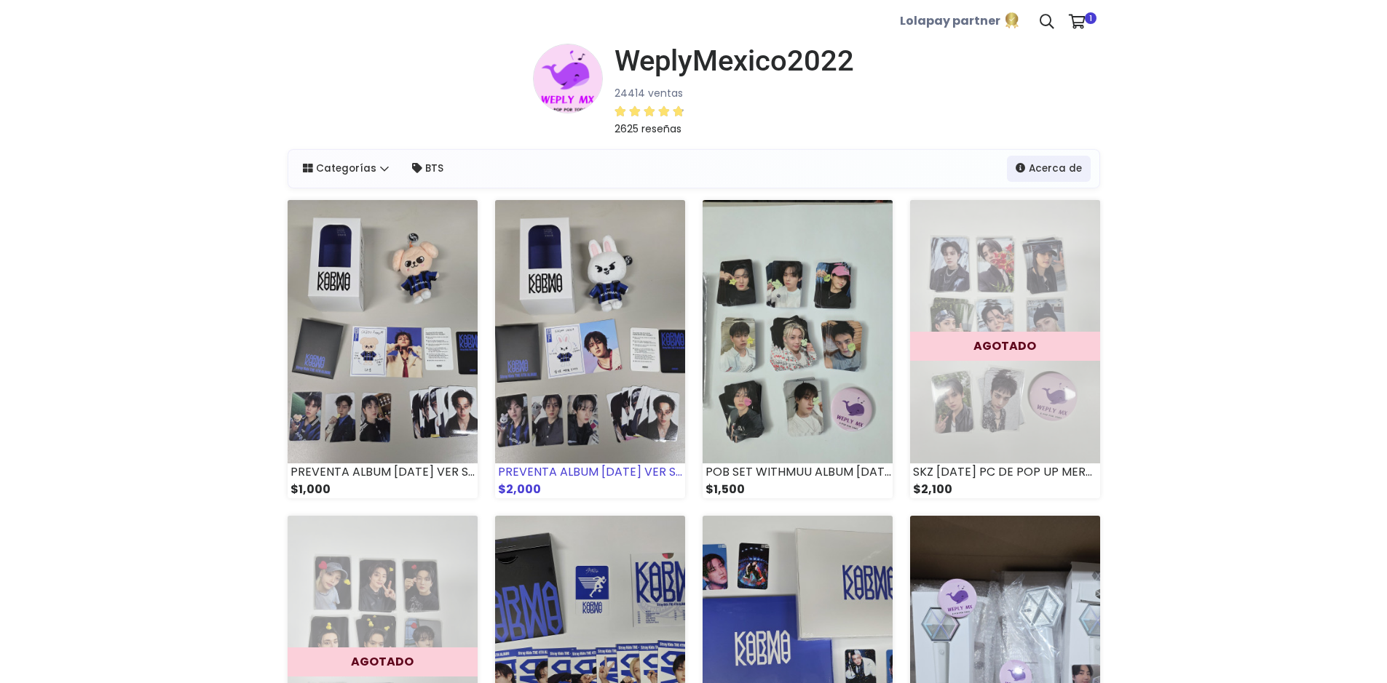
click at [570, 302] on img at bounding box center [590, 331] width 190 height 263
